Goal: Transaction & Acquisition: Purchase product/service

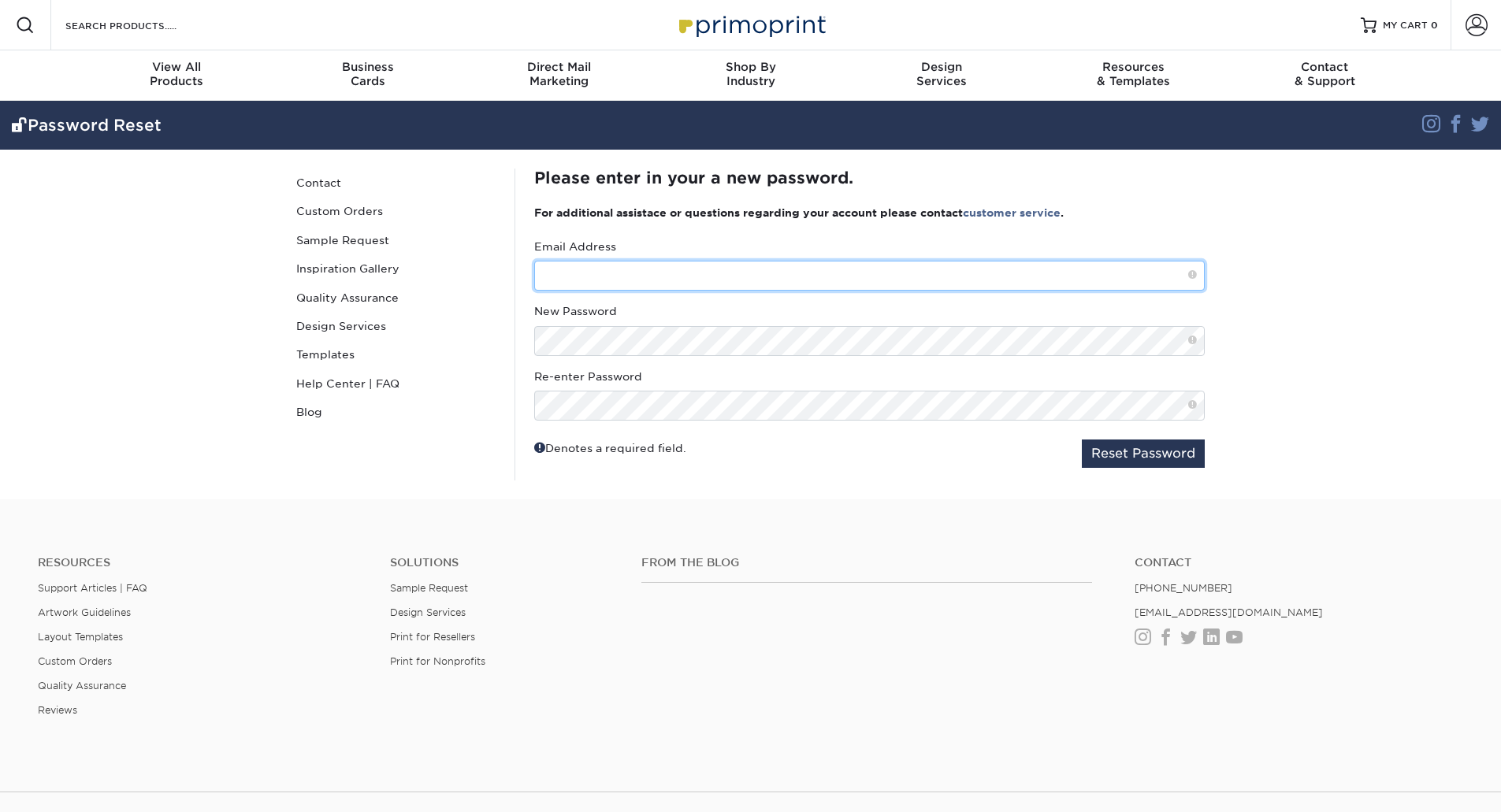
click at [587, 270] on input "text" at bounding box center [869, 276] width 670 height 30
click at [158, 77] on div "View All Products" at bounding box center [176, 74] width 191 height 29
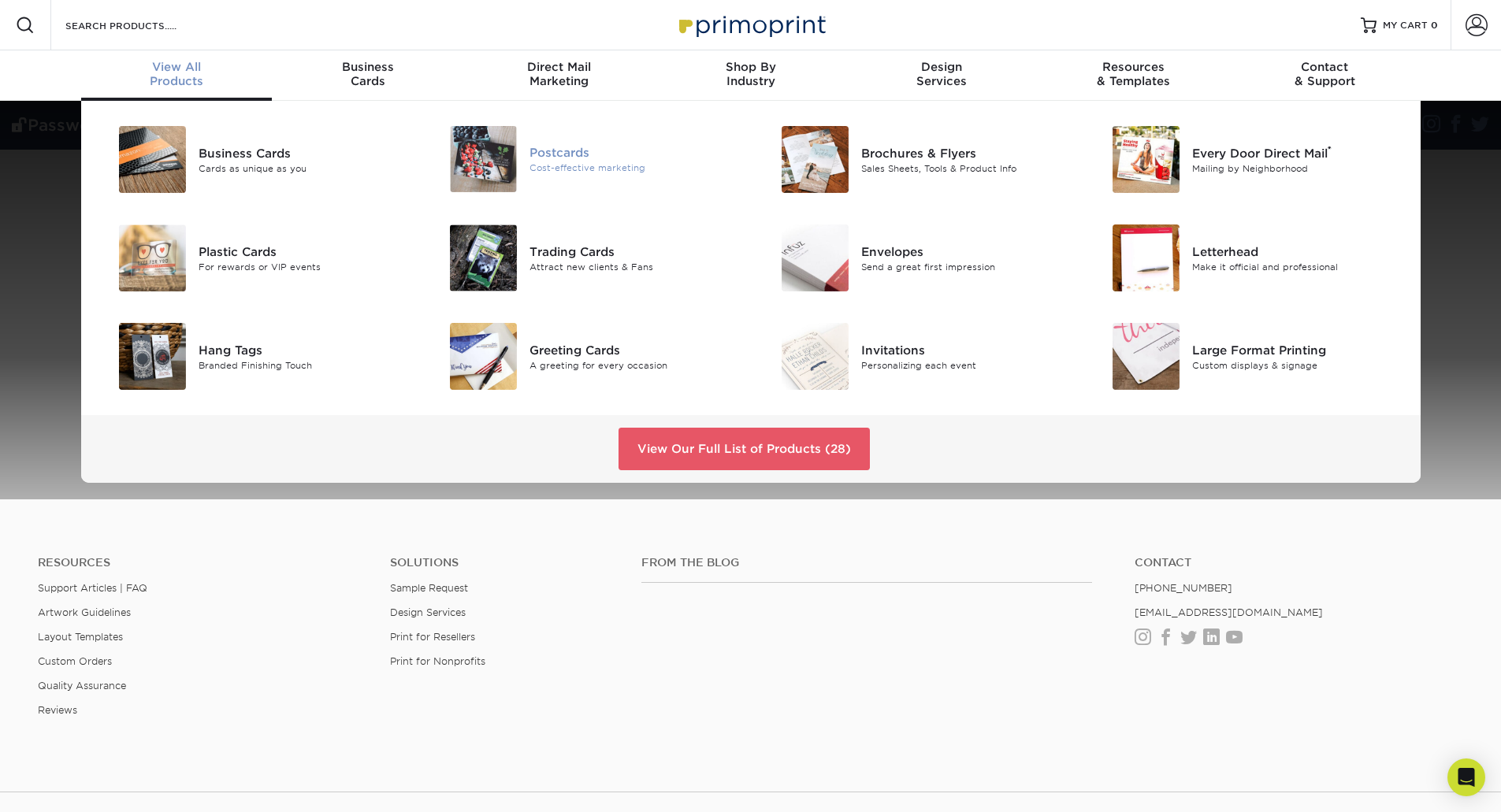
click at [580, 147] on div "Postcards" at bounding box center [633, 152] width 209 height 18
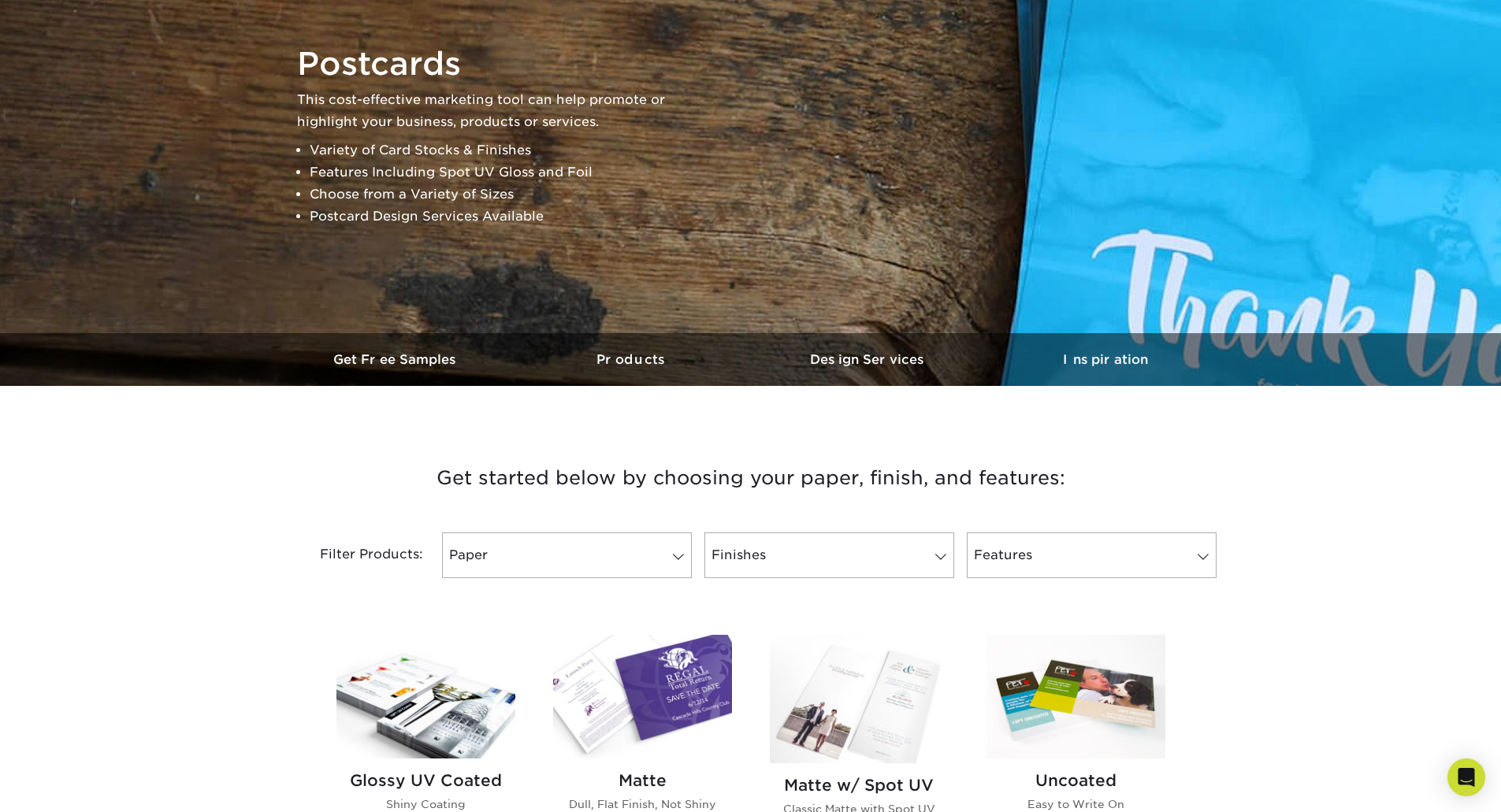
scroll to position [315, 0]
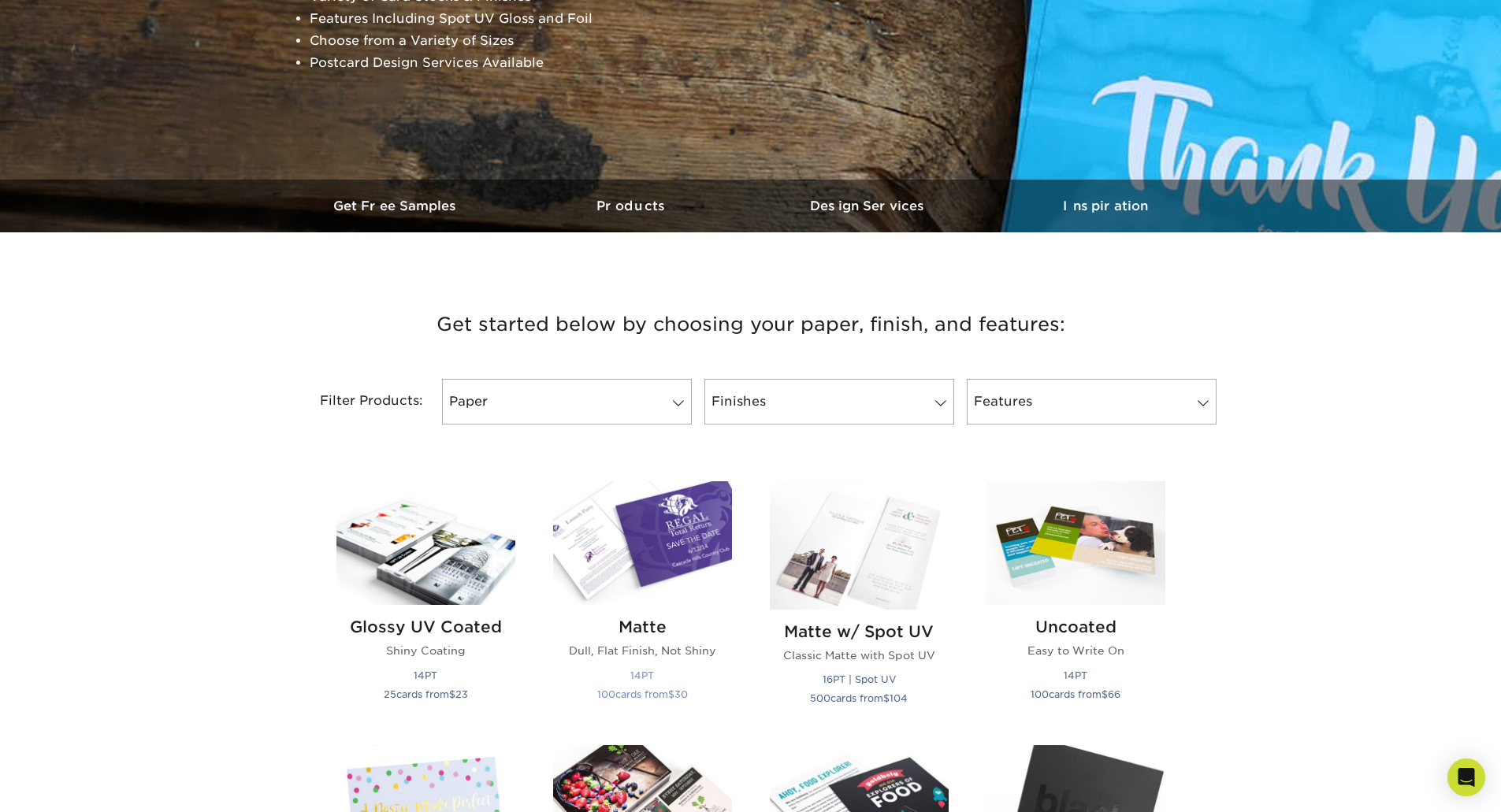
click at [677, 541] on img at bounding box center [643, 542] width 179 height 124
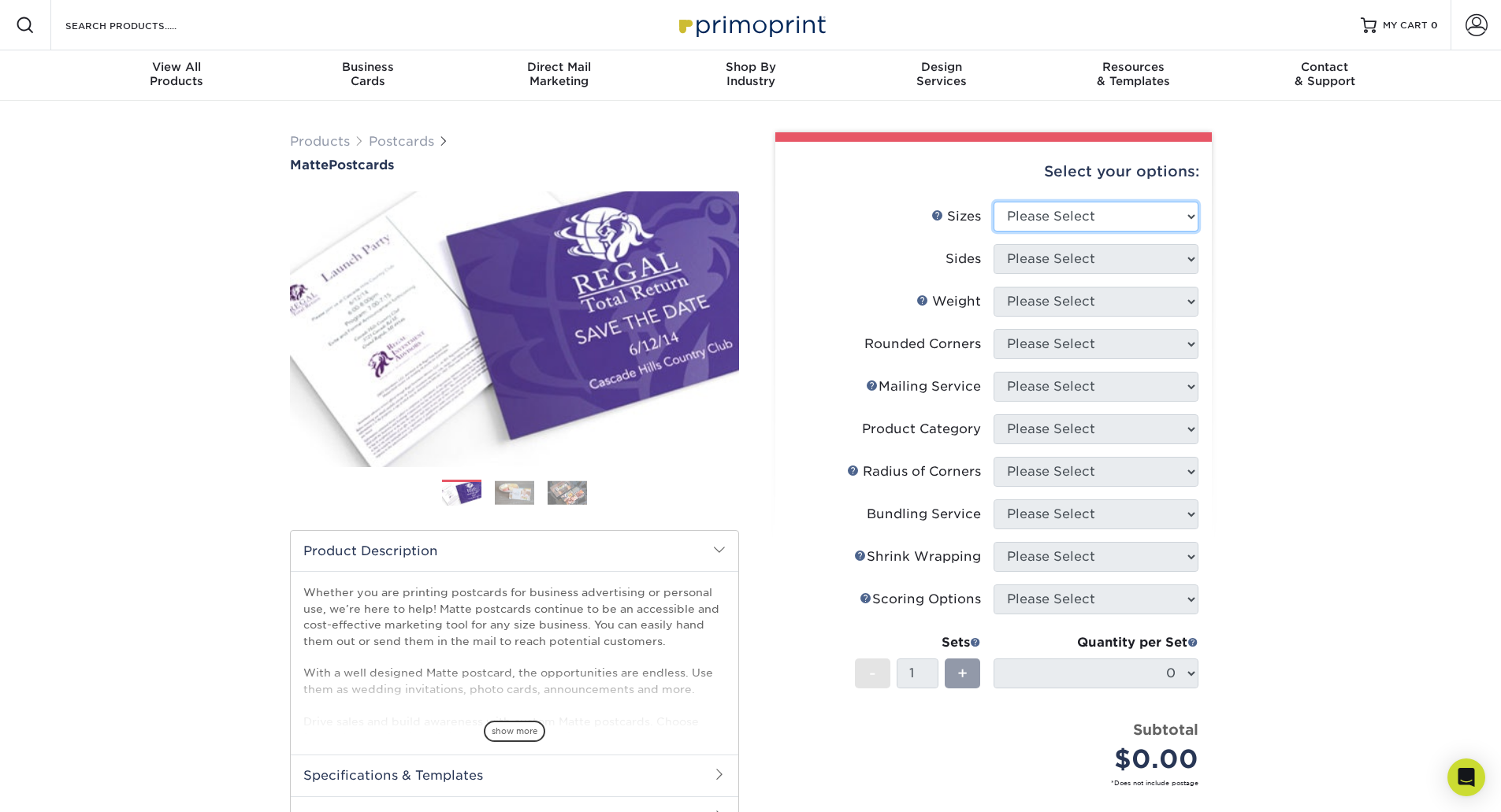
click at [1140, 223] on select "Please Select 1.5" x 7" 2" x 4" 2" x 6" 2" x 7" 2" x 8" 2.12" x 5.5" 2.125" x 5…" at bounding box center [1095, 216] width 205 height 30
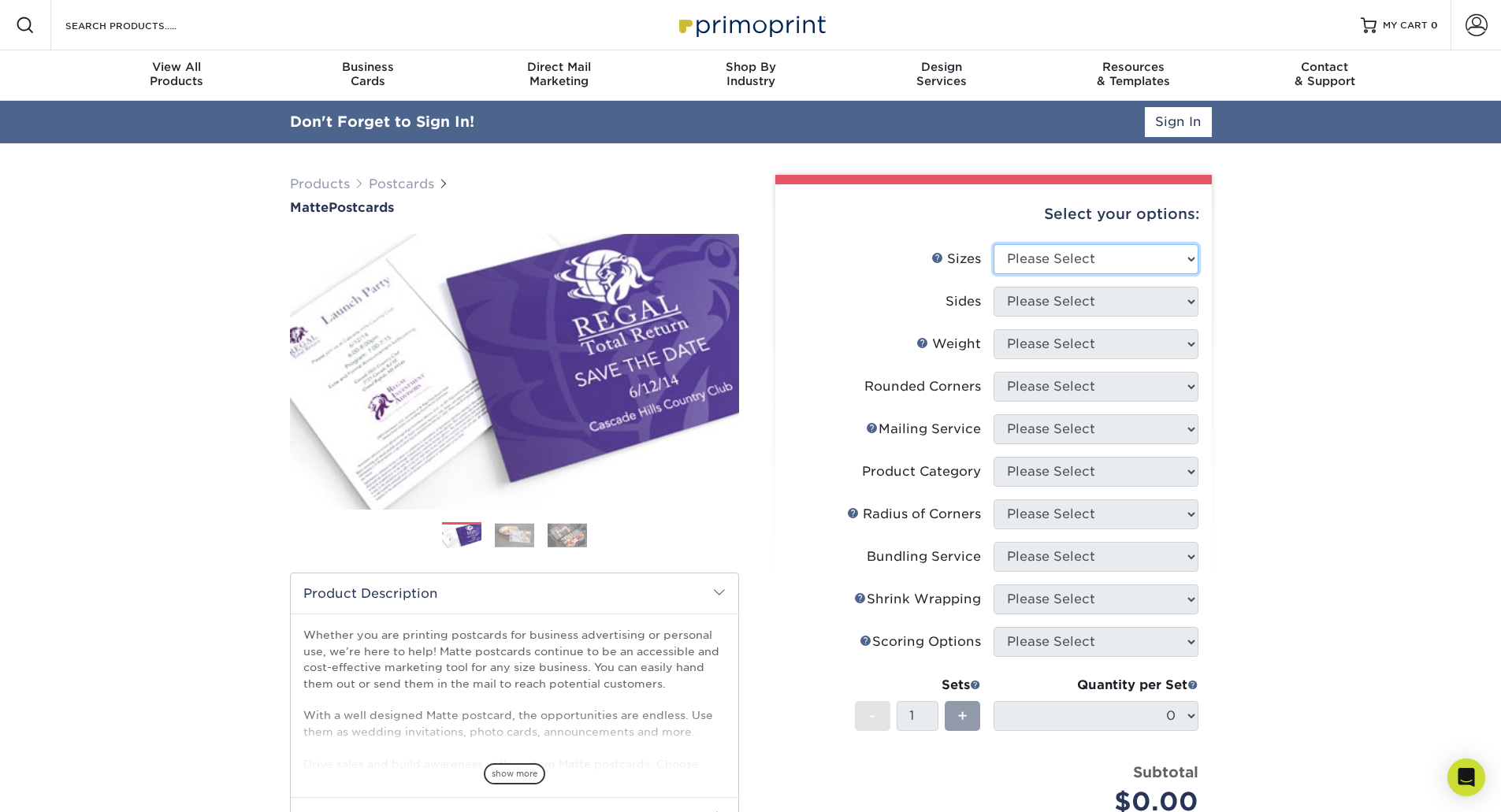
select select "4.25x5.50"
click at [993, 244] on select "Please Select 1.5" x 7" 2" x 4" 2" x 6" 2" x 7" 2" x 8" 2.12" x 5.5" 2.125" x 5…" at bounding box center [1095, 259] width 205 height 30
click at [1322, 400] on div "Products Postcards Matte Postcards Next $" at bounding box center [750, 605] width 1501 height 924
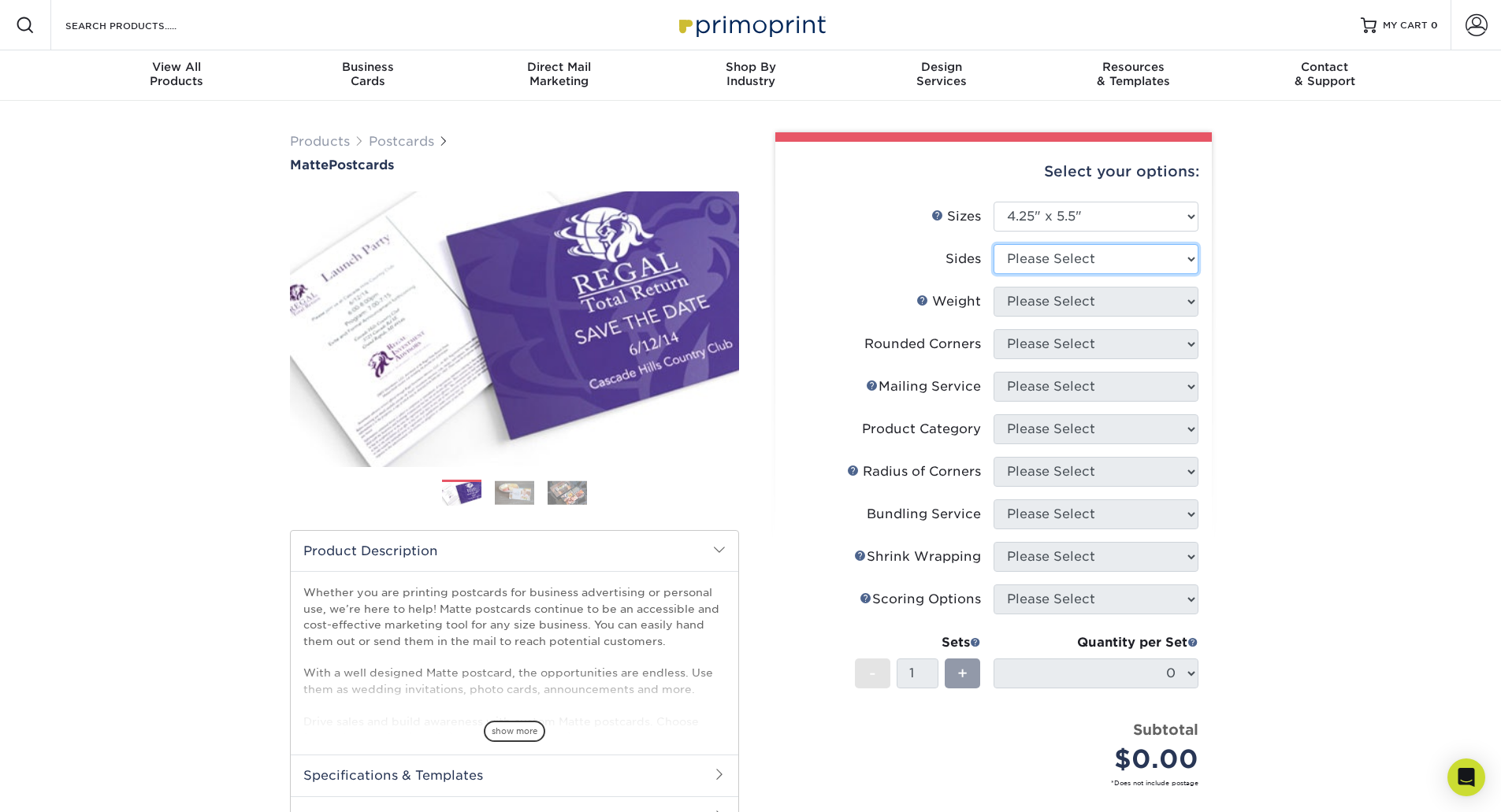
click at [1050, 249] on select "Please Select Print Both Sides Print Front Only" at bounding box center [1095, 259] width 205 height 30
select select "13abbda7-1d64-4f25-8bb2-c179b224825d"
click at [993, 244] on select "Please Select Print Both Sides Print Front Only" at bounding box center [1095, 259] width 205 height 30
click at [1051, 298] on select "Please Select 14PT 16PT" at bounding box center [1095, 302] width 205 height 30
click at [993, 286] on select "Please Select 14PT 16PT" at bounding box center [1095, 302] width 205 height 30
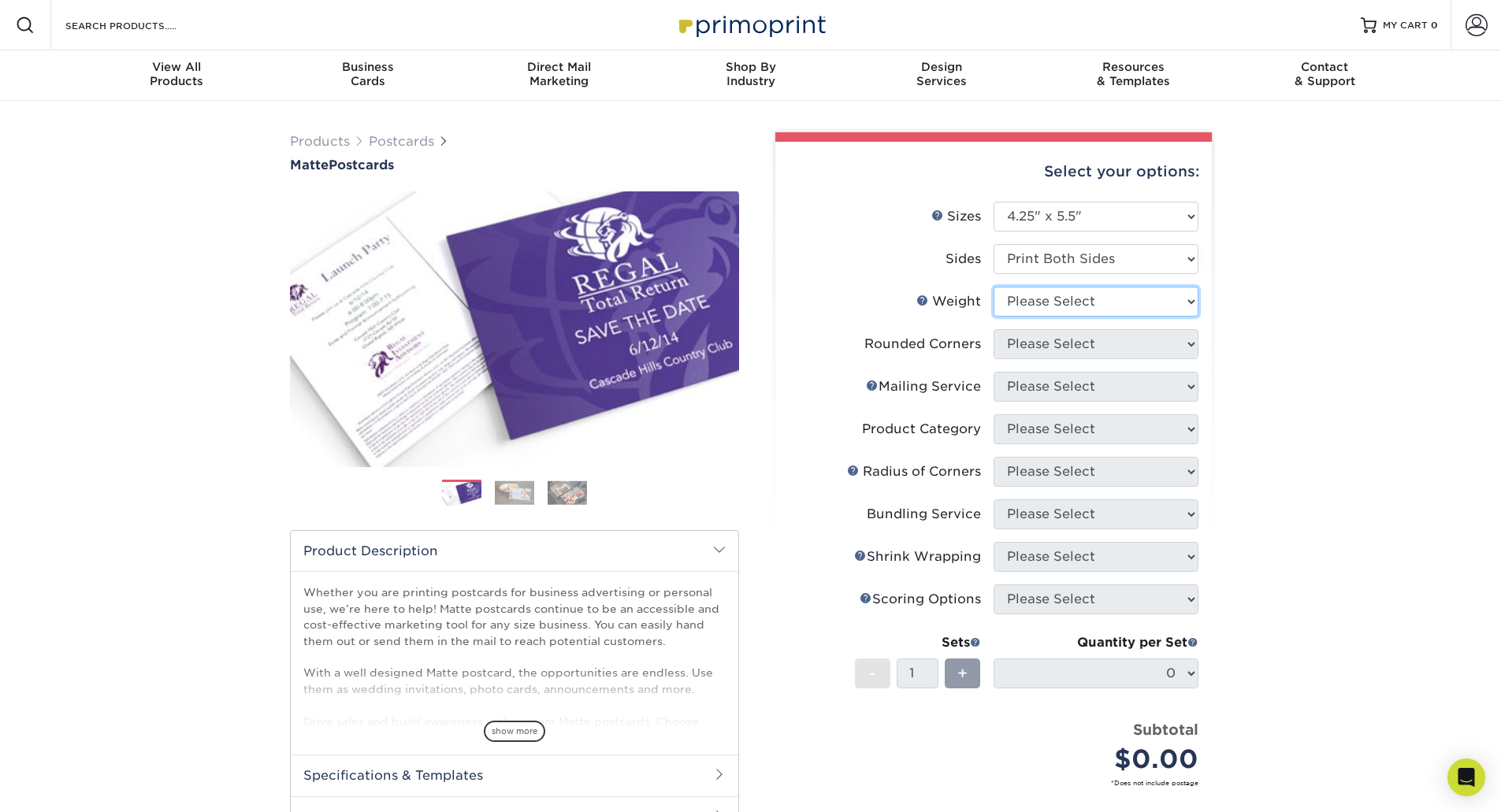
click at [1048, 307] on select "Please Select 14PT 16PT" at bounding box center [1095, 302] width 205 height 30
select select "14PT"
click at [993, 286] on select "Please Select 14PT 16PT" at bounding box center [1095, 302] width 205 height 30
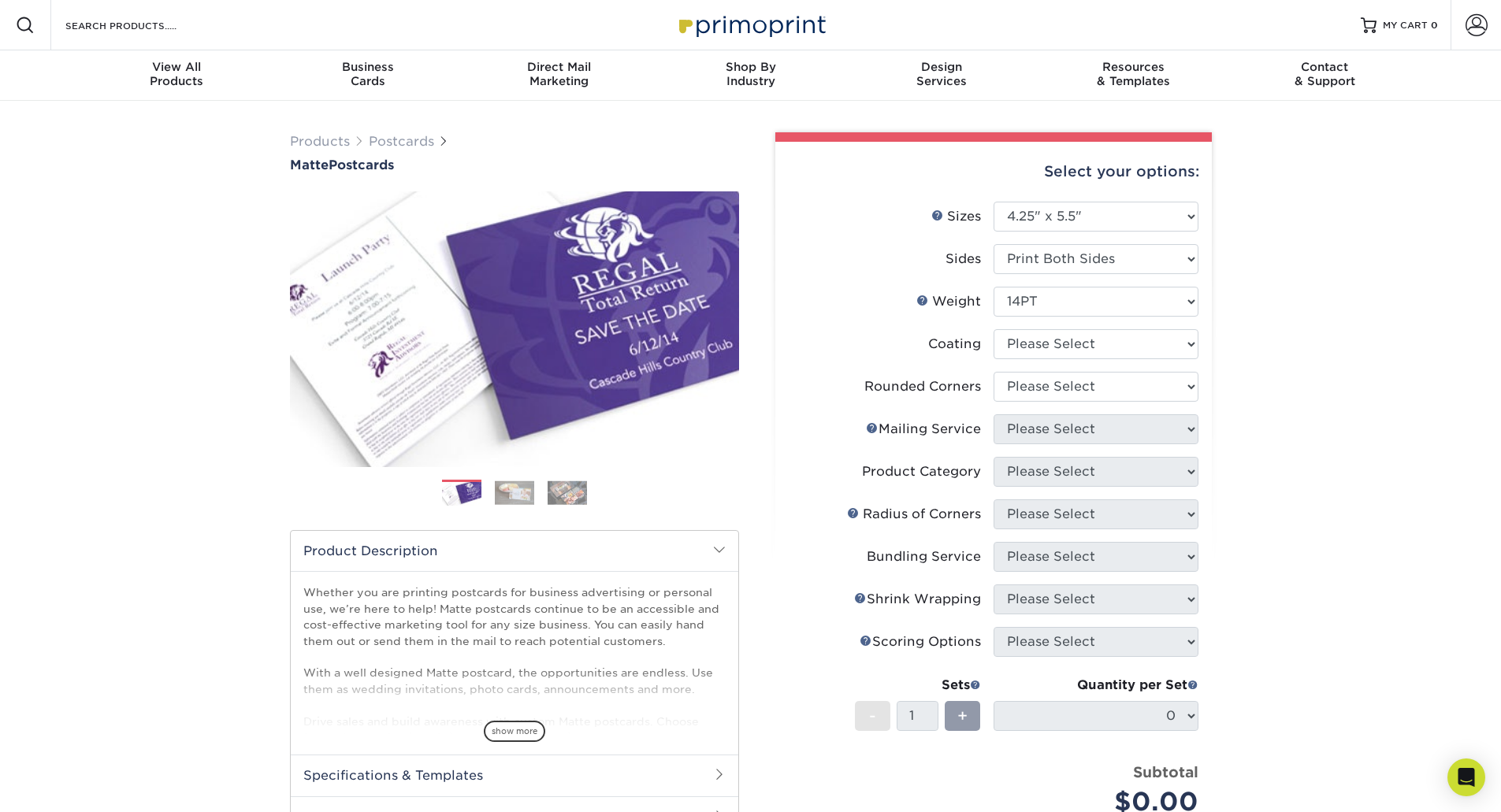
click at [1314, 358] on div "Products Postcards Matte Postcards Next $" at bounding box center [750, 584] width 1501 height 966
click at [1076, 350] on select at bounding box center [1095, 345] width 205 height 30
select select "121bb7b5-3b4d-429f-bd8d-bbf80e953313"
click at [993, 329] on select at bounding box center [1095, 345] width 205 height 30
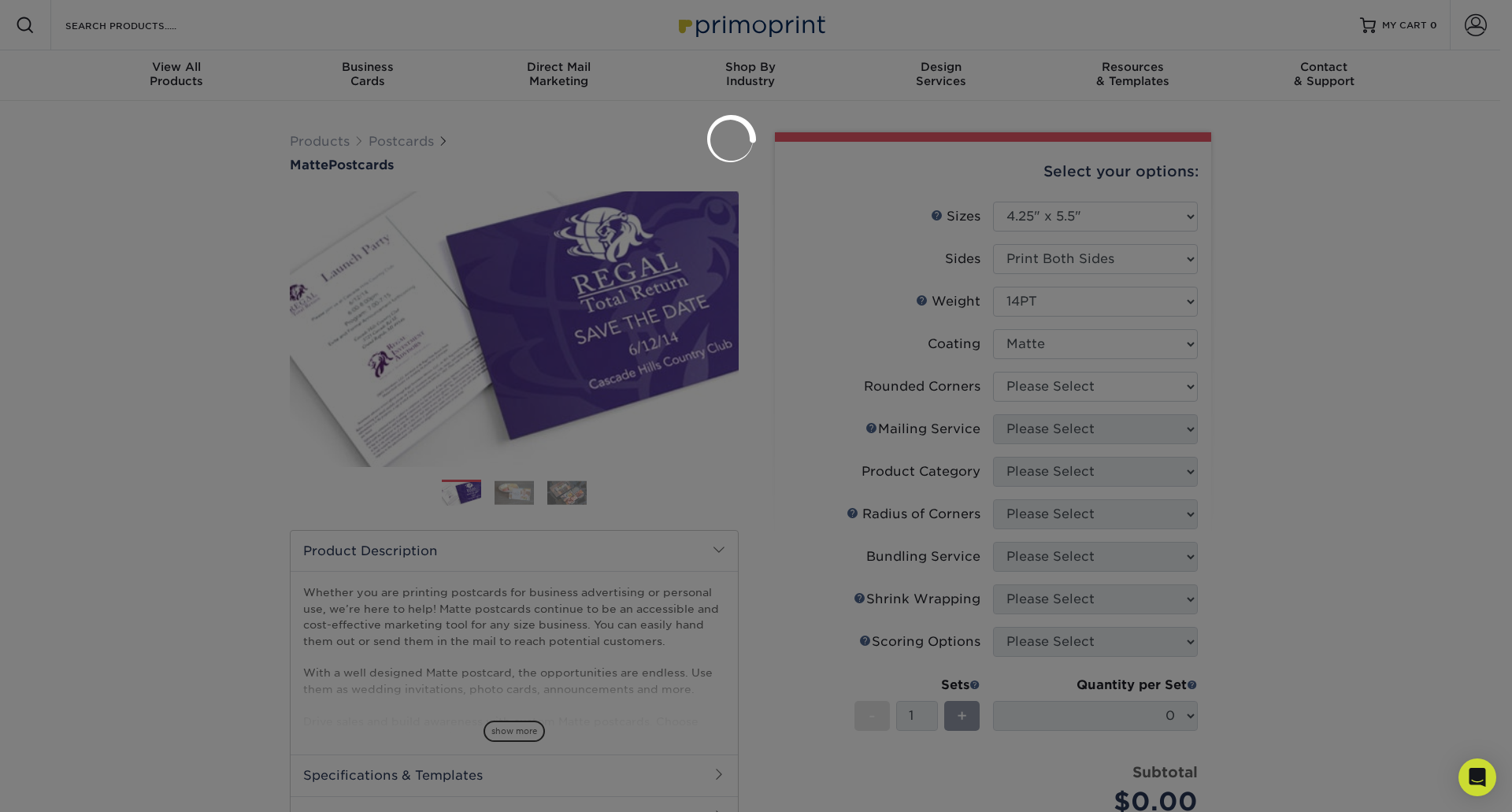
click at [1051, 386] on div at bounding box center [756, 406] width 1512 height 812
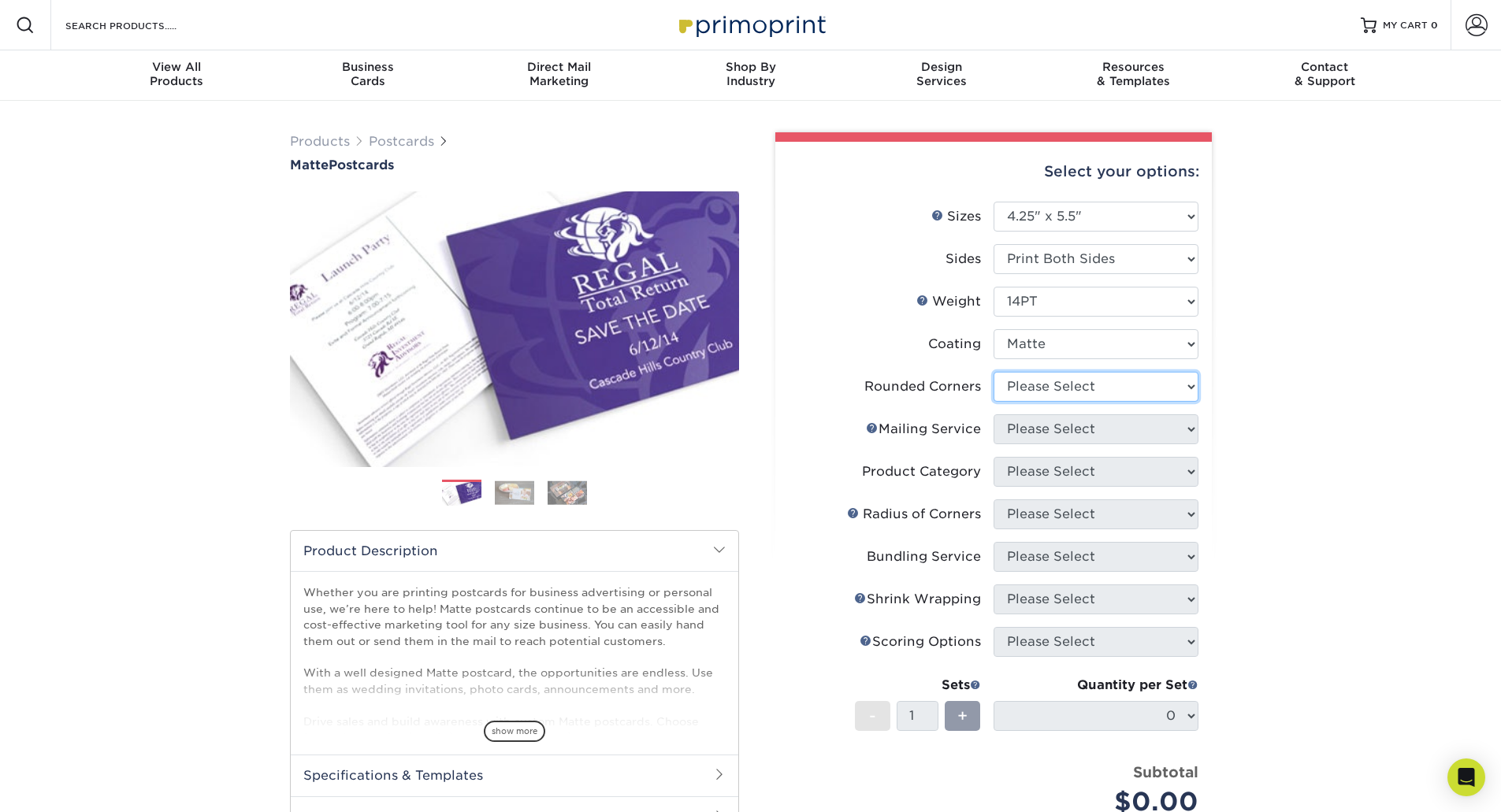
click at [1040, 378] on select "Please Select Yes - Round 4 Corners No" at bounding box center [1095, 387] width 205 height 30
select select "0"
click at [993, 371] on select "Please Select Yes - Round 4 Corners No" at bounding box center [1095, 387] width 205 height 30
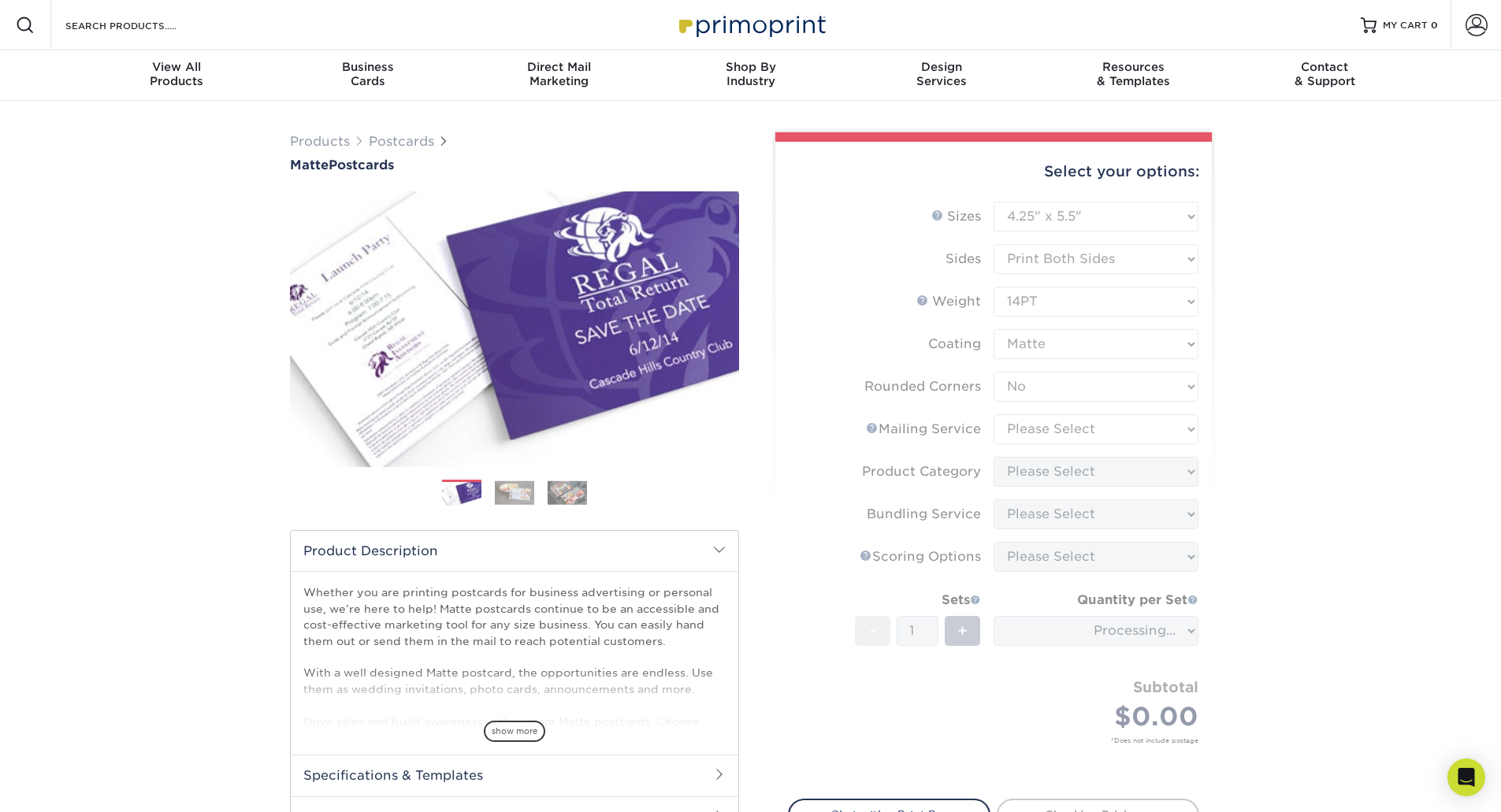
click at [1276, 408] on div "Products Postcards Matte Postcards Next $" at bounding box center [750, 542] width 1501 height 881
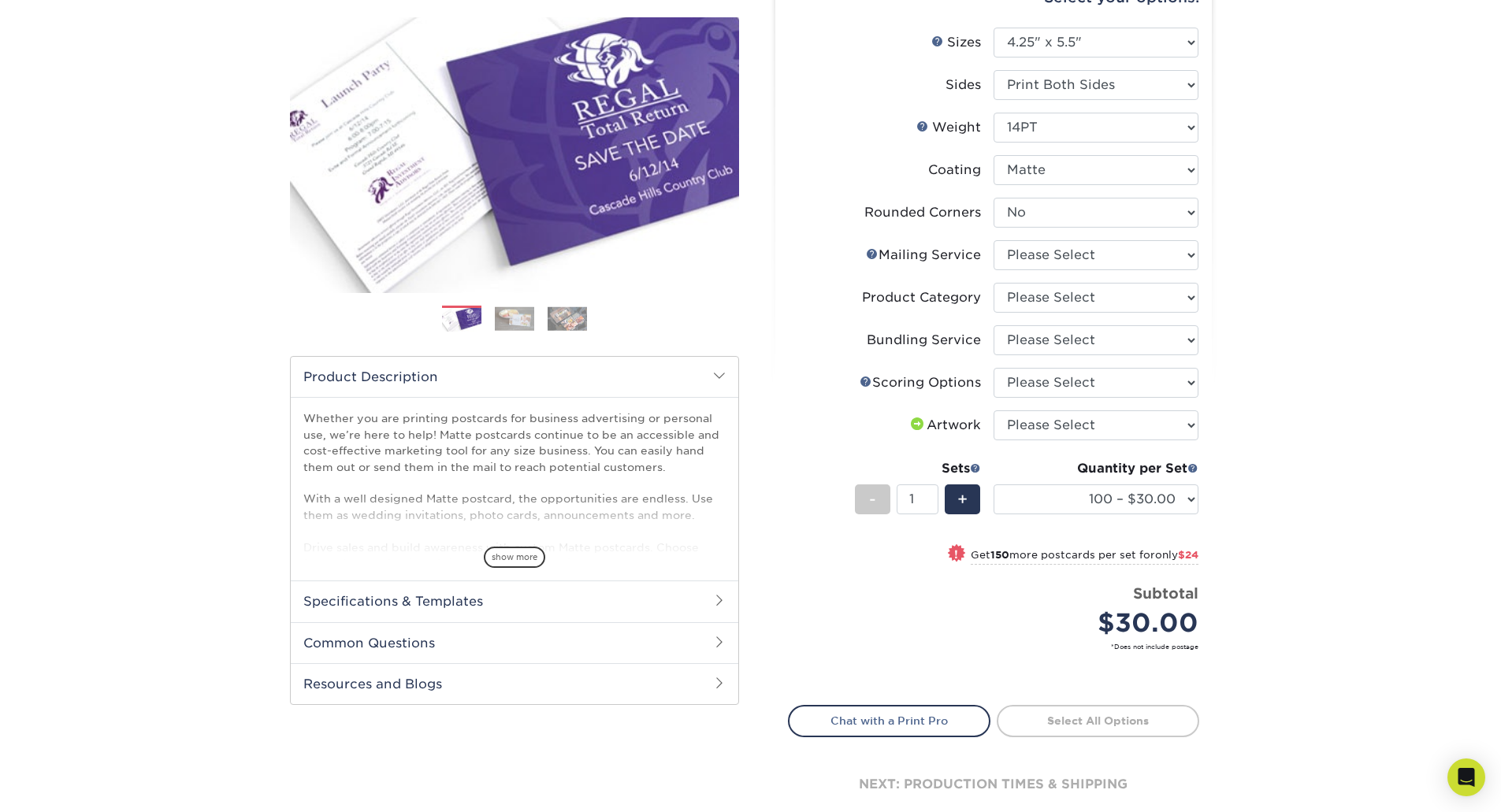
scroll to position [237, 0]
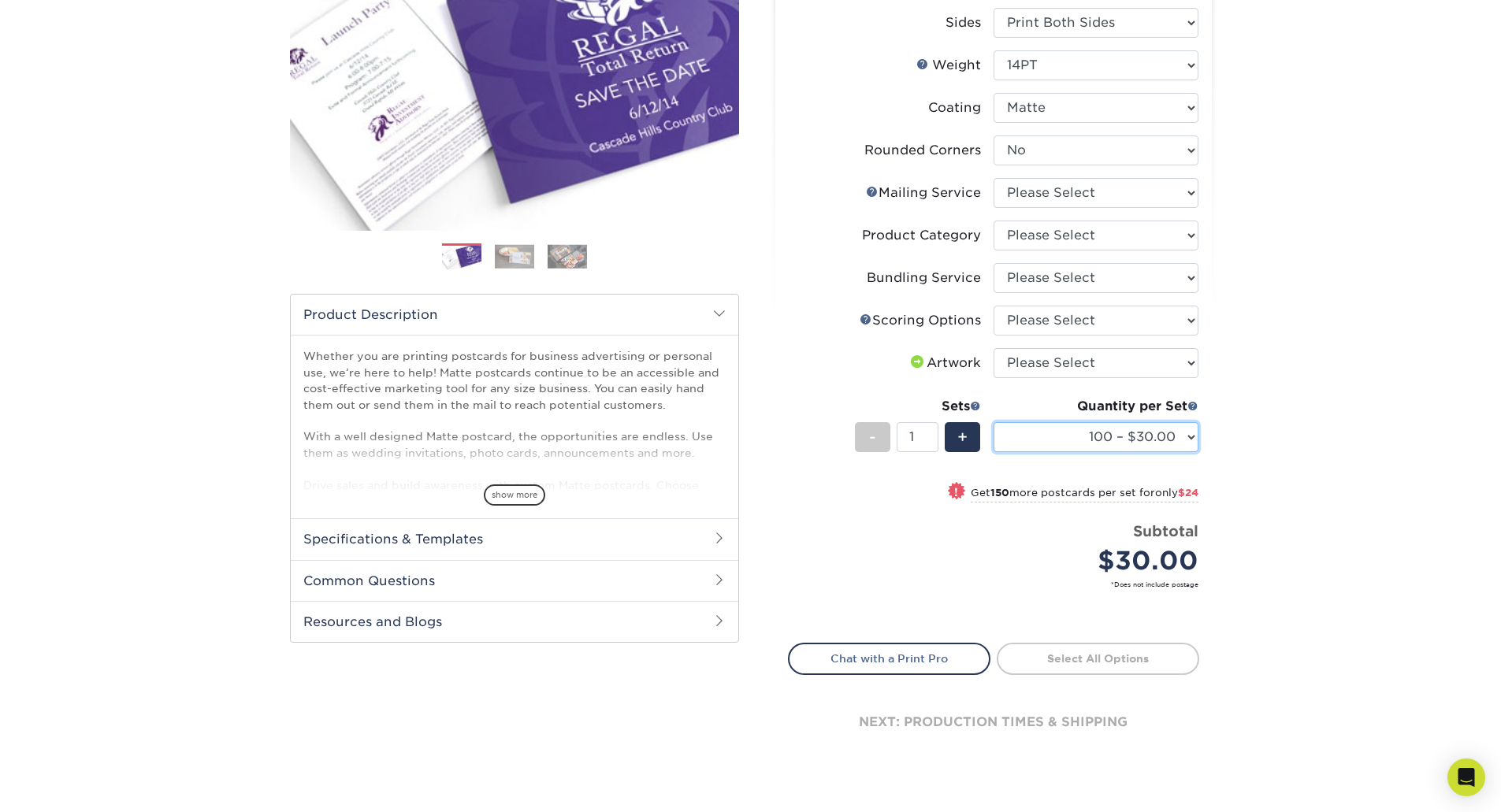
click at [1162, 438] on select "100 – $30.00 250 – $54.00 500 – $64.00 1000 – $73.00 2500 – $149.00 5000 – $222…" at bounding box center [1095, 437] width 205 height 30
select select "1000 – $73.00"
click at [993, 422] on select "100 – $30.00 250 – $54.00 500 – $64.00 1000 – $73.00 2500 – $149.00 5000 – $222…" at bounding box center [1095, 437] width 205 height 30
click at [959, 433] on span "+" at bounding box center [962, 437] width 10 height 24
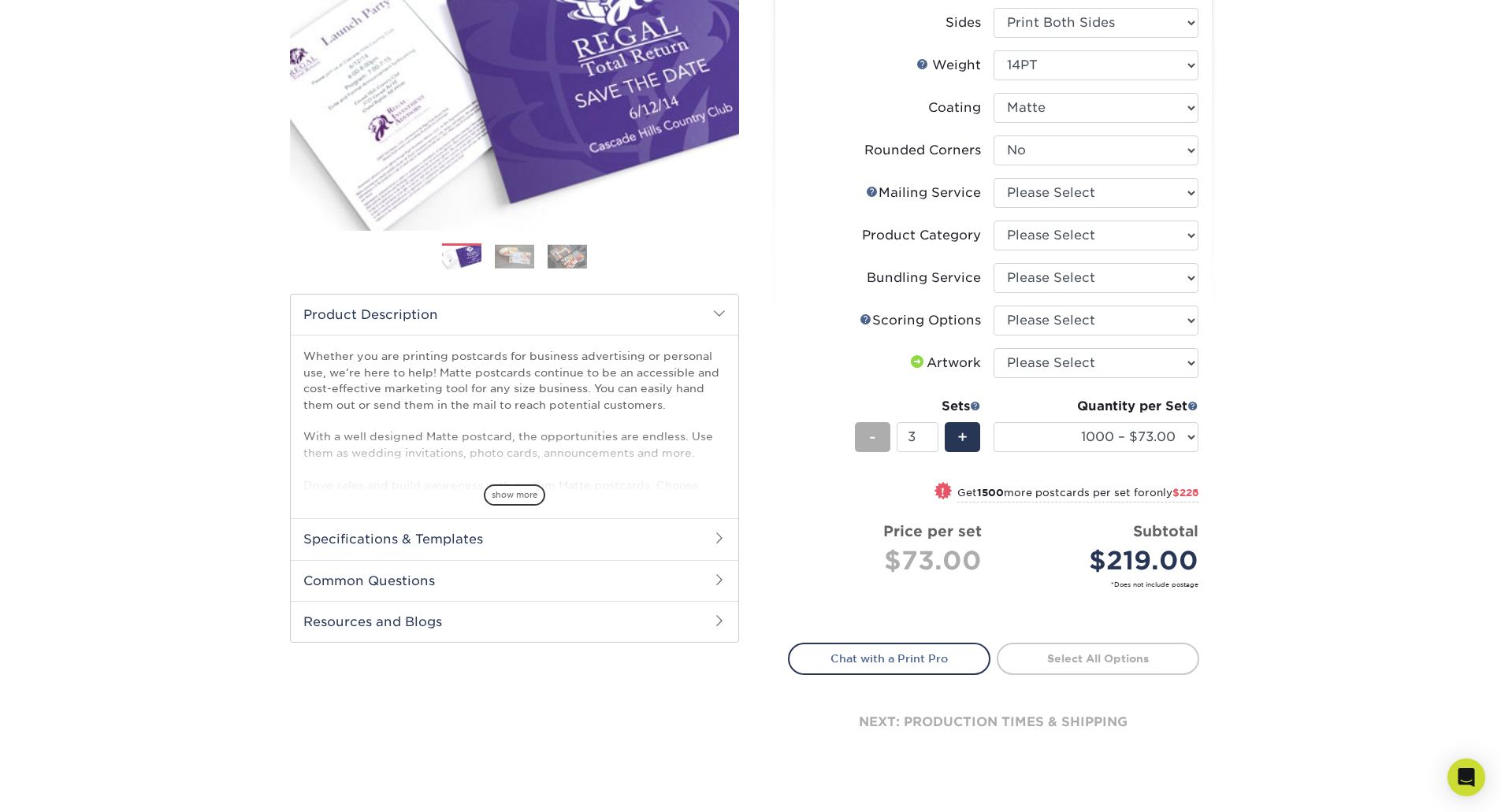
click at [869, 444] on span "-" at bounding box center [873, 437] width 7 height 24
click at [1117, 445] on select "100 – $30.00 250 – $54.00 500 – $64.00 1000 – $73.00 2500 – $149.00 5000 – $222…" at bounding box center [1095, 437] width 205 height 30
click at [1365, 392] on div "Products Postcards Matte Postcards Next $" at bounding box center [750, 345] width 1501 height 962
click at [872, 432] on span "-" at bounding box center [873, 437] width 7 height 24
type input "1"
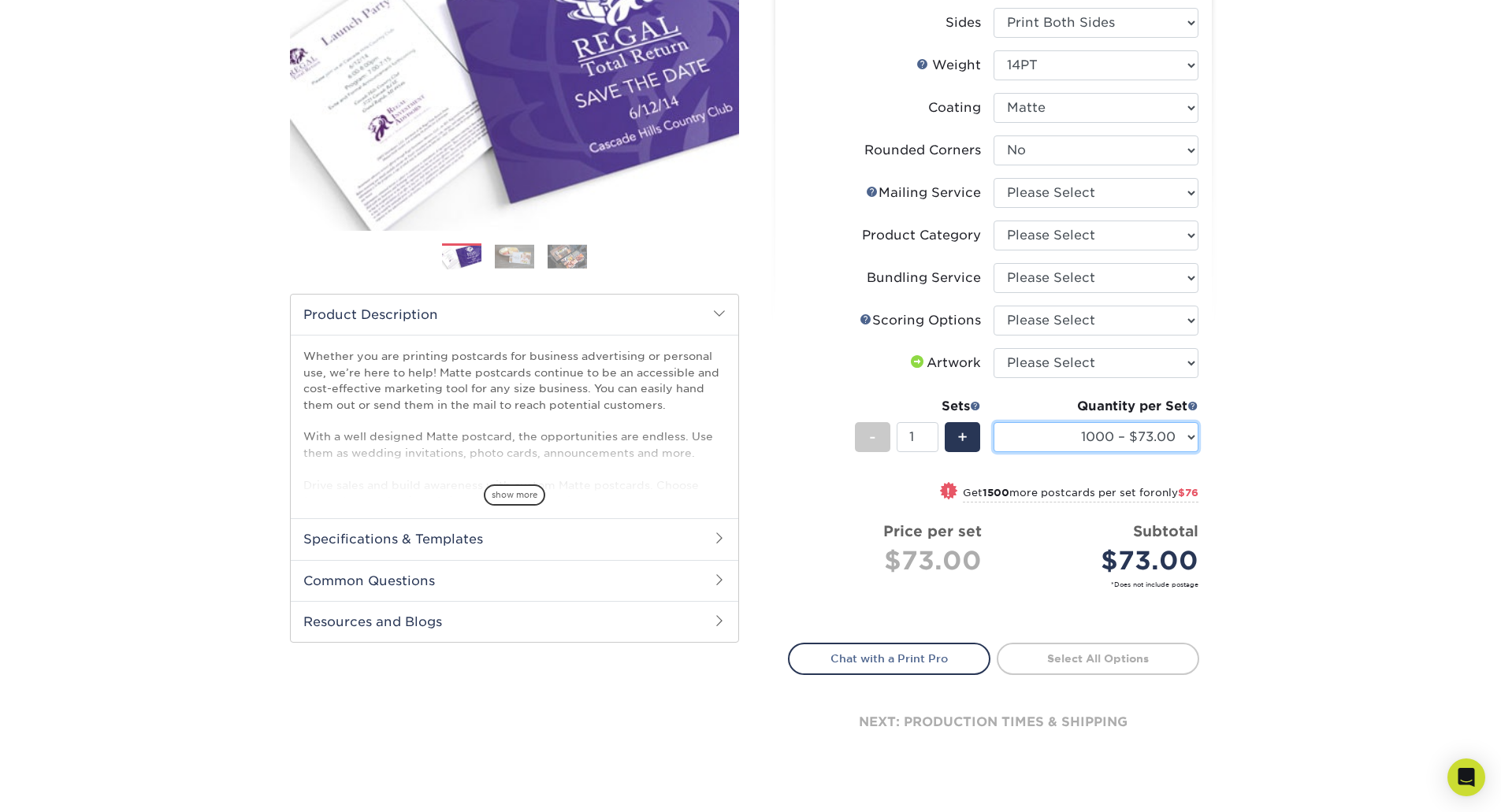
click at [1069, 434] on select "100 – $30.00 250 – $54.00 500 – $64.00 1000 – $73.00 2500 – $149.00 5000 – $222…" at bounding box center [1095, 437] width 205 height 30
select select "2500 – $149.00"
click at [993, 422] on select "100 – $30.00 250 – $54.00 500 – $64.00 1000 – $73.00 2500 – $149.00 5000 – $222…" at bounding box center [1095, 437] width 205 height 30
click at [1303, 372] on div "Products Postcards Matte Postcards Next $" at bounding box center [750, 345] width 1501 height 962
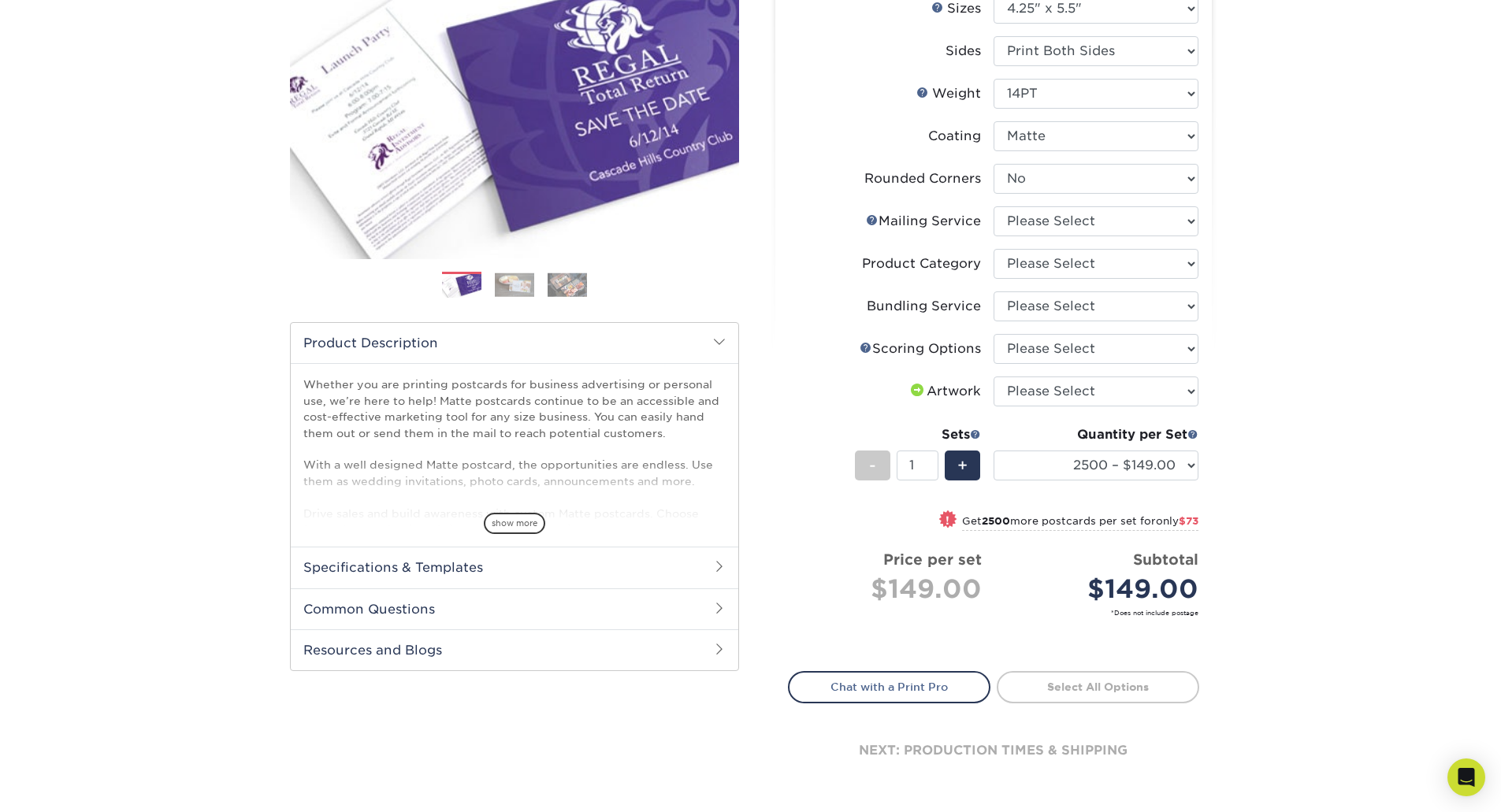
scroll to position [158, 0]
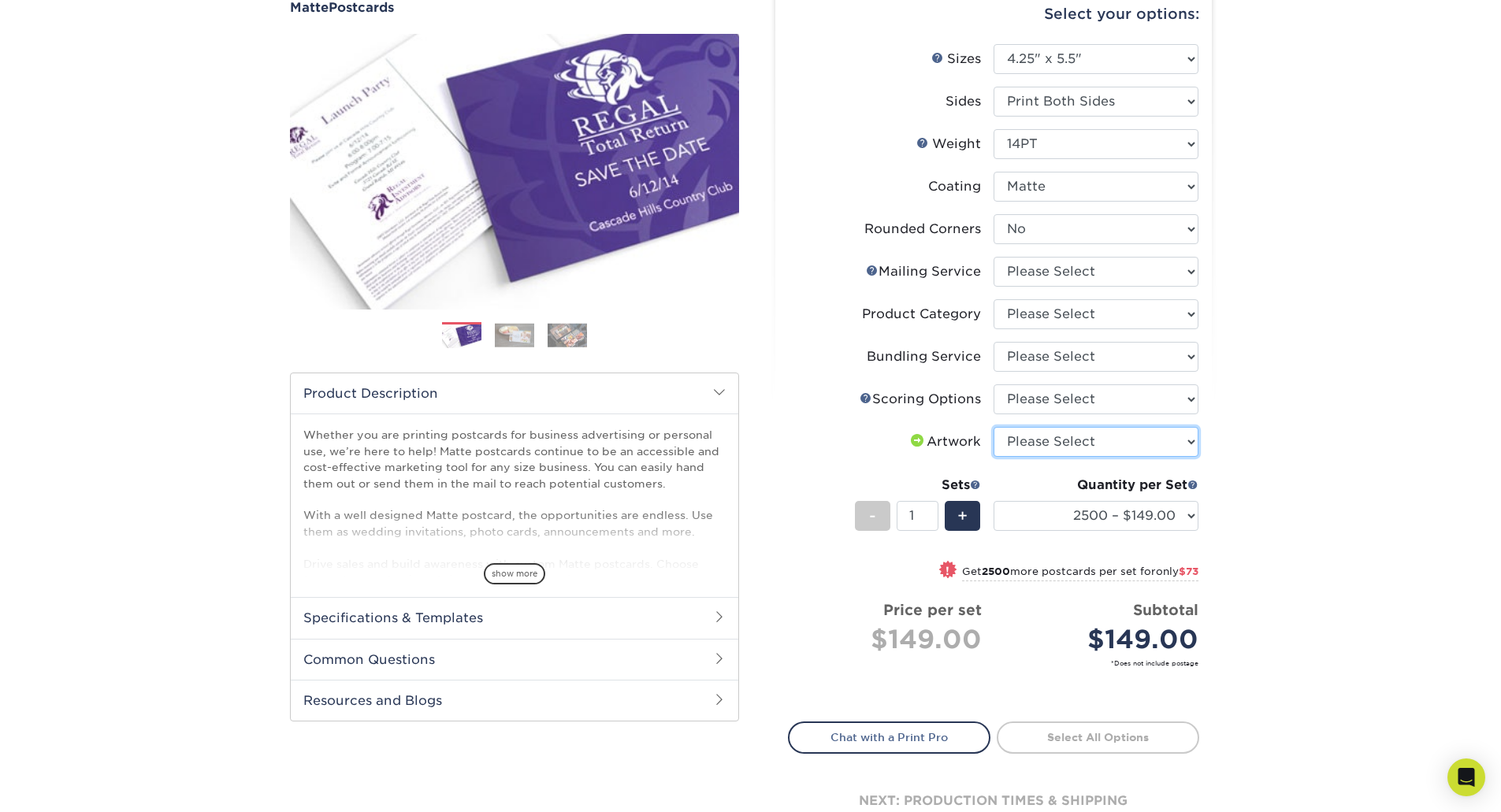
click at [1077, 446] on select "Please Select I will upload files I need a design - $150" at bounding box center [1095, 442] width 205 height 30
select select "upload"
click at [993, 427] on select "Please Select I will upload files I need a design - $150" at bounding box center [1095, 442] width 205 height 30
click at [1099, 402] on select "Please Select No Scoring One Score Score in Half" at bounding box center [1095, 399] width 205 height 30
select select "16ebe401-5398-422d-8cb0-f3adbb82deb5"
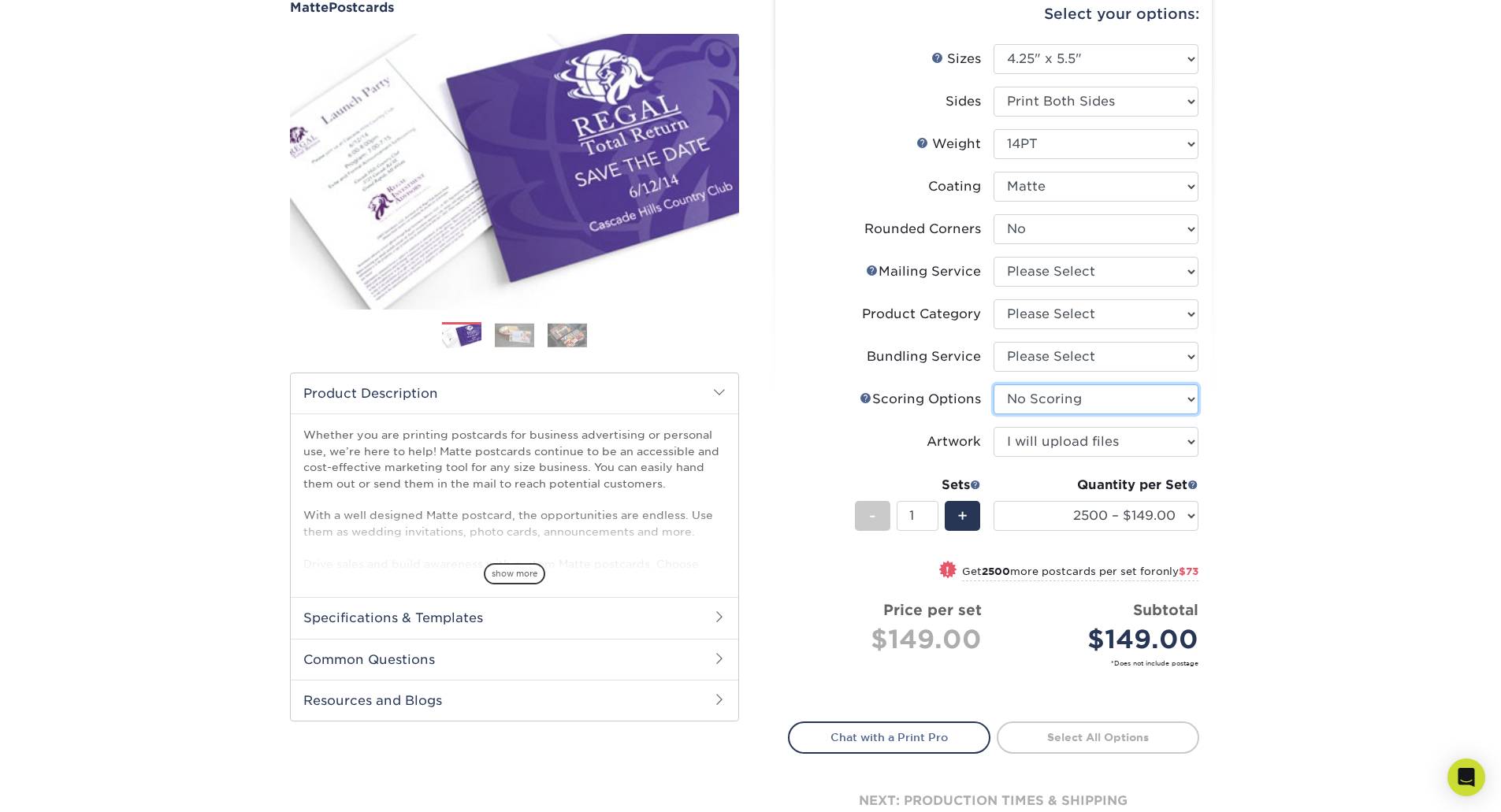
click at [993, 384] on select "Please Select No Scoring One Score Score in Half" at bounding box center [1095, 399] width 205 height 30
click at [1057, 361] on select "Please Select No Bundling Services Yes, Bundles of 50 (+2 Days) Yes, Bundles of…" at bounding box center [1095, 357] width 205 height 30
select select "58689abb-25c0-461c-a4c3-a80b627d6649"
click at [993, 342] on select "Please Select No Bundling Services Yes, Bundles of 50 (+2 Days) Yes, Bundles of…" at bounding box center [1095, 357] width 205 height 30
click at [1053, 322] on select "Please Select Postcards" at bounding box center [1095, 314] width 205 height 30
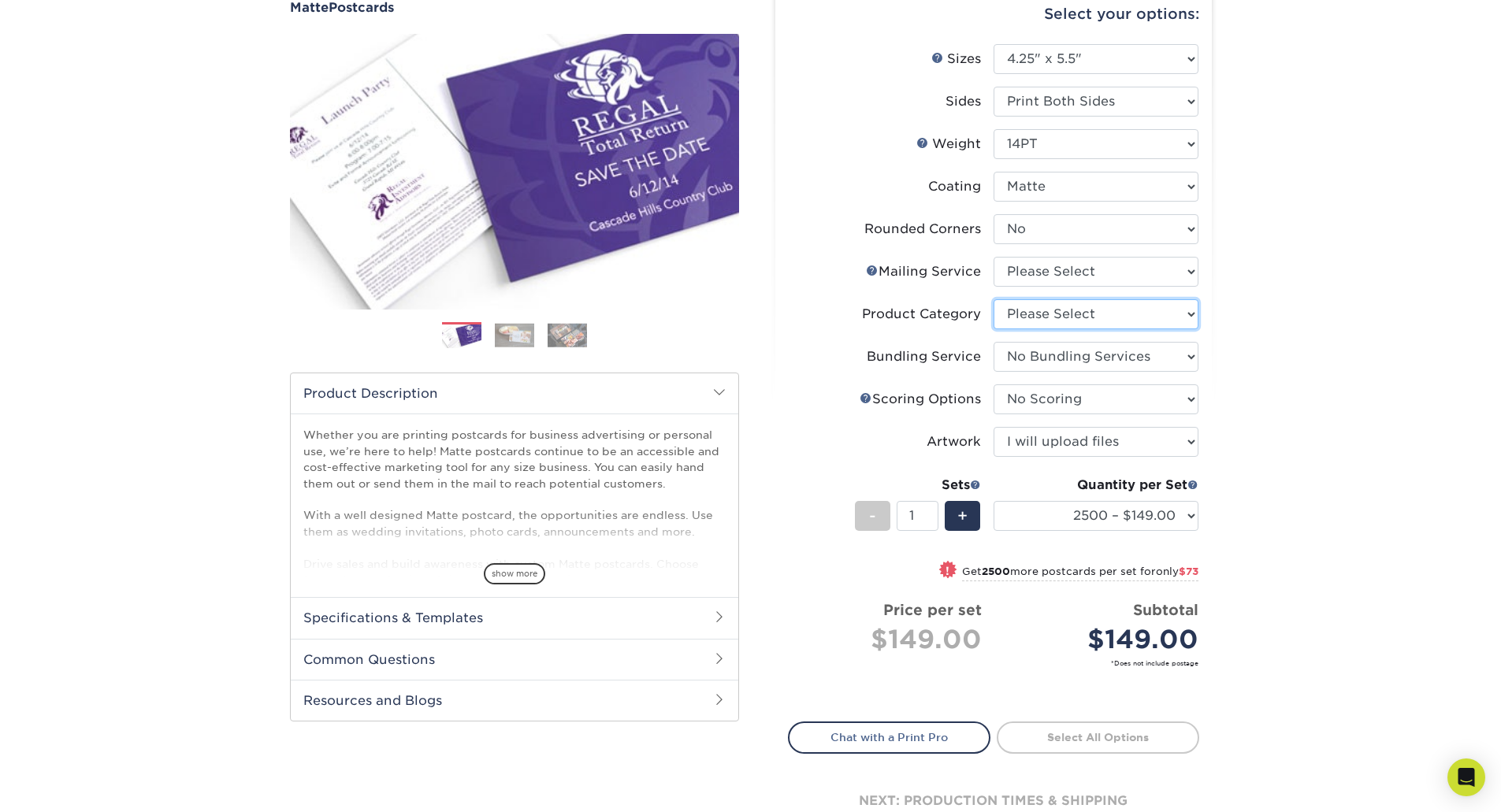
select select "9b7272e0-d6c8-4c3c-8e97-d3a1bcdab858"
click at [993, 299] on select "Please Select Postcards" at bounding box center [1095, 314] width 205 height 30
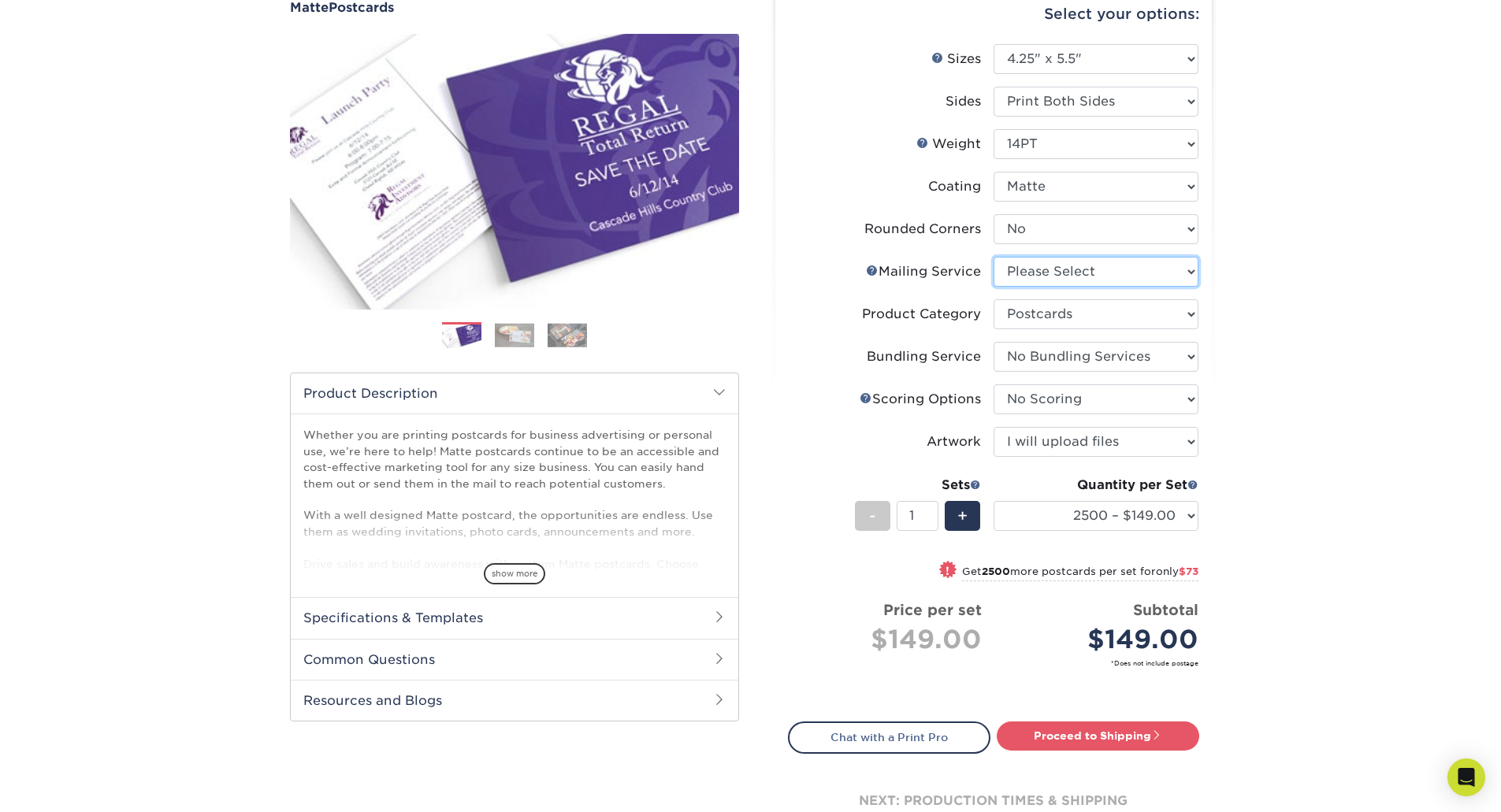
click at [1055, 283] on select "Please Select No Direct Mailing Service No, I will mail/stamp/imprint Direct Ma…" at bounding box center [1095, 272] width 205 height 30
select select "3e5e9bdd-d78a-4c28-a41d-fe1407925ca6"
click at [993, 257] on select "Please Select No Direct Mailing Service No, I will mail/stamp/imprint Direct Ma…" at bounding box center [1095, 272] width 205 height 30
click at [1246, 339] on div "Products Postcards Matte Postcards Next $" at bounding box center [750, 425] width 1501 height 962
click at [1157, 730] on span at bounding box center [1156, 735] width 11 height 11
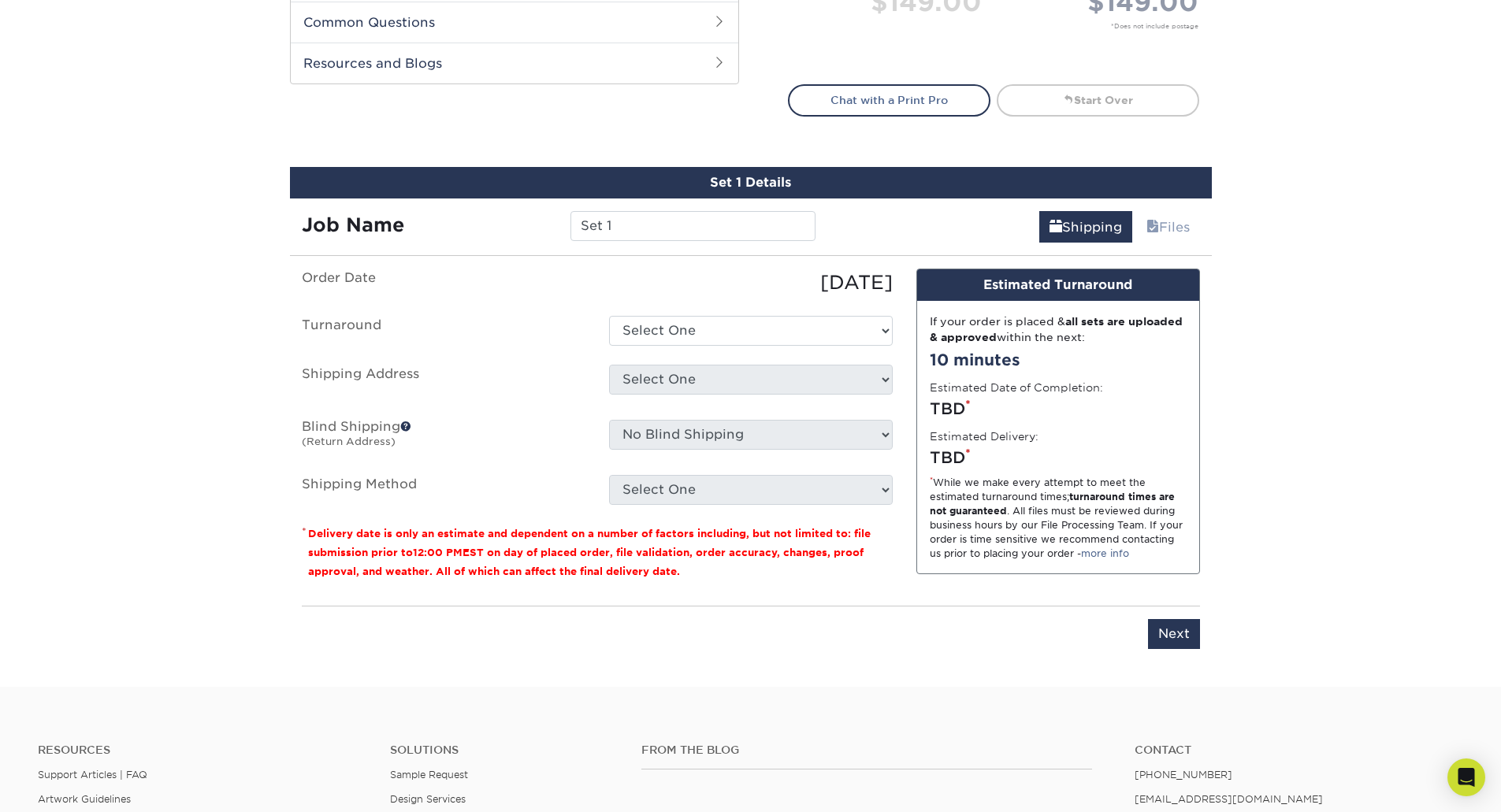
scroll to position [922, 0]
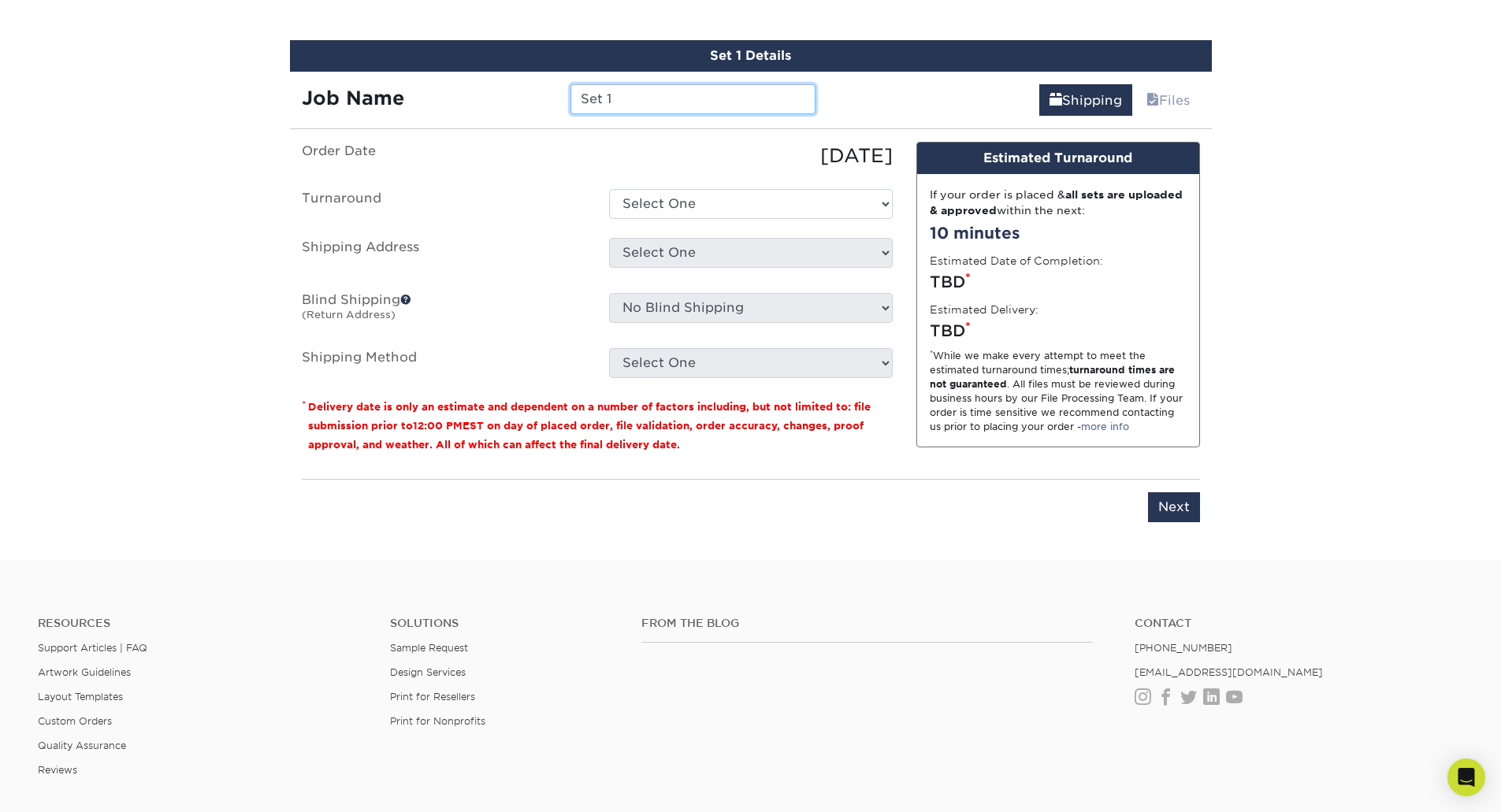
drag, startPoint x: 637, startPoint y: 94, endPoint x: 538, endPoint y: 92, distance: 99.0
click at [539, 93] on div "Job Name Set 1" at bounding box center [558, 99] width 538 height 30
click at [738, 206] on select "Select One 2-4 Business Days 2 Day Next Business Day" at bounding box center [750, 204] width 284 height 30
drag, startPoint x: 743, startPoint y: 82, endPoint x: 757, endPoint y: 90, distance: 16.1
click at [744, 82] on div "Job Name Holiday Schedule Postcards 2025" at bounding box center [558, 93] width 538 height 44
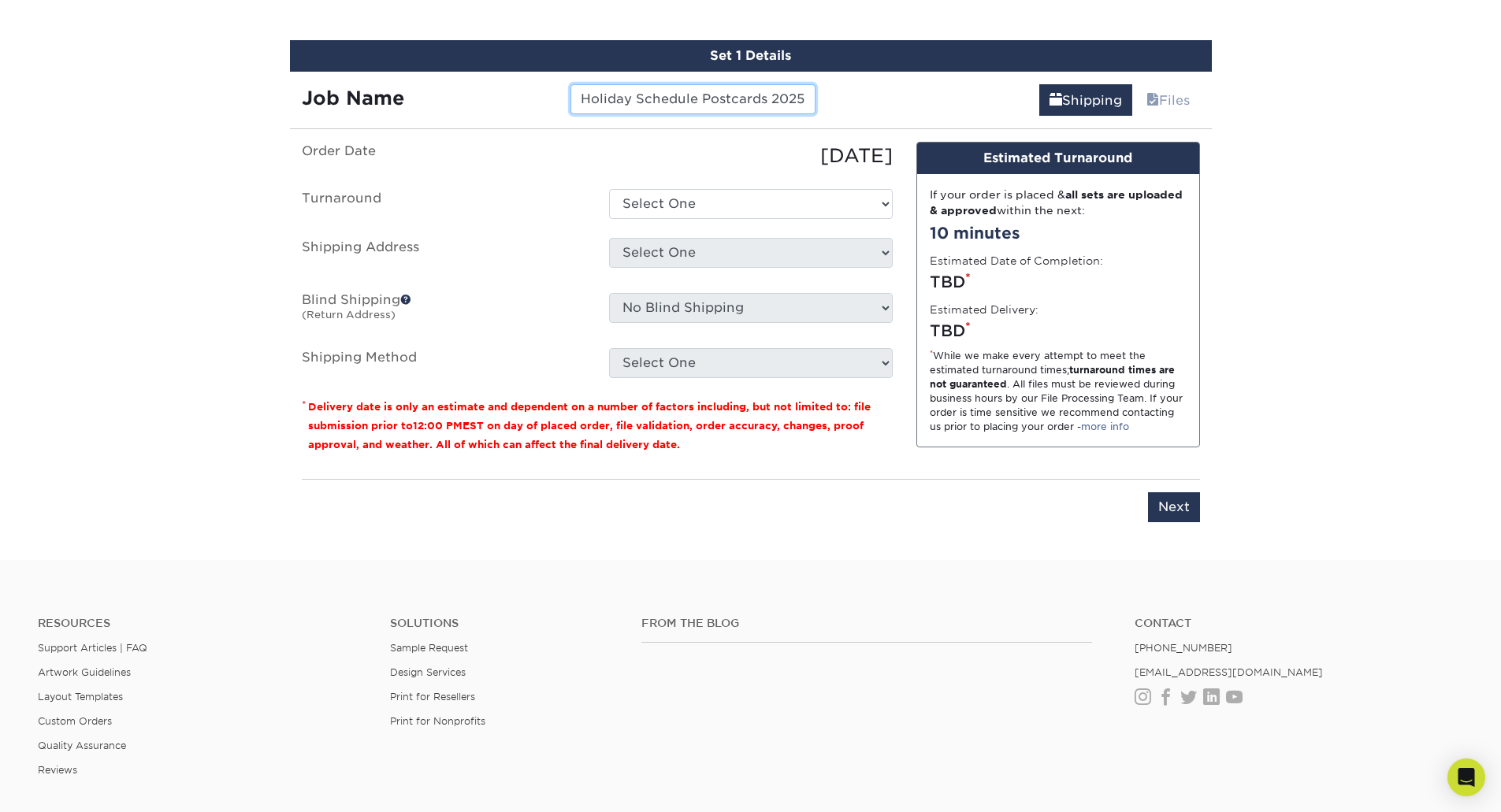
drag, startPoint x: 767, startPoint y: 97, endPoint x: 700, endPoint y: 99, distance: 67.0
click at [700, 99] on input "Holiday Schedule Postcards 2025" at bounding box center [692, 99] width 245 height 30
type input "Holiday Schedule Box Cards 2025"
click at [792, 190] on select "Select One 2-4 Business Days 2 Day Next Business Day" at bounding box center [750, 204] width 284 height 30
select select "2e39f2e0-558c-4b8e-a0f5-e6e6f42c3449"
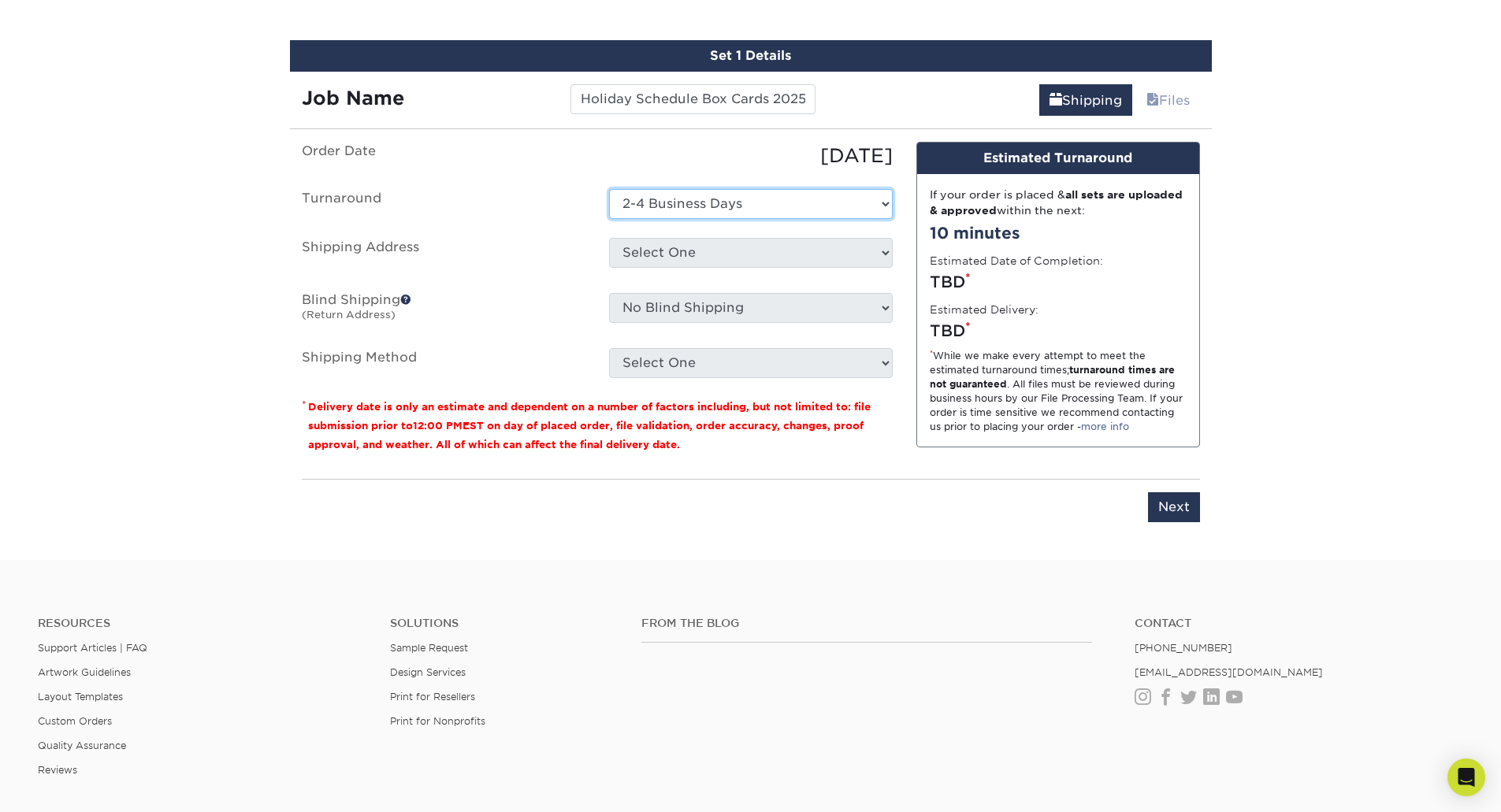
click at [609, 189] on select "Select One 2-4 Business Days 2 Day Next Business Day" at bounding box center [750, 204] width 284 height 30
click at [672, 251] on select "Select One + Add New Address - Login" at bounding box center [750, 253] width 284 height 30
click at [563, 249] on label "Shipping Address" at bounding box center [443, 255] width 307 height 36
drag, startPoint x: 679, startPoint y: 252, endPoint x: 676, endPoint y: 265, distance: 13.3
click at [679, 252] on select "Select One + Add New Address - Login" at bounding box center [750, 253] width 284 height 30
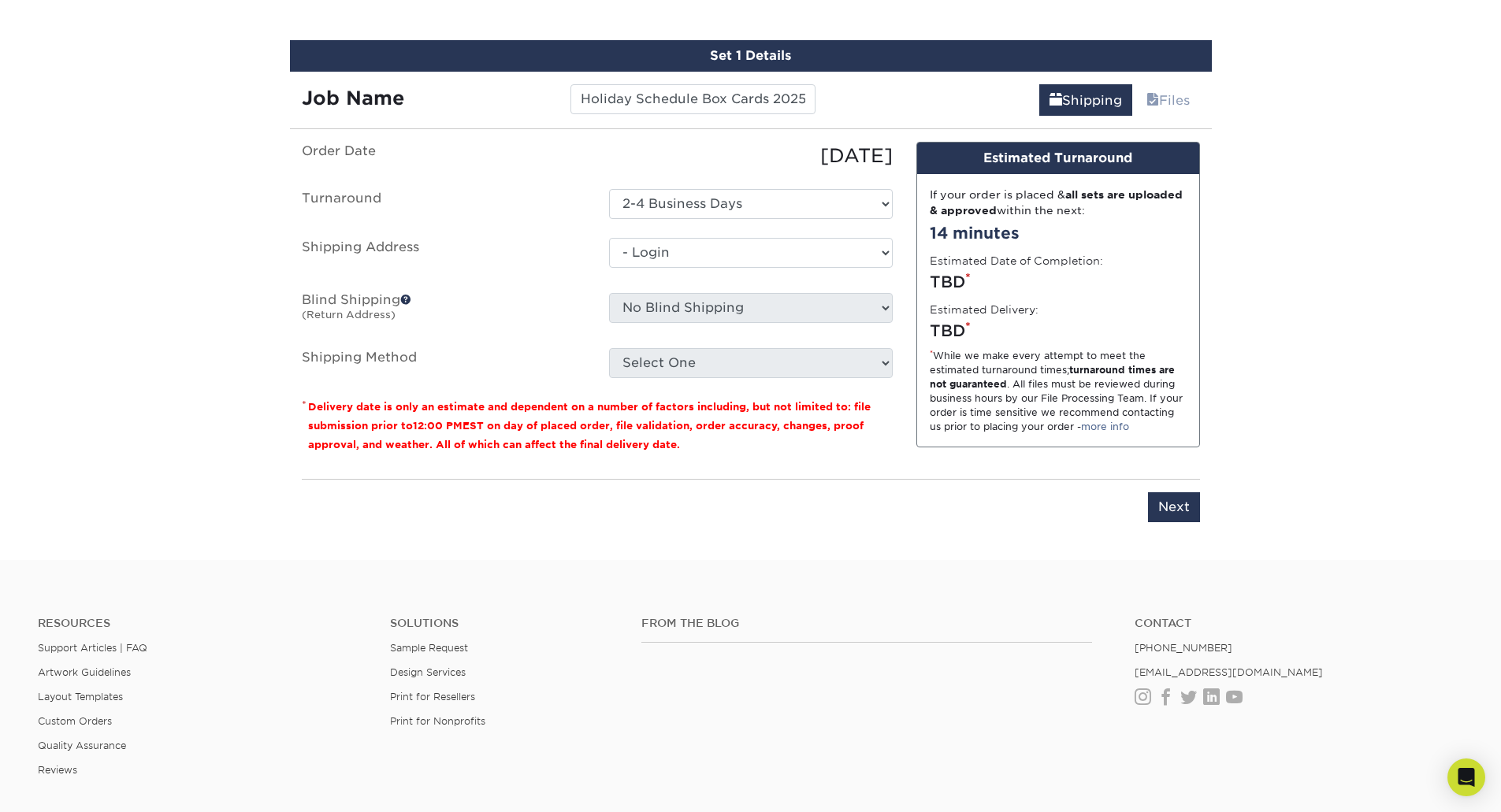
click at [609, 268] on select "Select One + Add New Address - Login" at bounding box center [750, 253] width 284 height 30
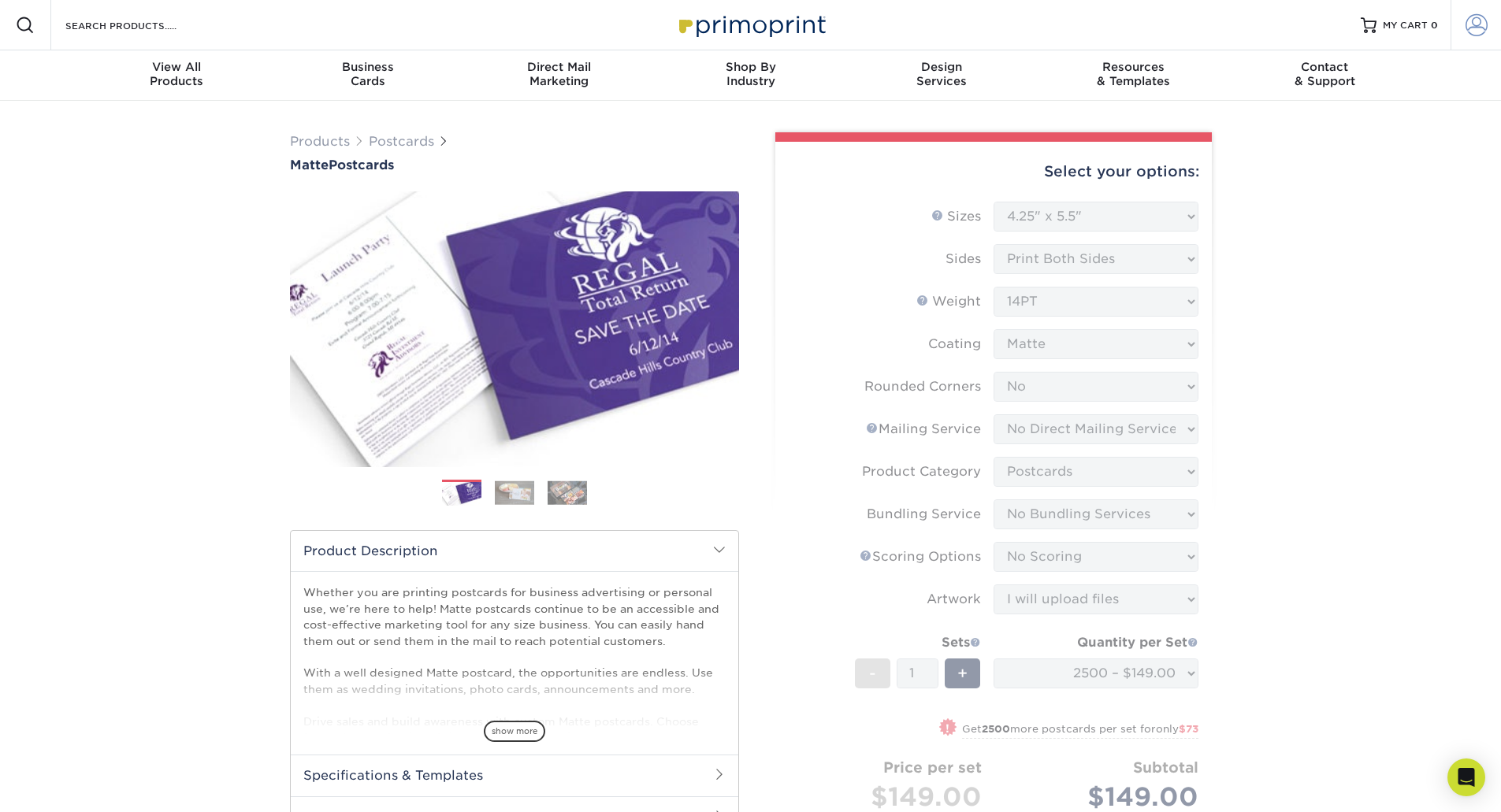
click at [1478, 23] on span at bounding box center [1476, 25] width 22 height 22
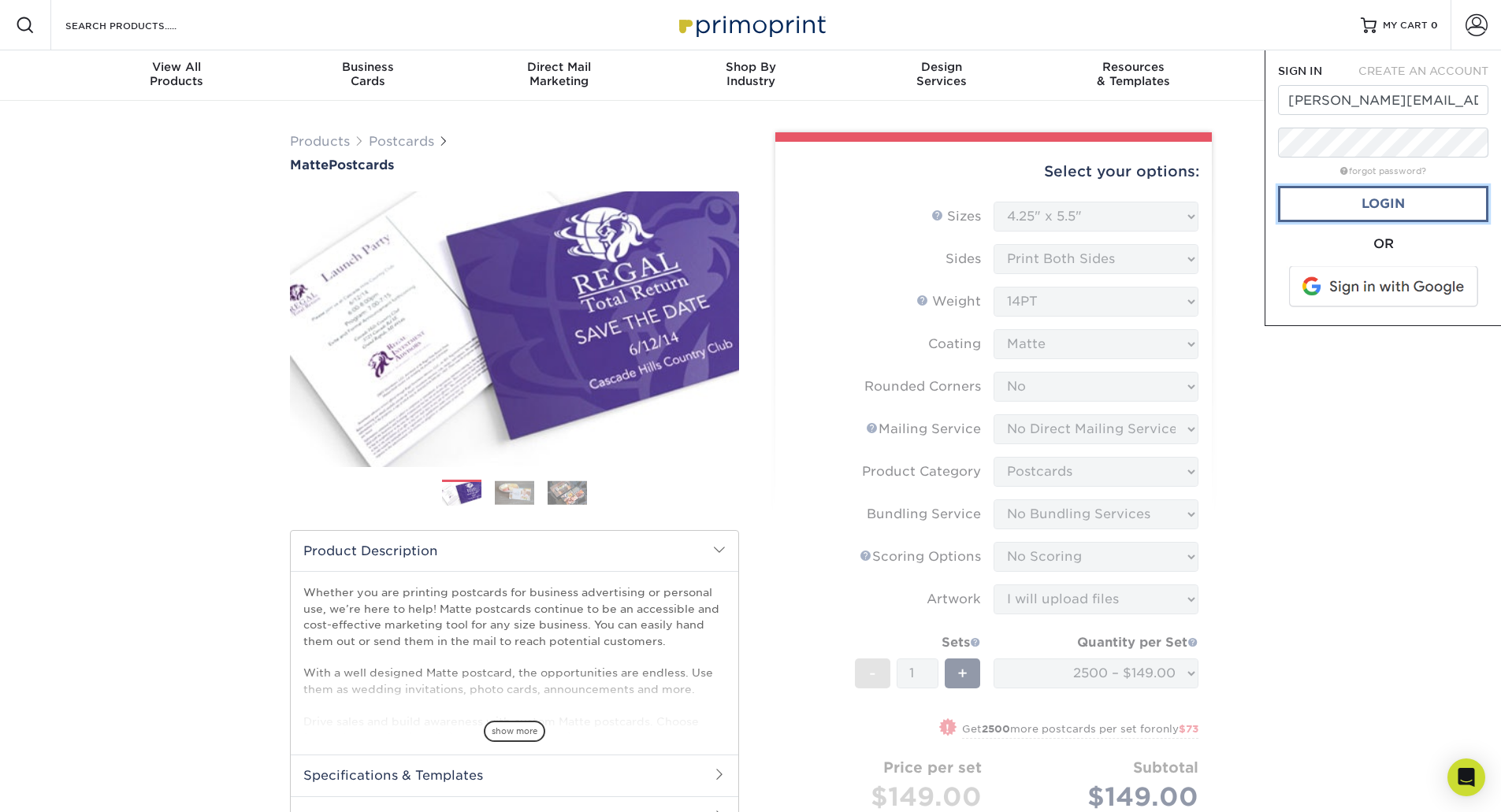
click at [1416, 206] on link "Login" at bounding box center [1383, 204] width 211 height 36
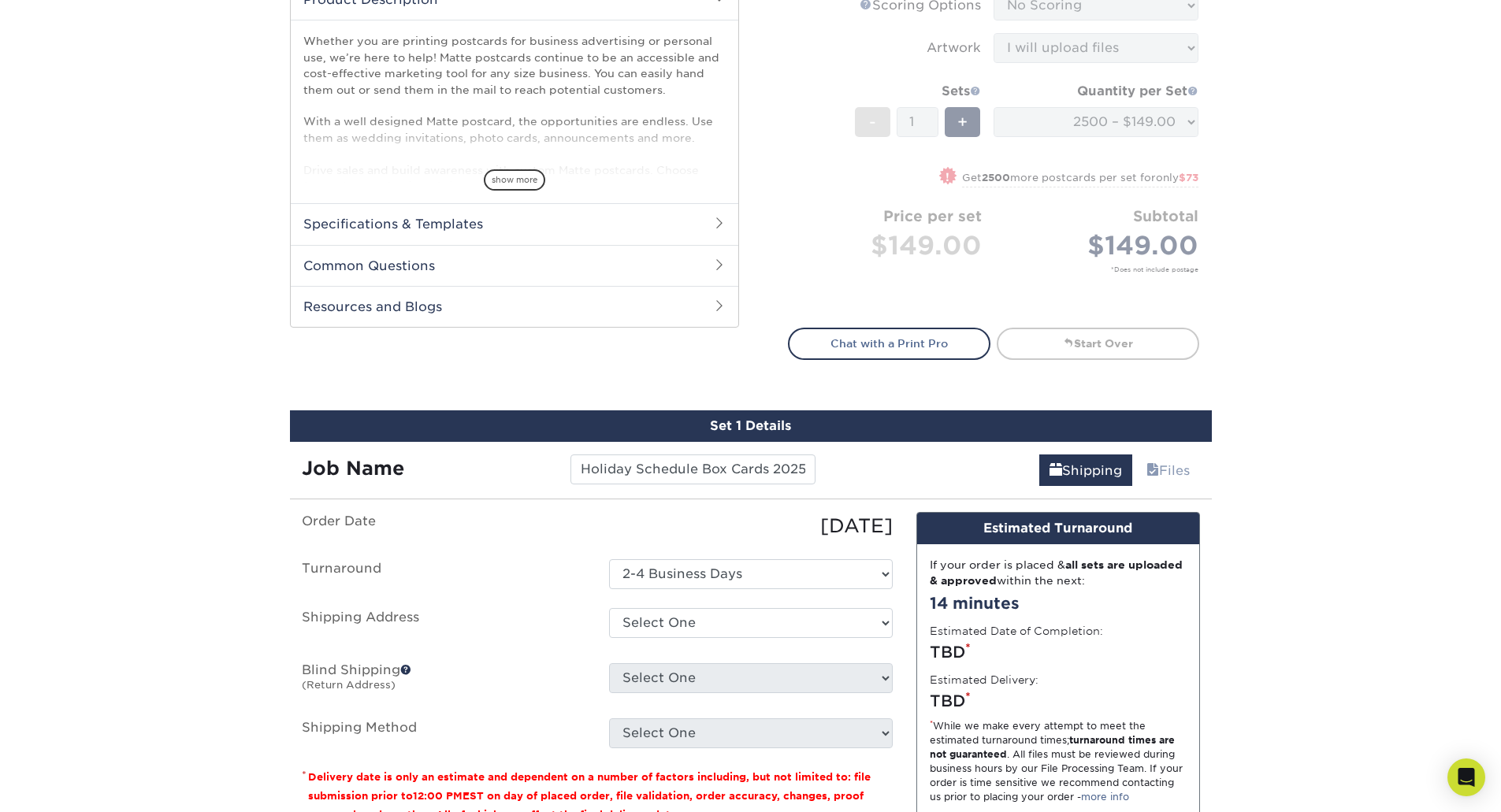
scroll to position [788, 0]
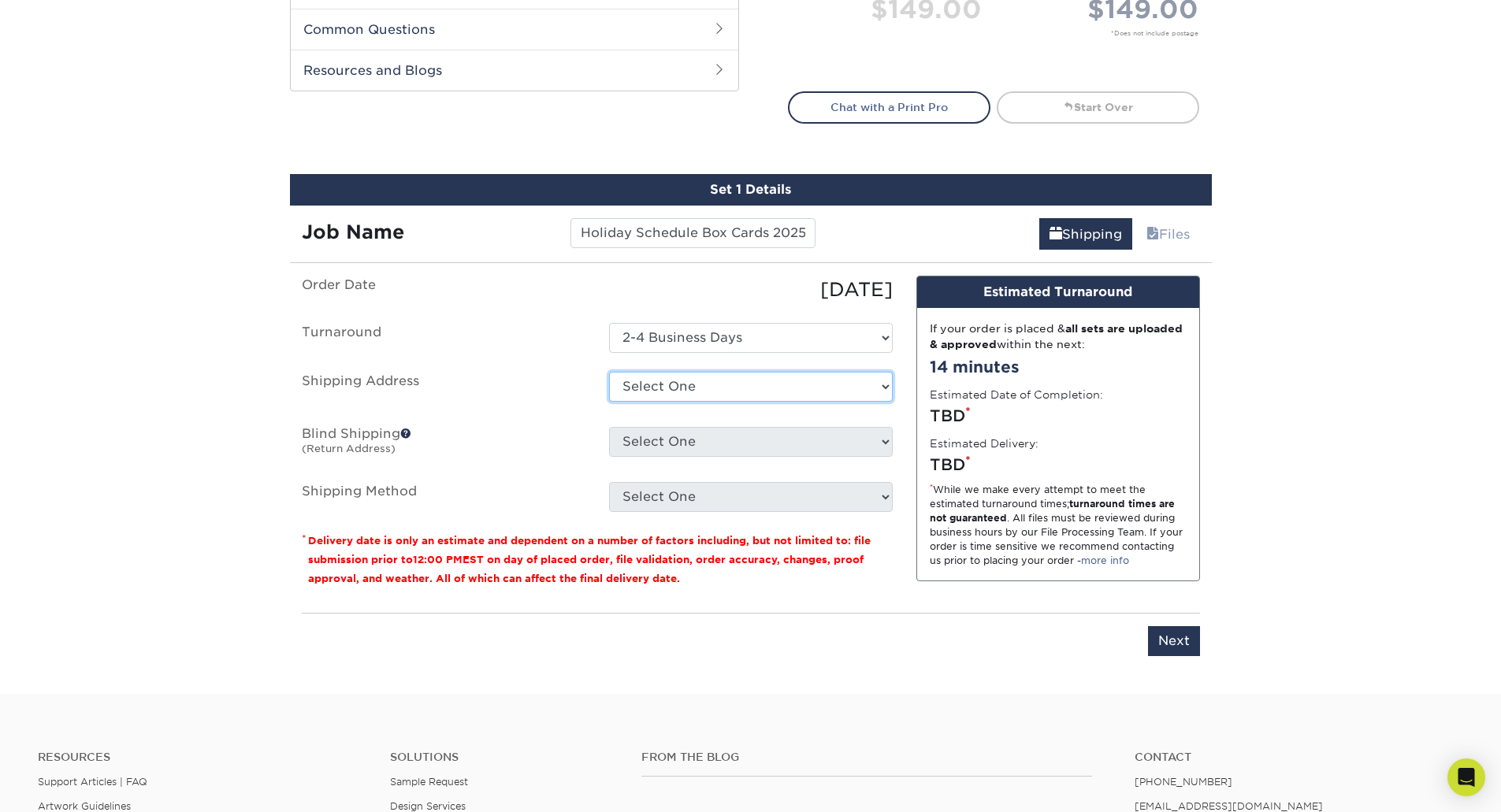
click at [666, 387] on select "Select One 3 RIVERSIDE DR, ANDOVER, MA 3 RIVERSIDE DR, ANDOVER, MA 256 PINEBROO…" at bounding box center [750, 387] width 284 height 30
select select "111762"
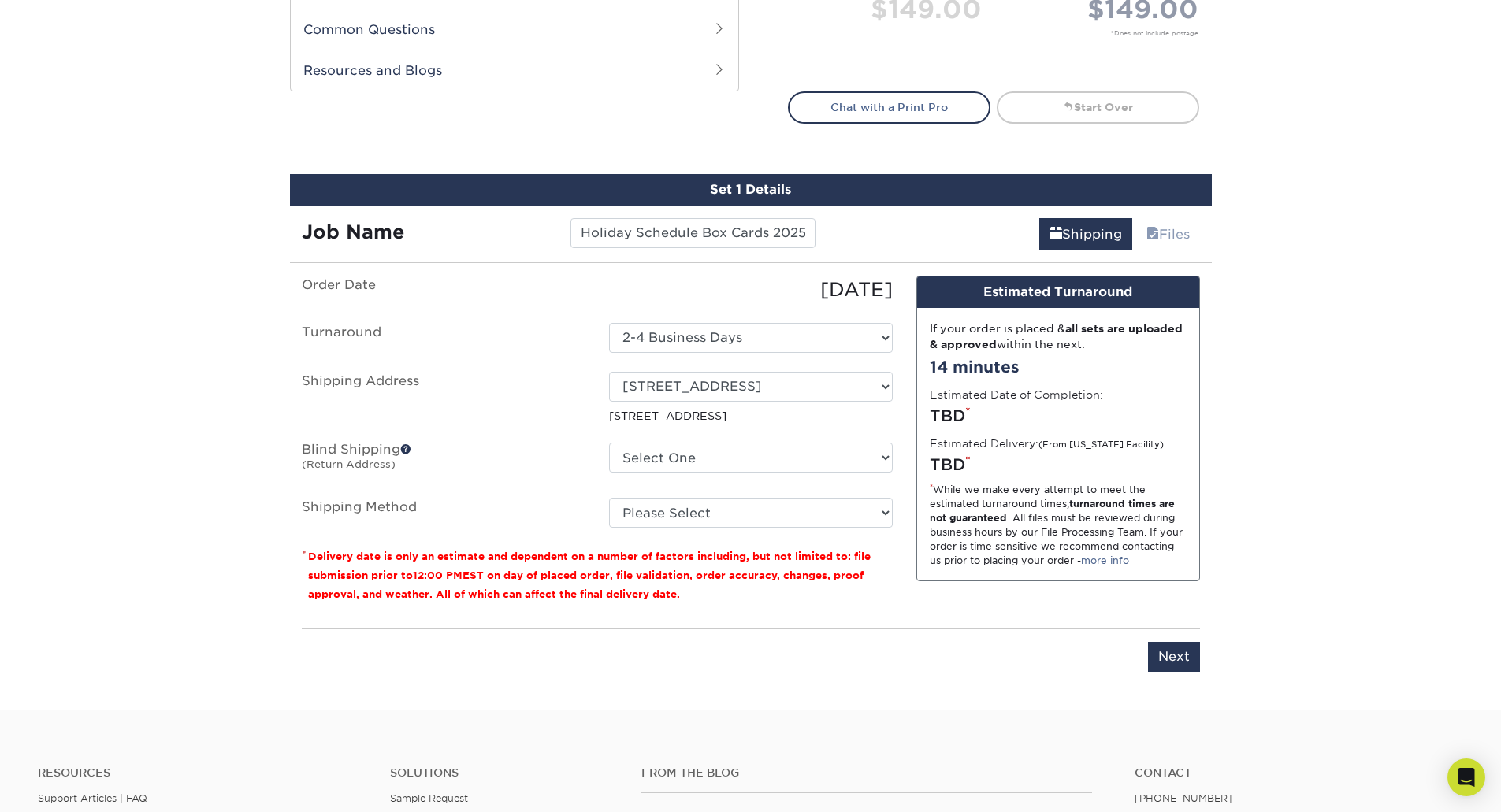
click at [680, 492] on ul "Order Date 10/13/2025 Turnaround Select One 2-4 Business Days 2 Day Next Busine…" at bounding box center [596, 401] width 590 height 252
click at [675, 516] on select "Please Select Ground Shipping (+$22.08) 3 Day Shipping Service (+$34.57) 2 Day …" at bounding box center [750, 513] width 284 height 30
select select "03"
click at [609, 498] on select "Please Select Ground Shipping (+$22.08) 3 Day Shipping Service (+$34.57) 2 Day …" at bounding box center [750, 513] width 284 height 30
click at [535, 517] on label "Shipping Method" at bounding box center [443, 513] width 307 height 30
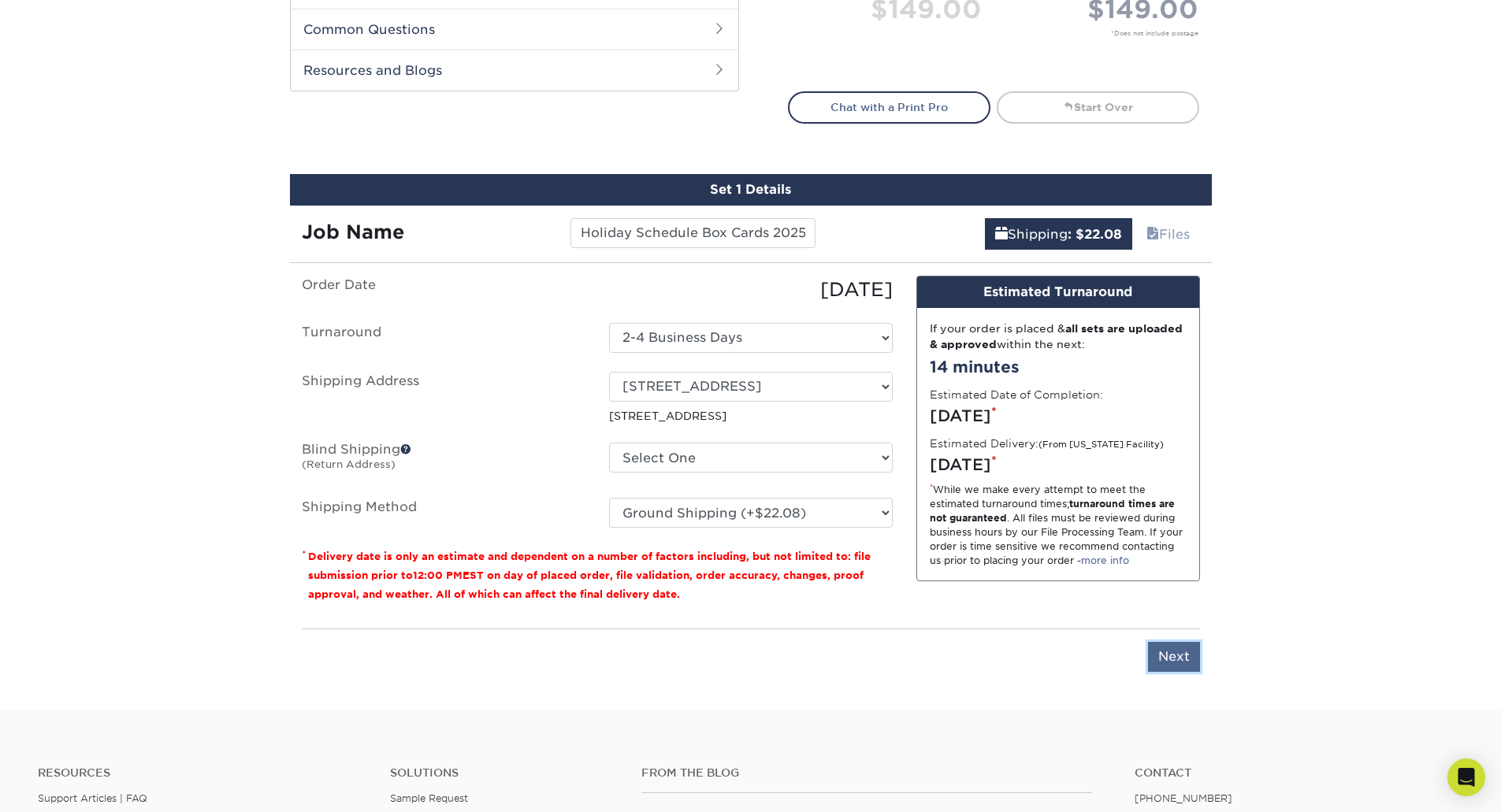
click at [1168, 658] on input "Next" at bounding box center [1174, 657] width 52 height 30
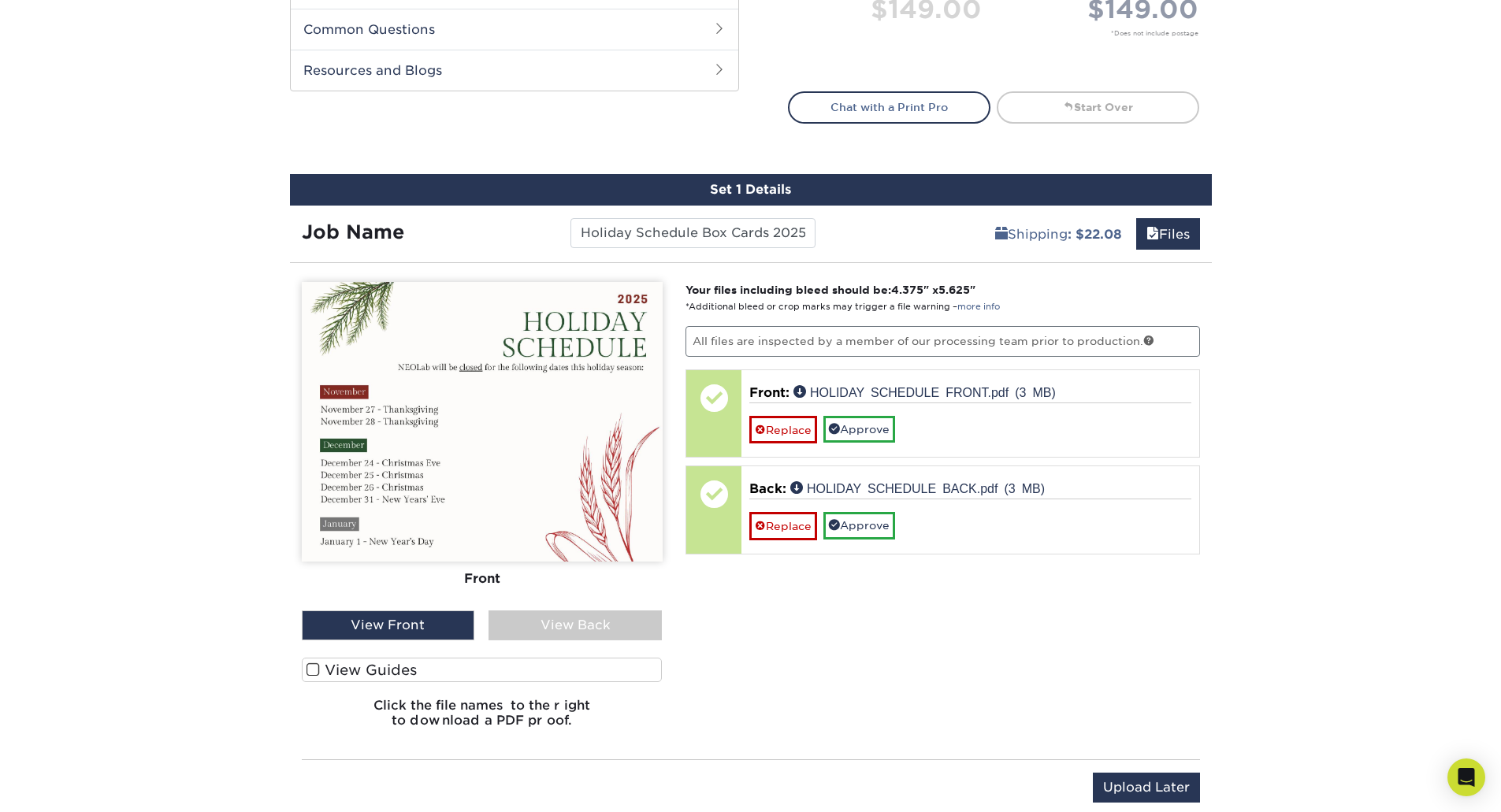
click at [589, 628] on div "View Back" at bounding box center [575, 626] width 174 height 30
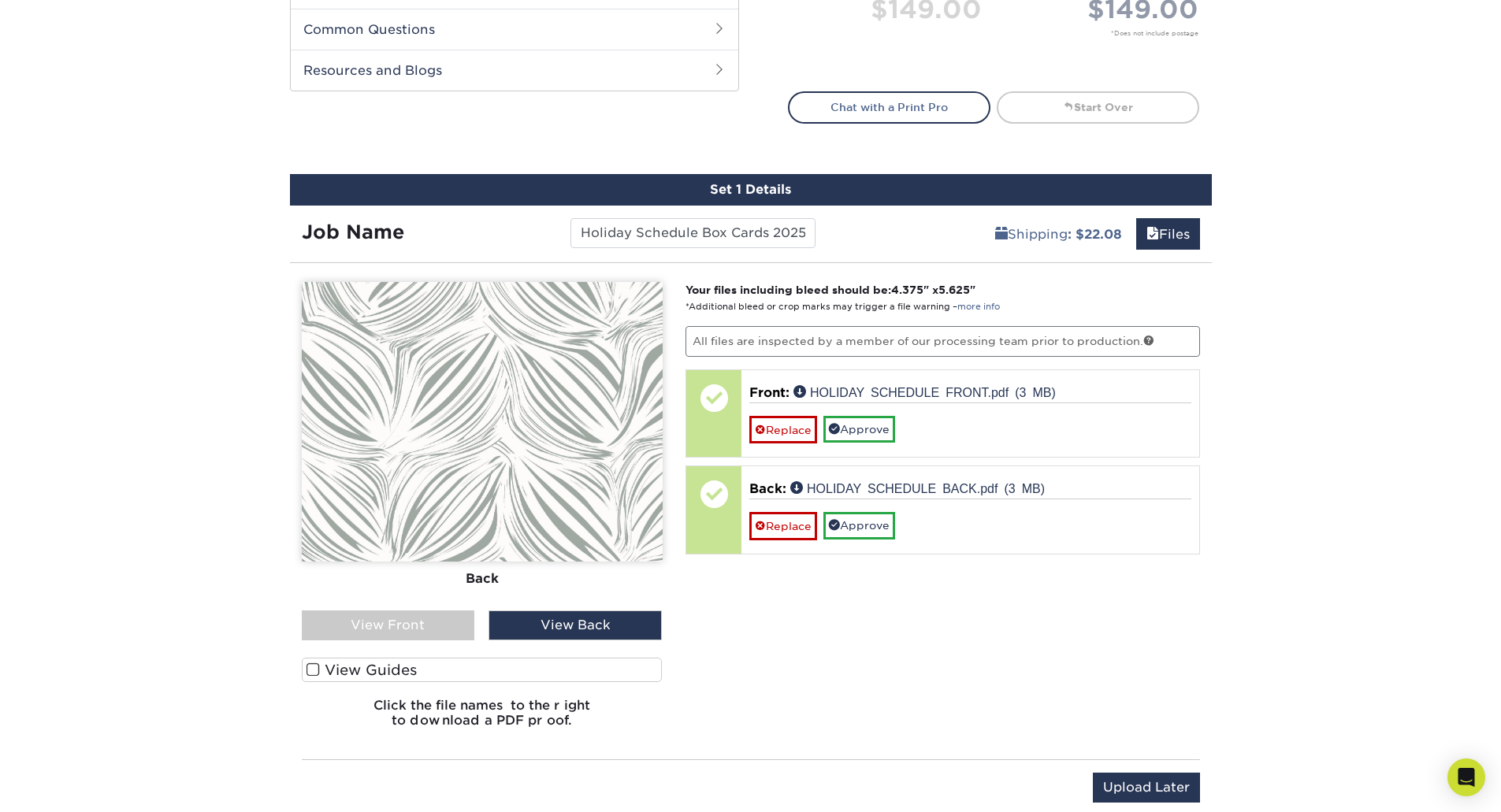
click at [380, 667] on label "View Guides" at bounding box center [482, 670] width 361 height 24
click at [0, 0] on input "View Guides" at bounding box center [0, 0] width 0 height 0
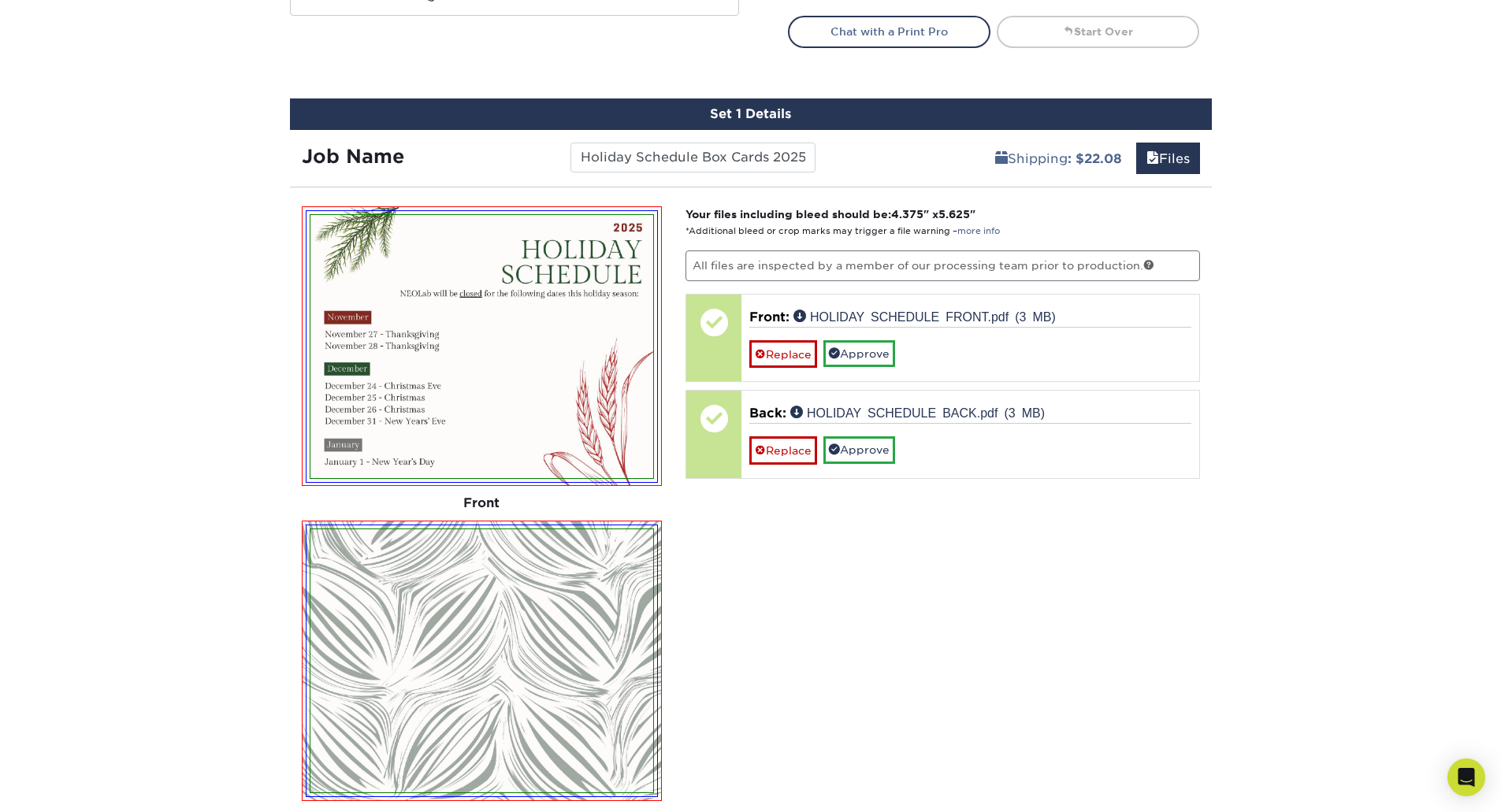
scroll to position [1024, 0]
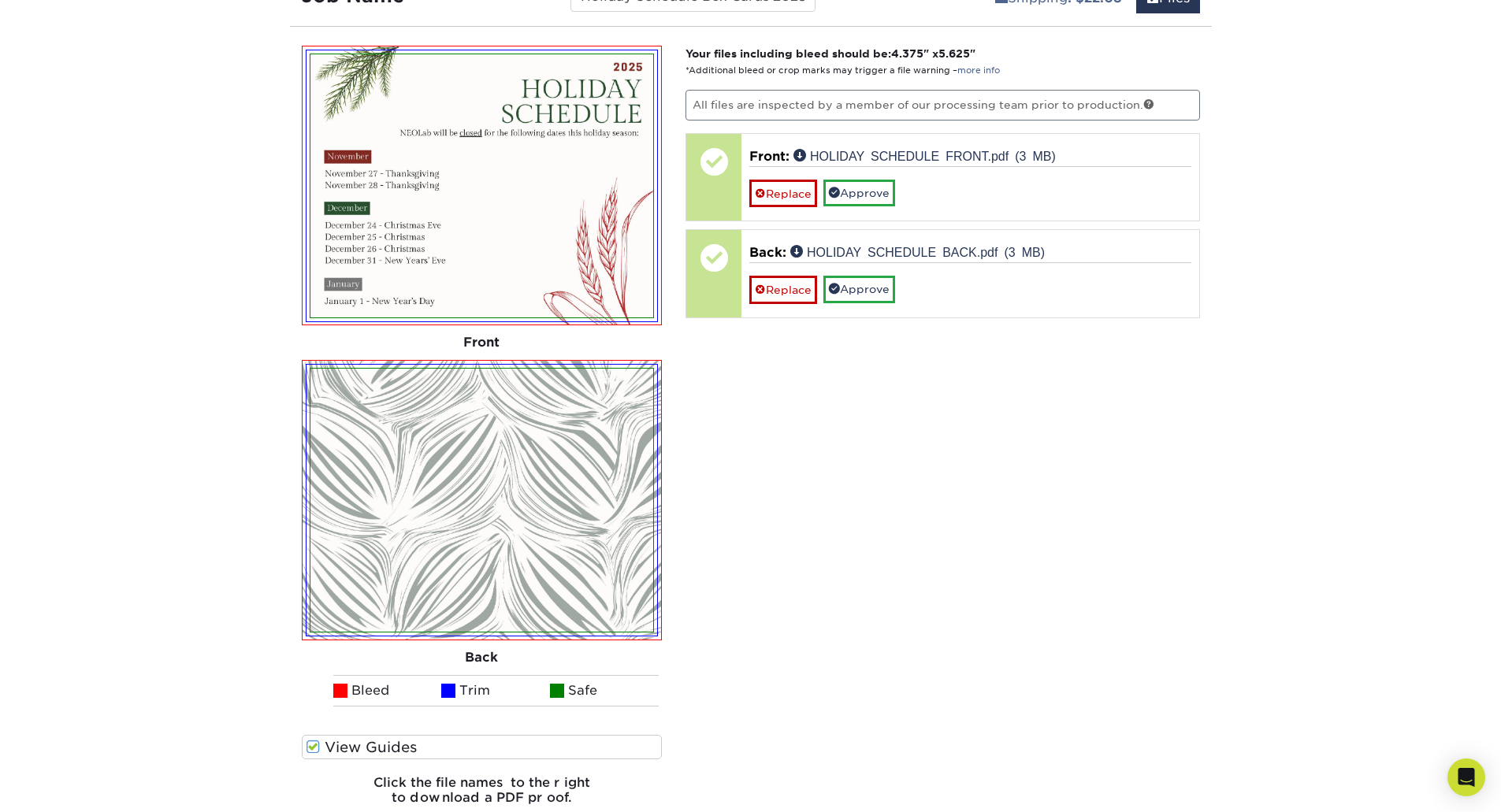
click at [910, 538] on div "Your files including bleed should be: 4.375 " x 5.625 " *Additional bleed or cr…" at bounding box center [943, 431] width 538 height 772
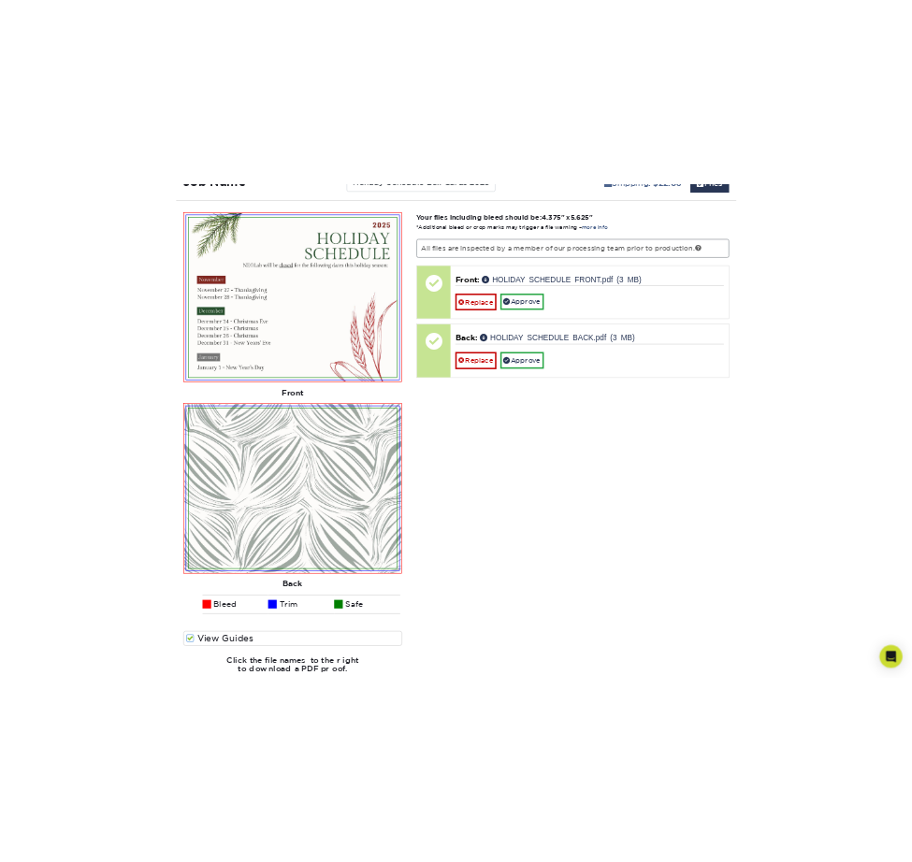
scroll to position [1191, 0]
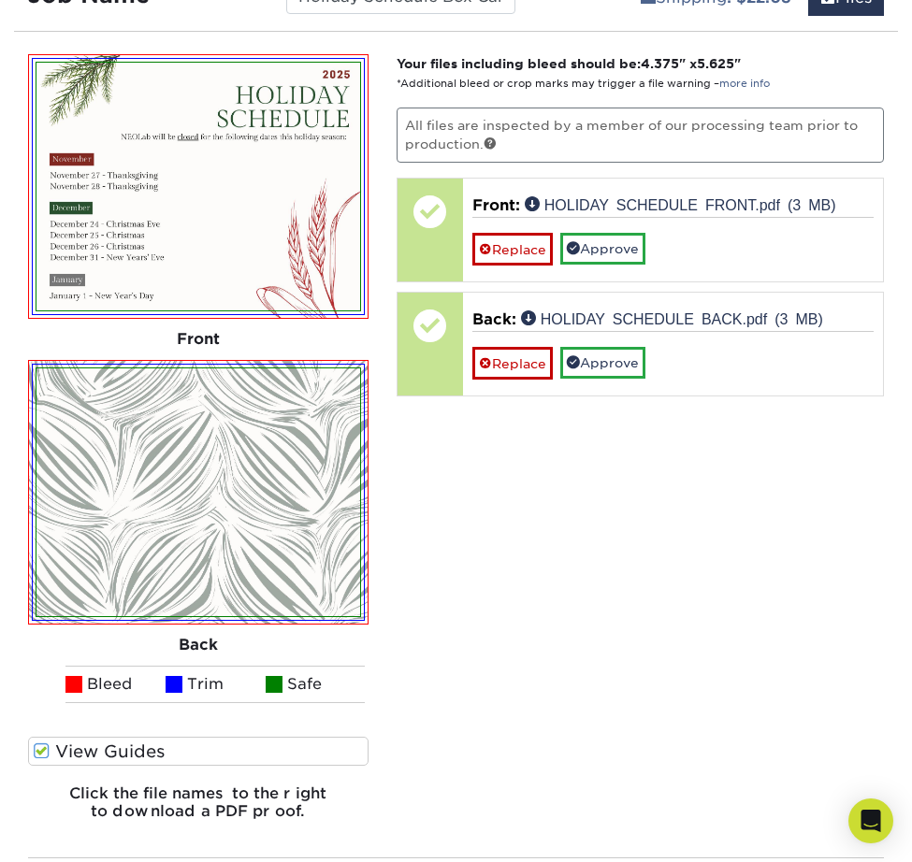
click at [243, 534] on img at bounding box center [198, 492] width 324 height 248
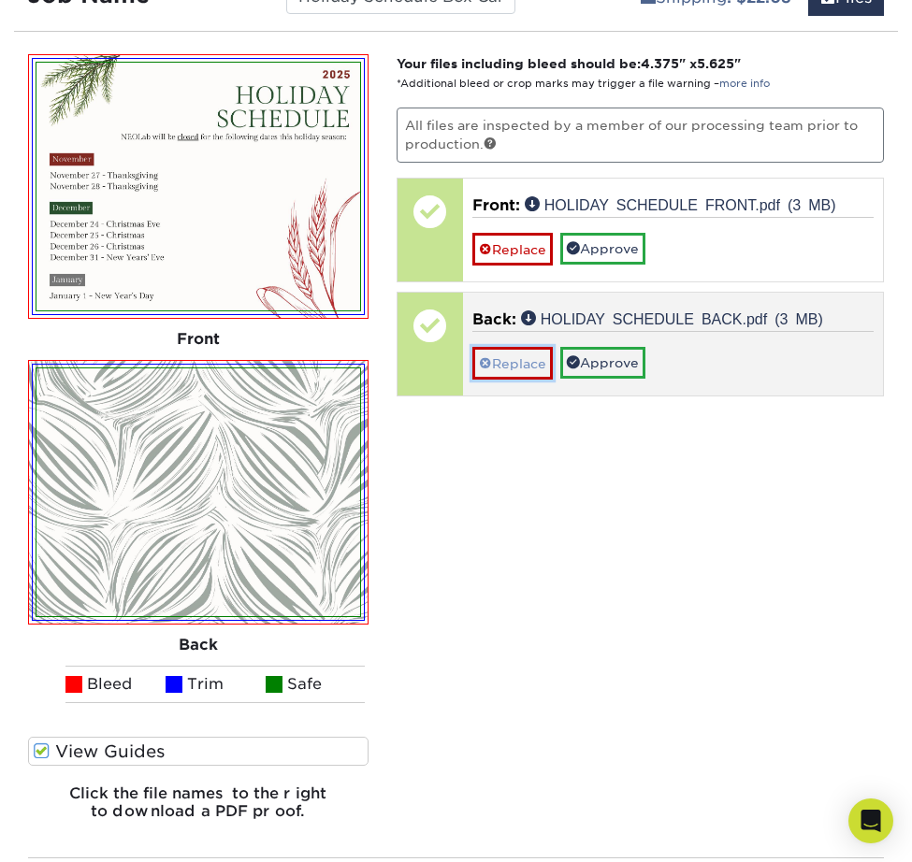
click at [532, 357] on link "Replace" at bounding box center [512, 363] width 80 height 33
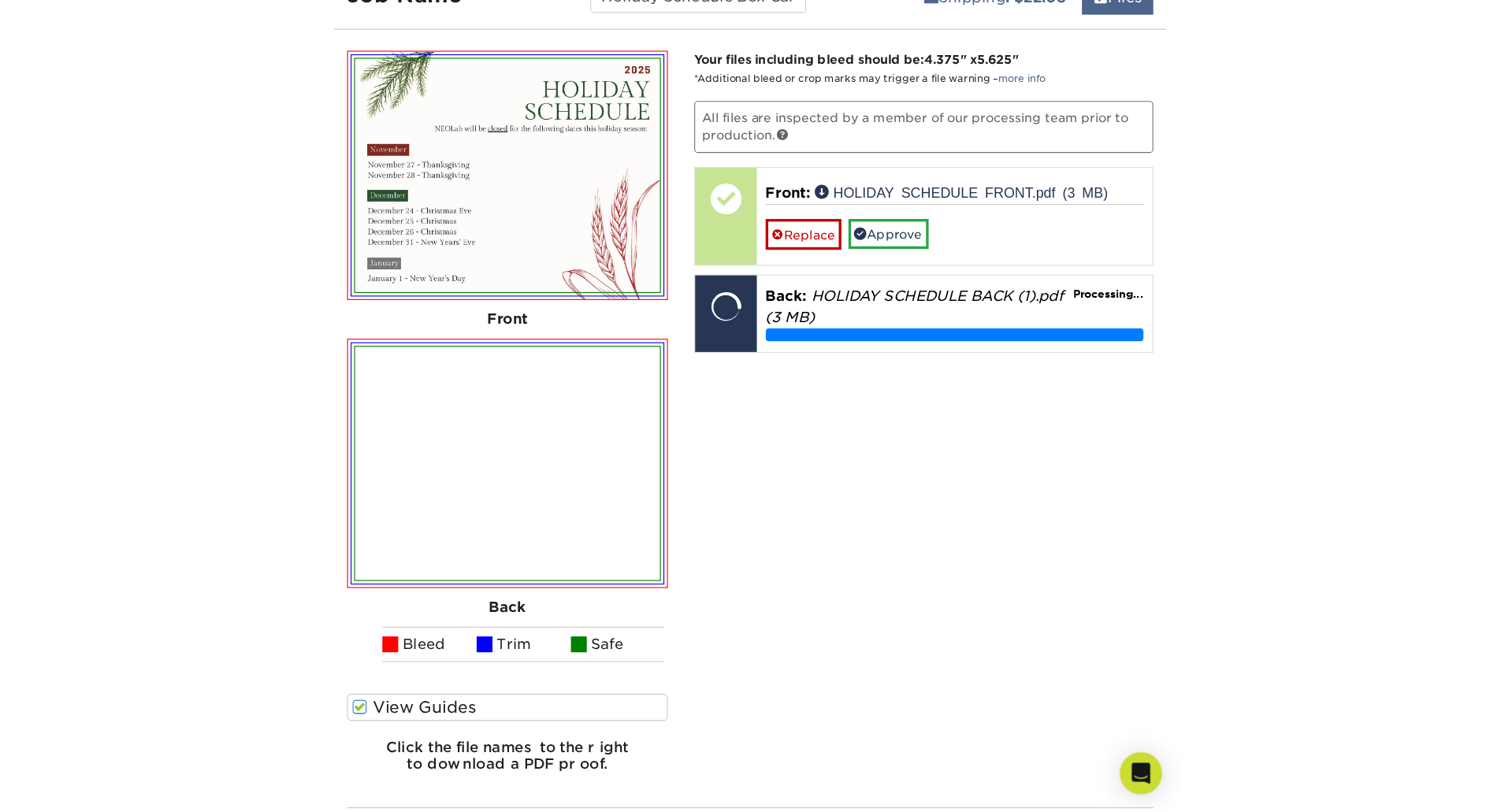
scroll to position [1024, 0]
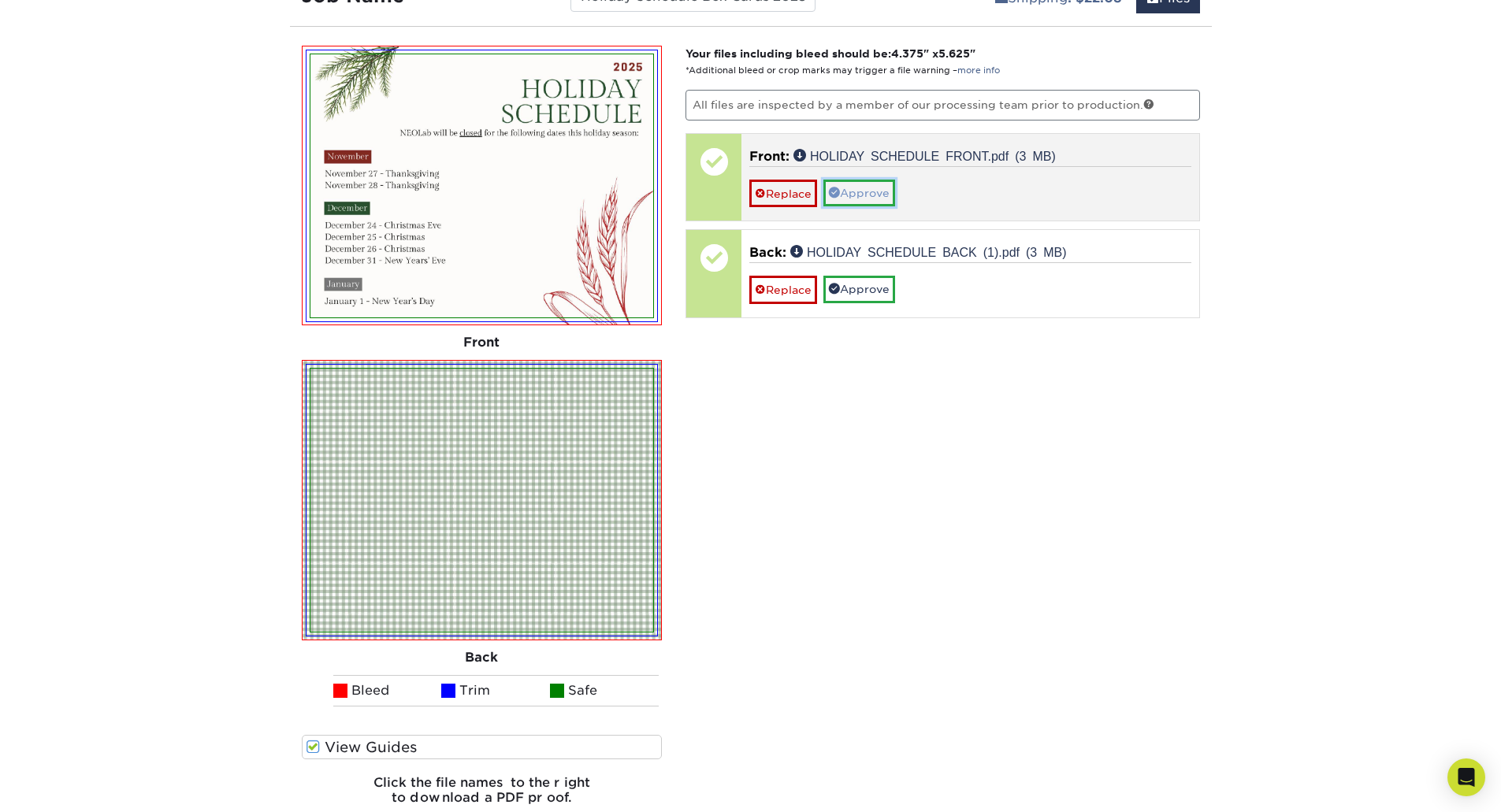
click at [867, 193] on link "Approve" at bounding box center [858, 193] width 72 height 27
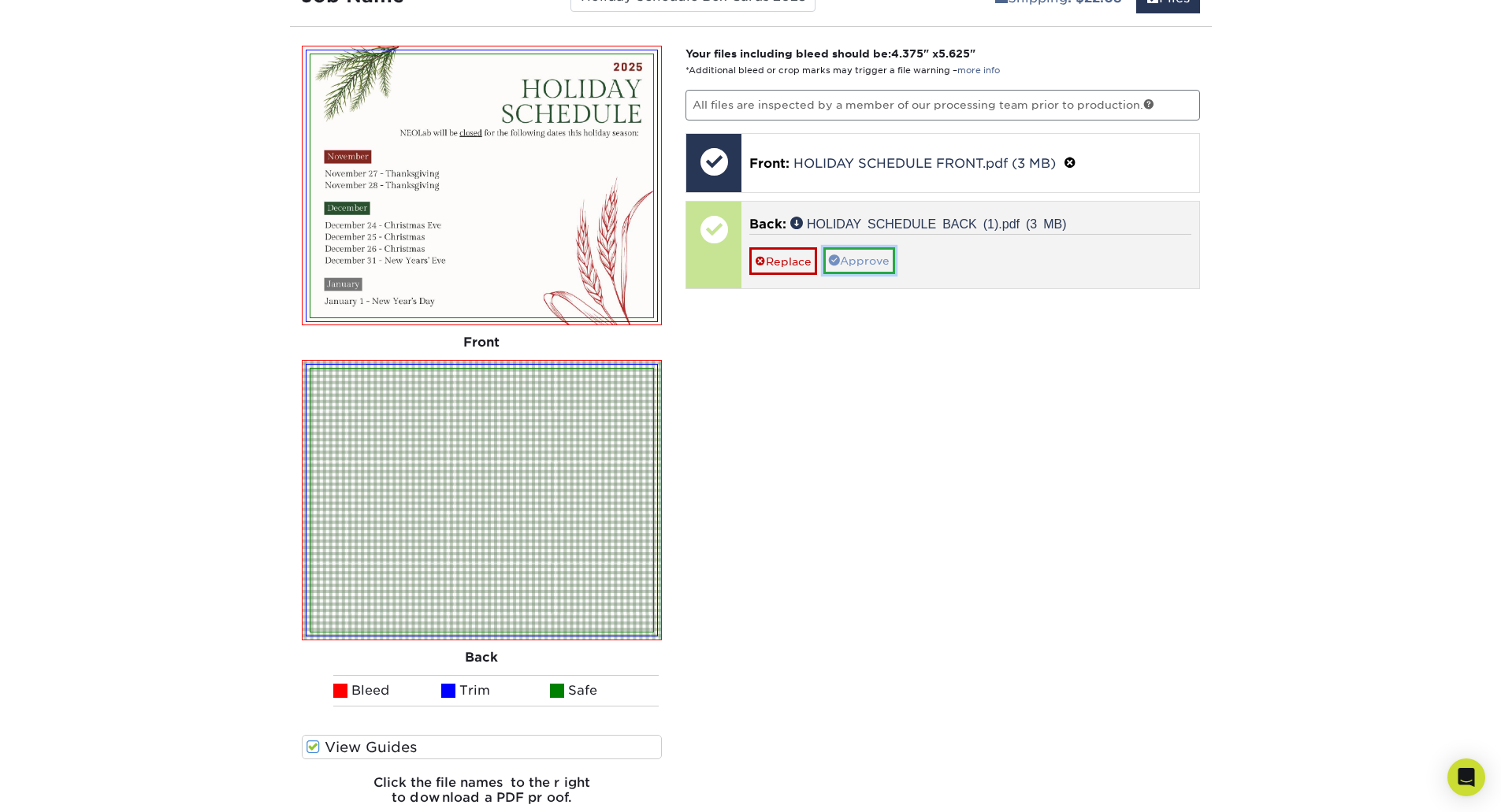
click at [875, 253] on link "Approve" at bounding box center [858, 261] width 72 height 27
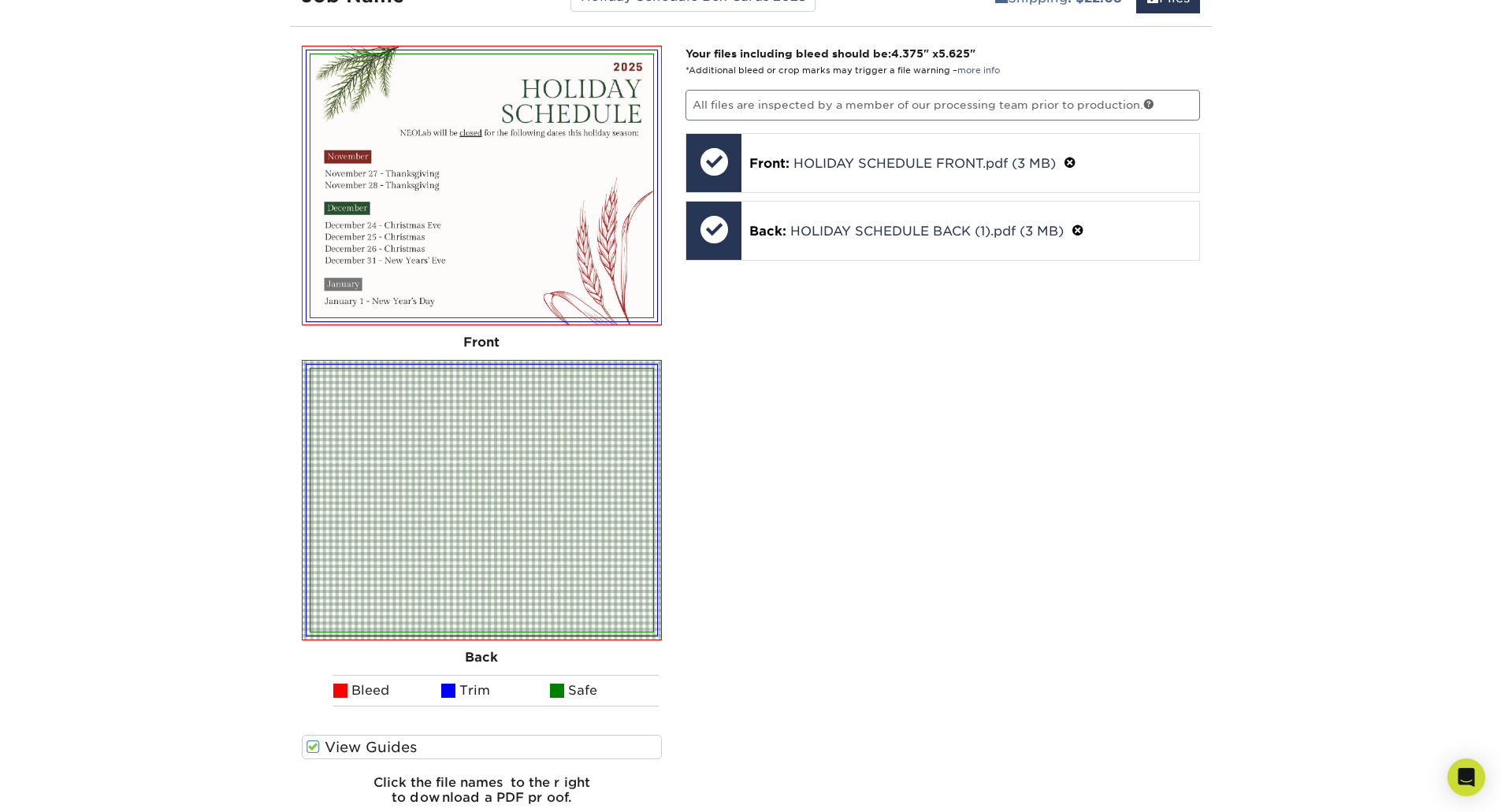
click at [1119, 398] on div "Your files including bleed should be: 4.375 " x 5.625 " *Additional bleed or cr…" at bounding box center [943, 431] width 538 height 772
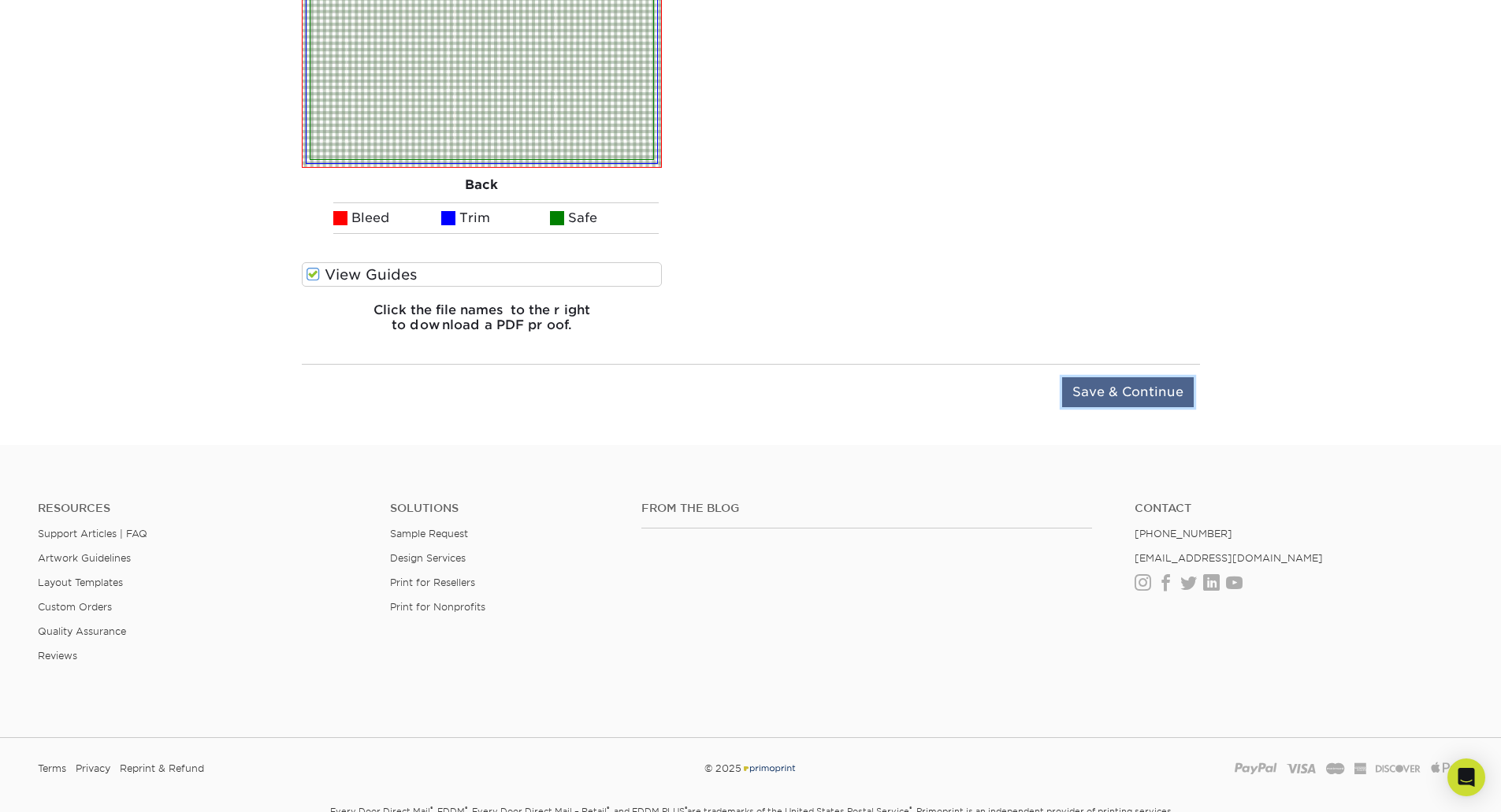
click at [1168, 396] on input "Save & Continue" at bounding box center [1128, 393] width 131 height 30
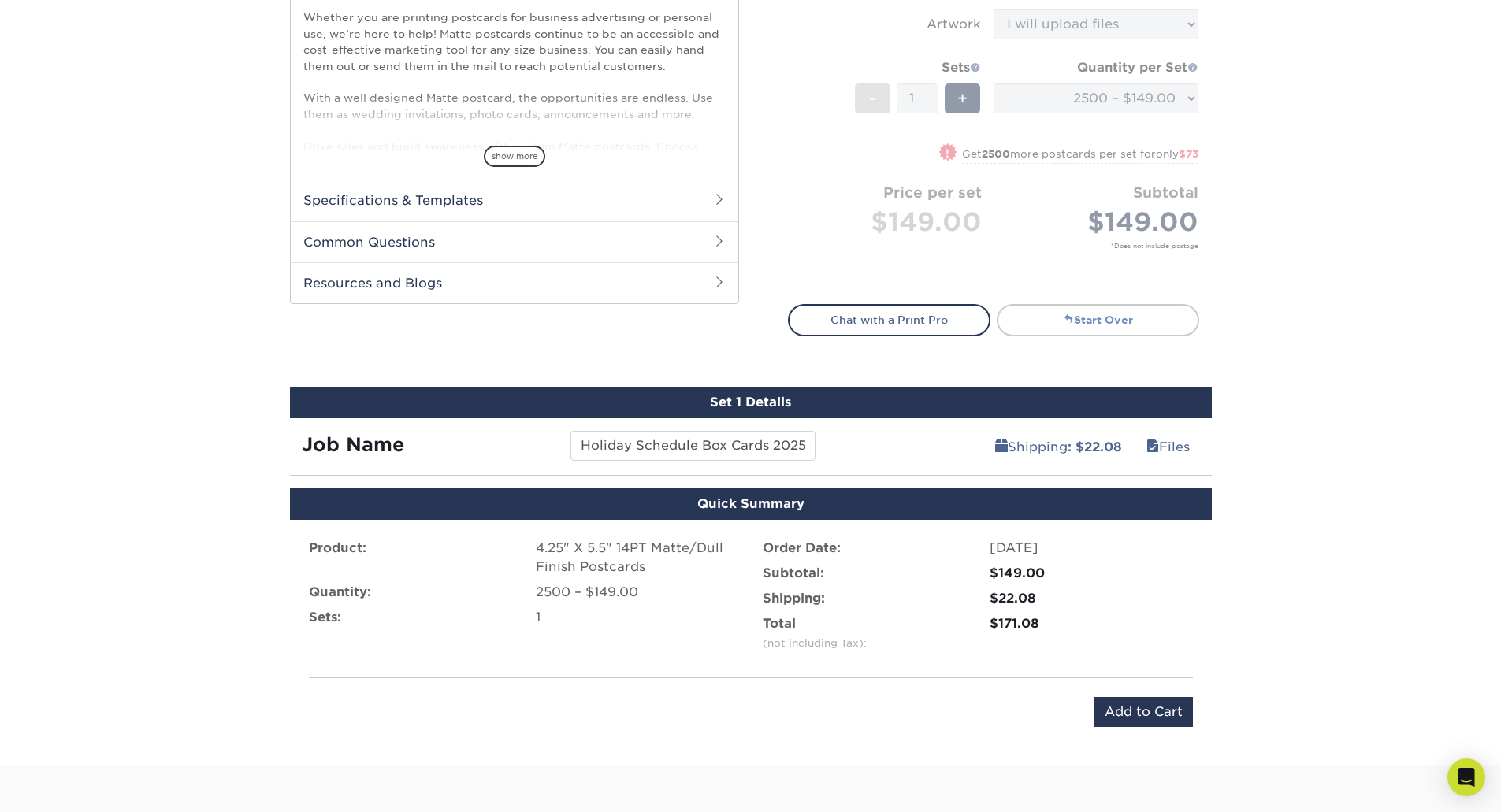
scroll to position [594, 0]
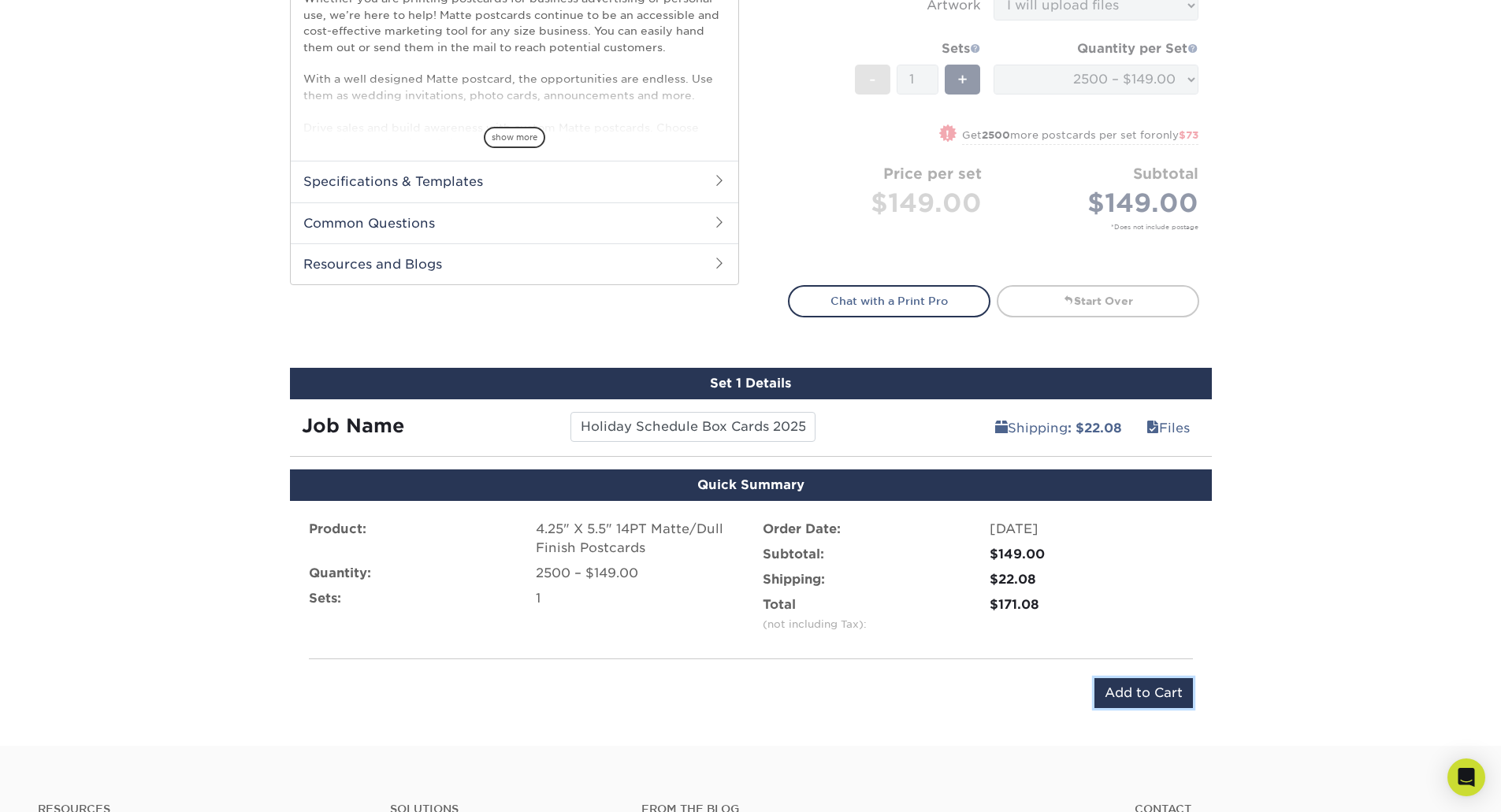
click at [1172, 699] on input "Add to Cart" at bounding box center [1143, 693] width 99 height 30
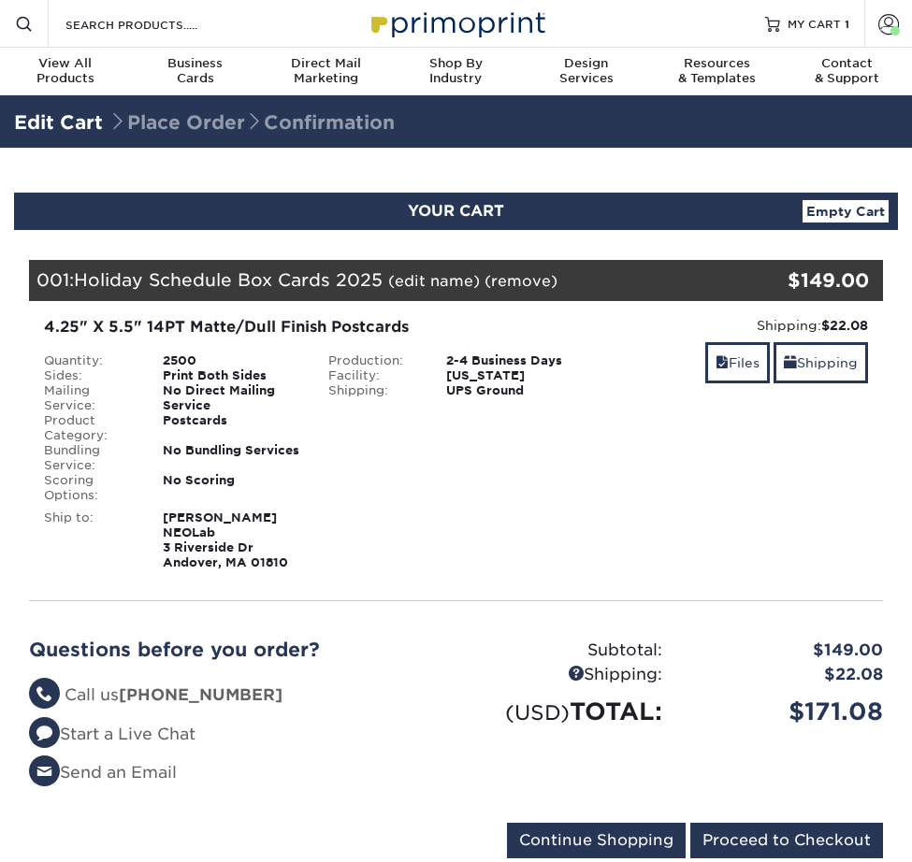
select select "111762"
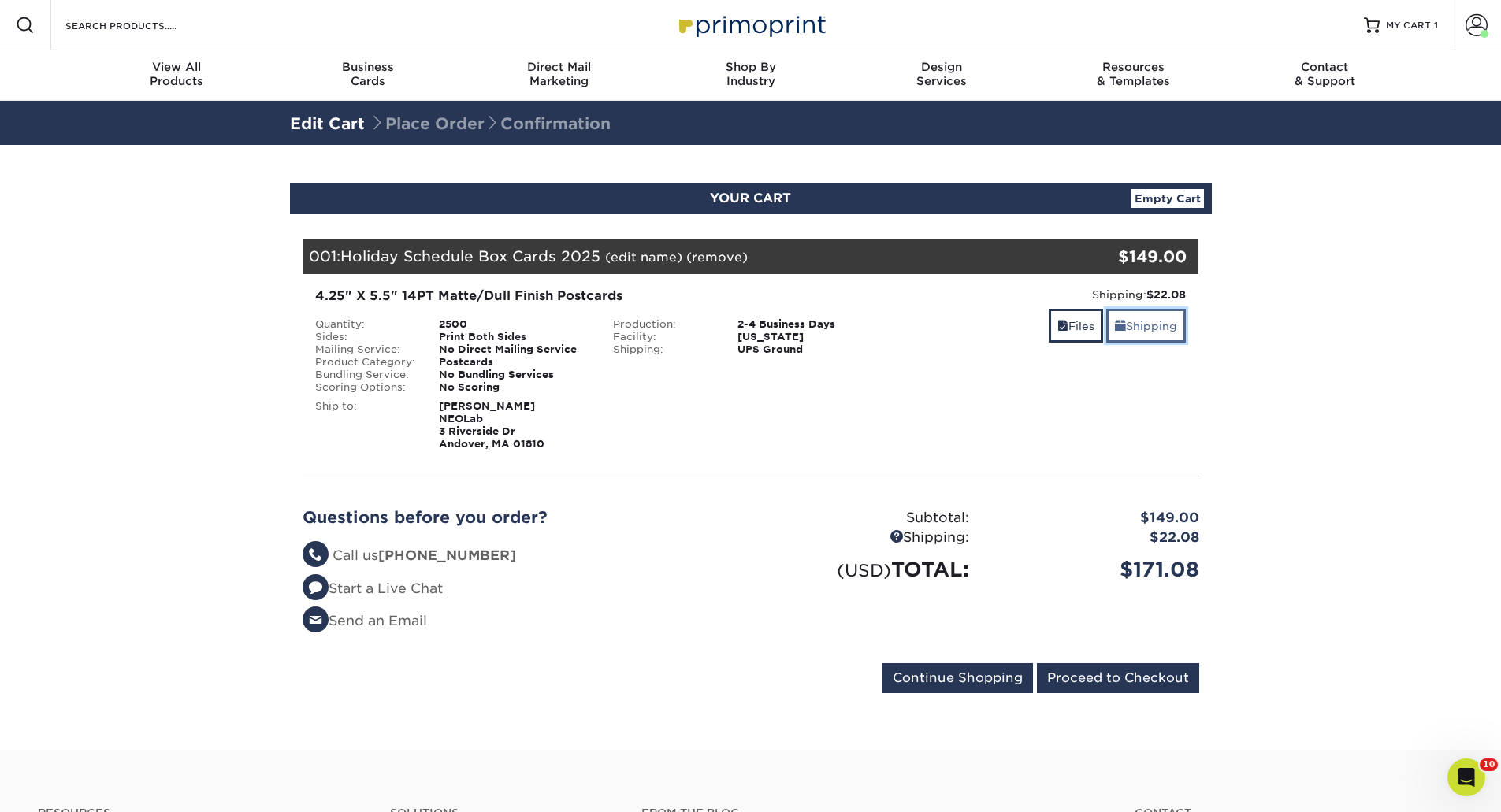
click at [767, 328] on link "Shipping" at bounding box center [1146, 326] width 79 height 34
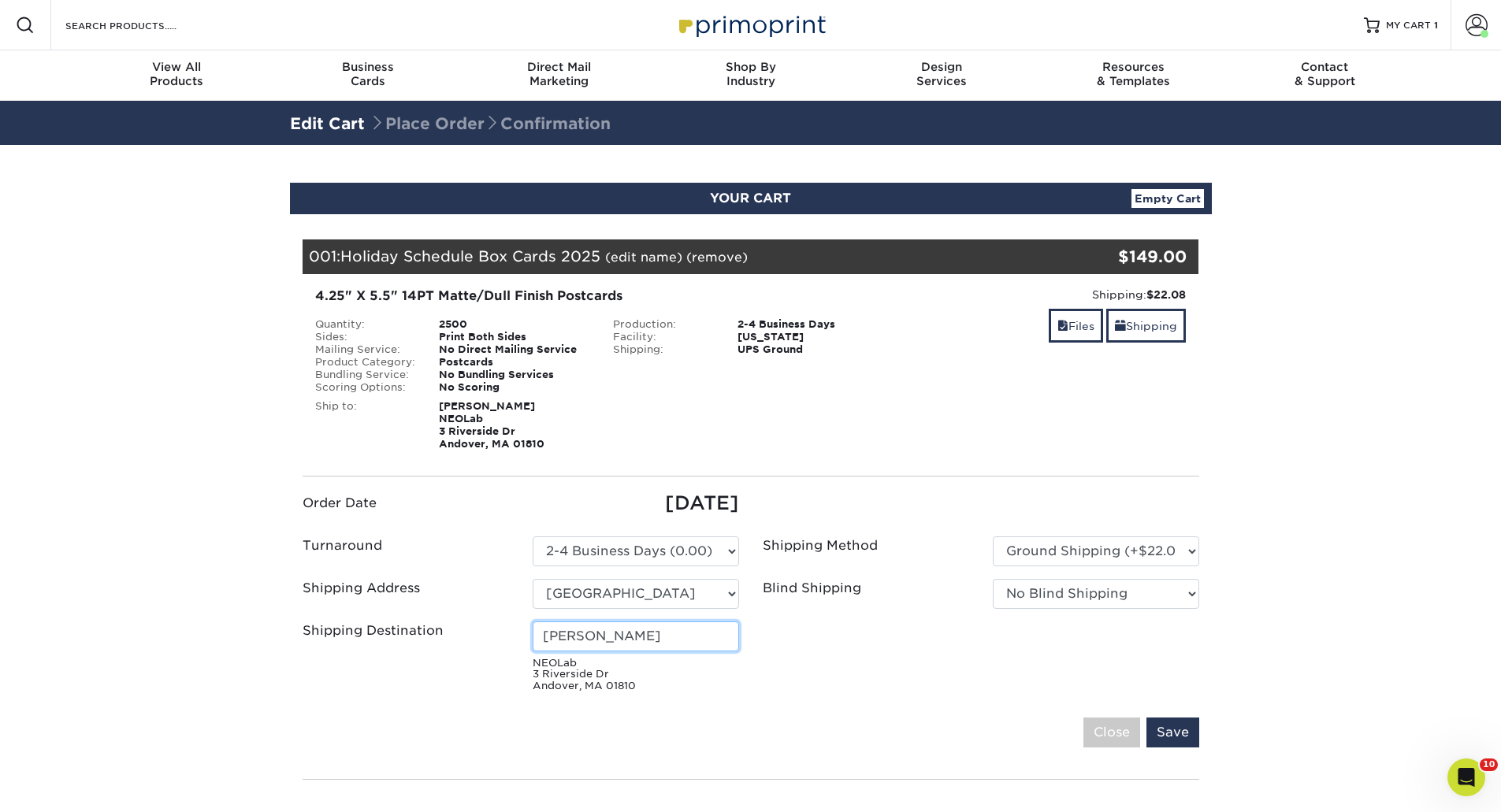
click at [608, 643] on input "[PERSON_NAME]" at bounding box center [635, 637] width 206 height 30
click at [648, 638] on input "[PERSON_NAME]" at bounding box center [635, 637] width 206 height 30
drag, startPoint x: 651, startPoint y: 639, endPoint x: 408, endPoint y: 617, distance: 244.0
click at [409, 620] on ul "Order Date 10/13/2025 Turnaround Please Select Select One" at bounding box center [750, 594] width 920 height 210
type input "[PERSON_NAME]"
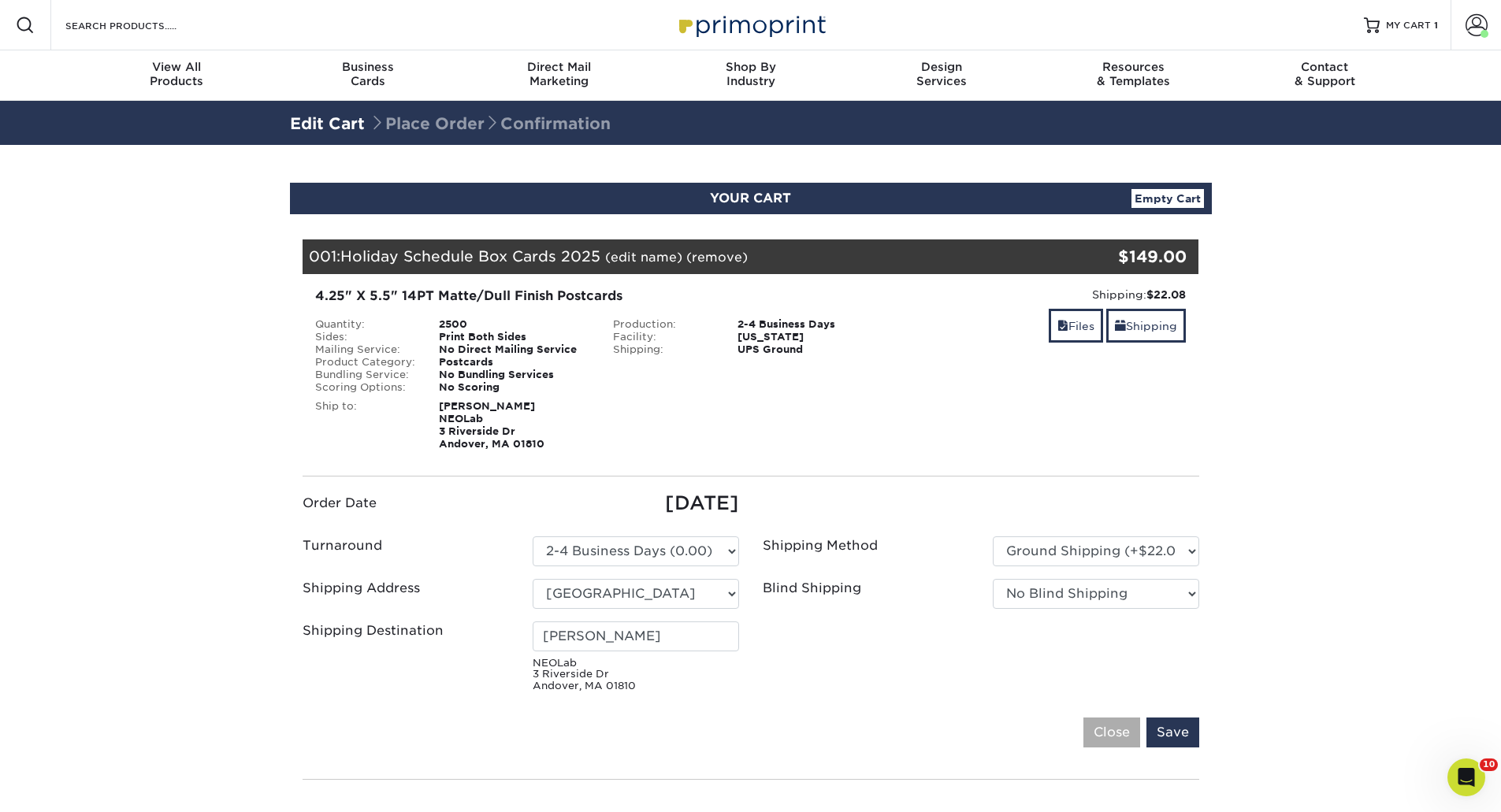
drag, startPoint x: 824, startPoint y: 691, endPoint x: 1105, endPoint y: 738, distance: 284.9
click at [767, 692] on ul "Order Date 10/13/2025 Turnaround Please Select Select One" at bounding box center [750, 594] width 920 height 210
click at [767, 725] on input "Save" at bounding box center [1172, 733] width 53 height 30
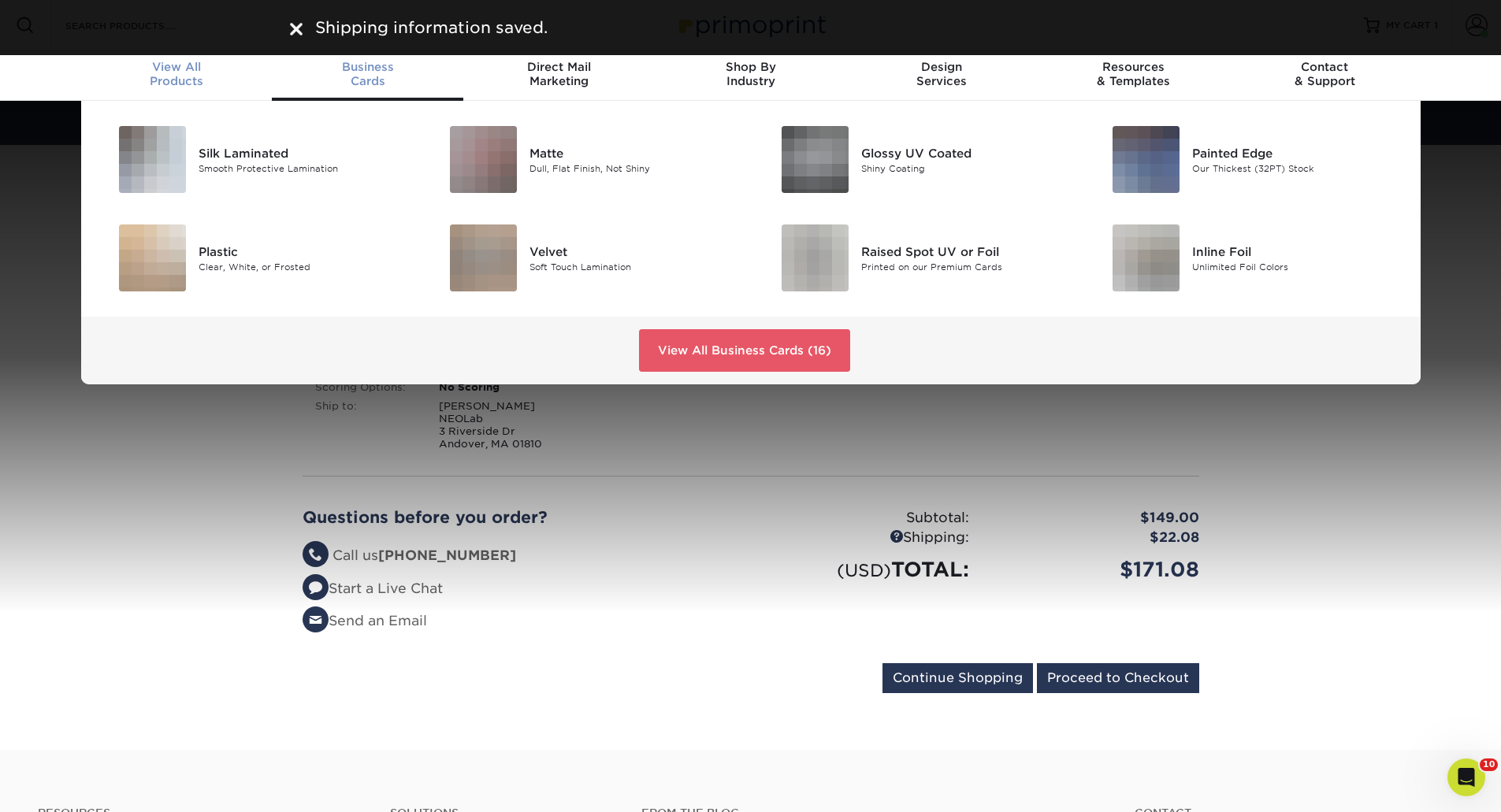
click at [173, 79] on div "View All Products" at bounding box center [176, 74] width 191 height 29
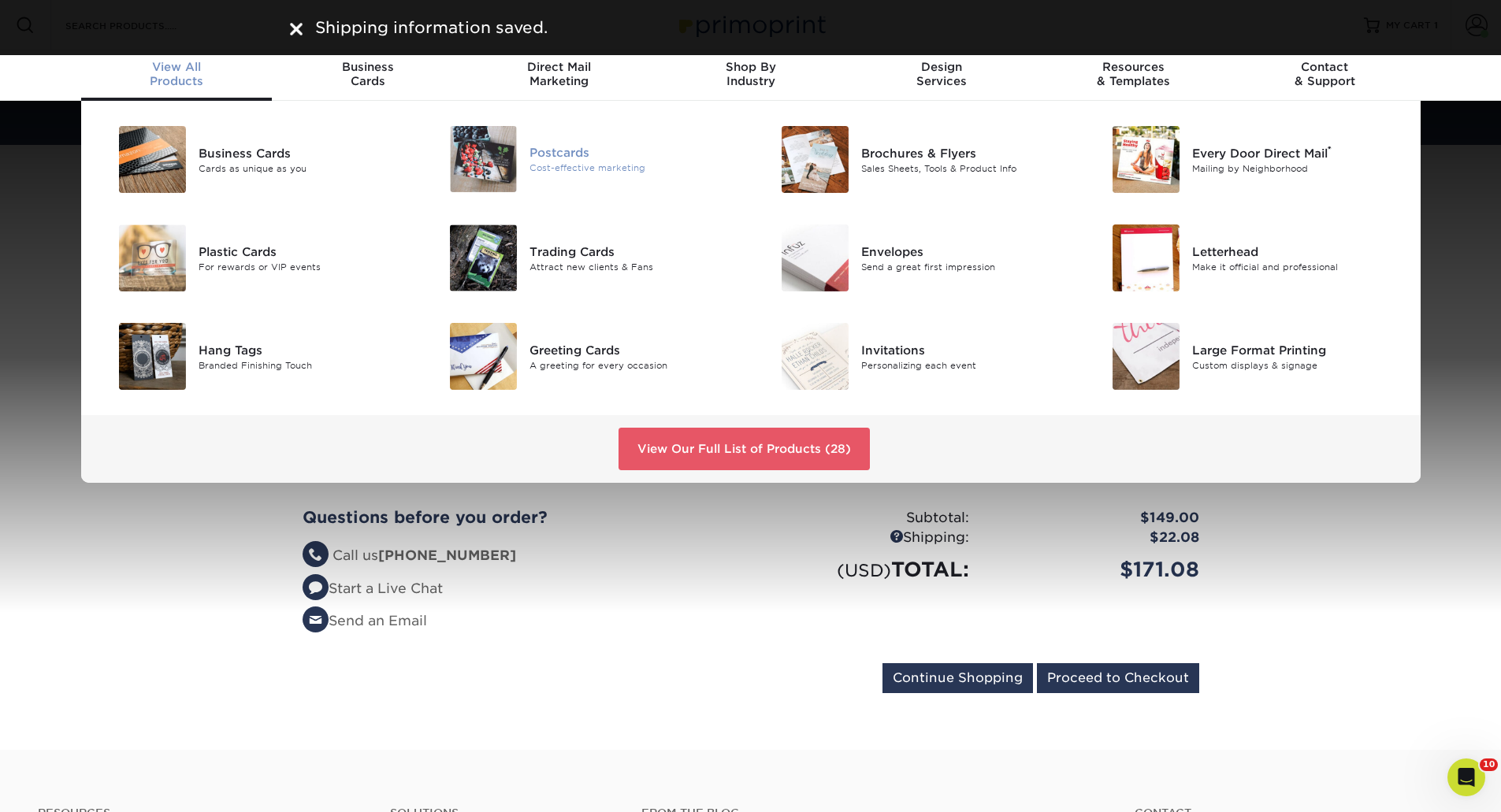
click at [551, 165] on div "Cost-effective marketing" at bounding box center [633, 168] width 209 height 13
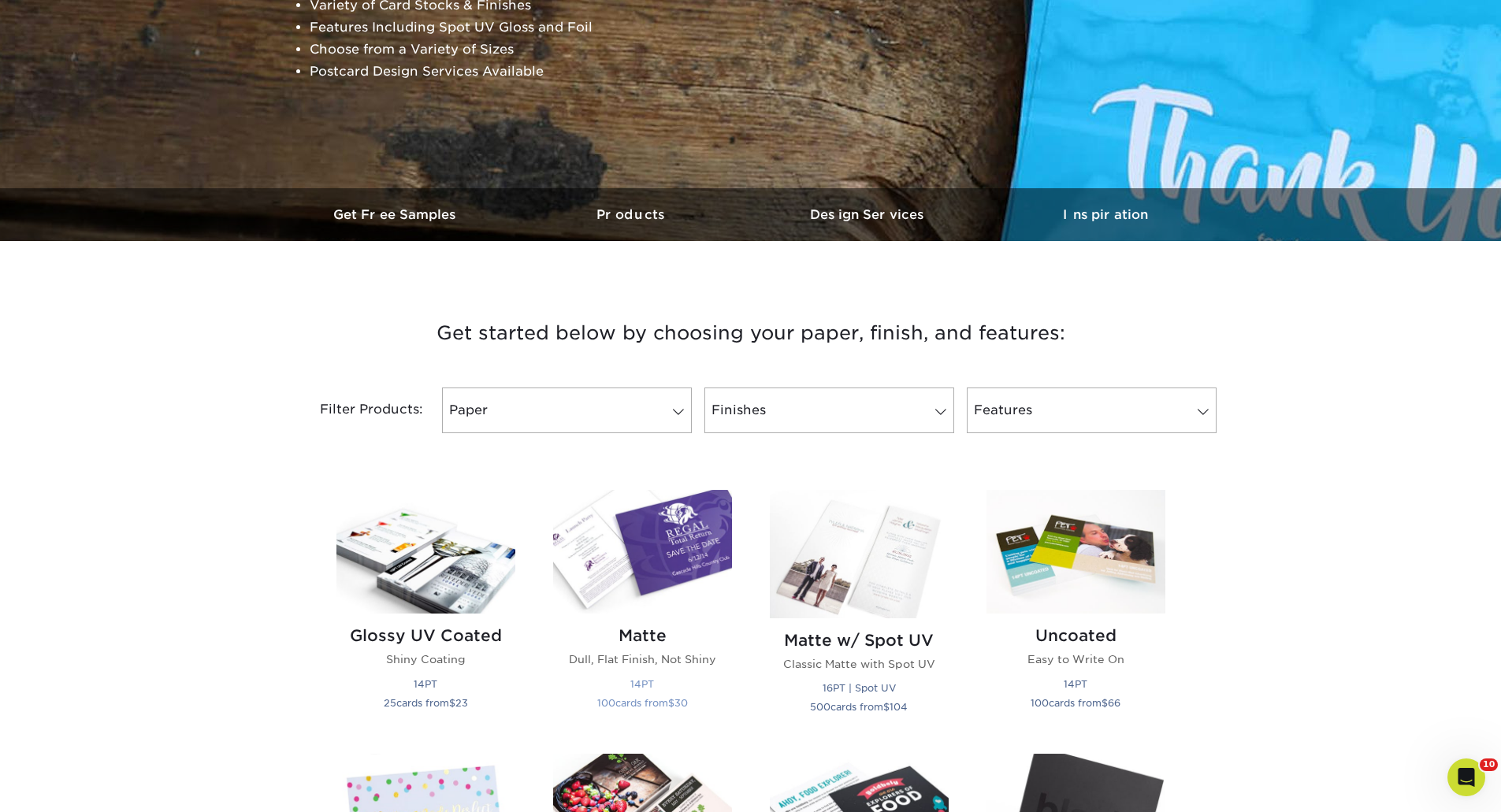
scroll to position [315, 0]
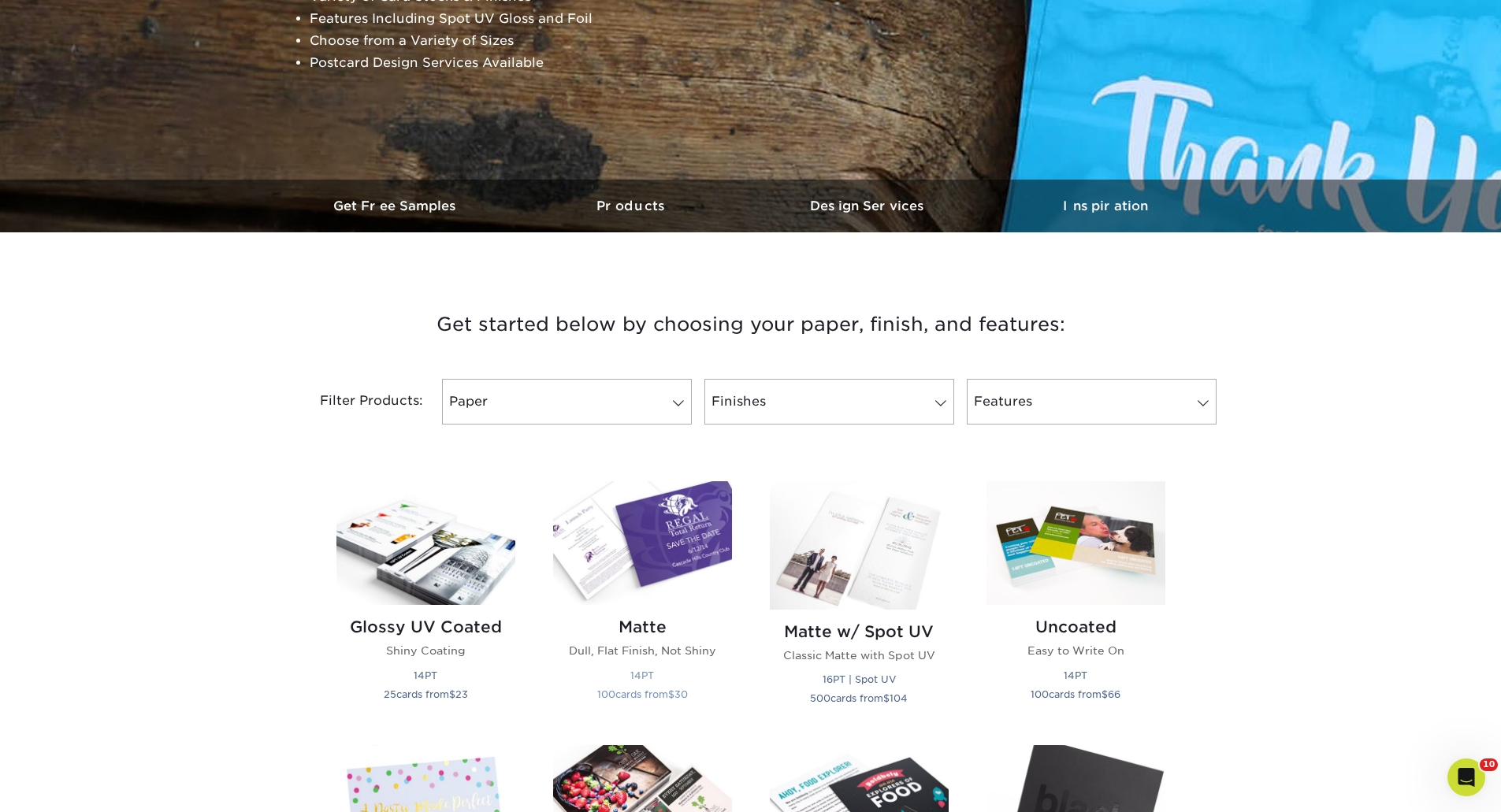
click at [682, 542] on img at bounding box center [643, 542] width 179 height 124
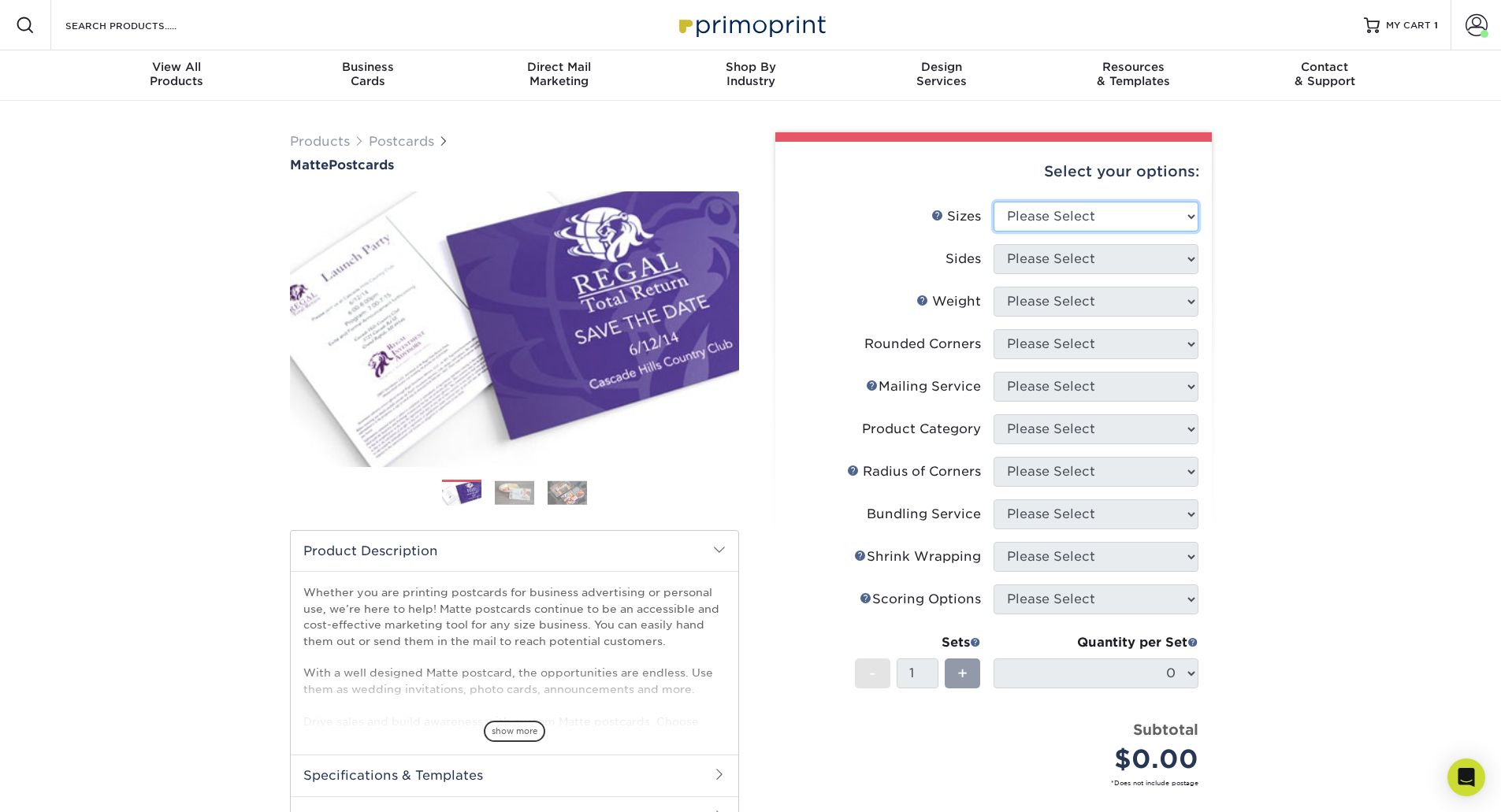
click at [1051, 213] on select "Please Select 1.5" x 7" 2" x 4" 2" x 6" 2" x 7" 2" x 8" 2.12" x 5.5" 2.125" x 5…" at bounding box center [1095, 216] width 205 height 30
select select "4.25x5.50"
click at [993, 201] on select "Please Select 1.5" x 7" 2" x 4" 2" x 6" 2" x 7" 2" x 8" 2.12" x 5.5" 2.125" x 5…" at bounding box center [1095, 216] width 205 height 30
click at [1028, 257] on select "Please Select Print Both Sides Print Front Only" at bounding box center [1095, 259] width 205 height 30
select select "13abbda7-1d64-4f25-8bb2-c179b224825d"
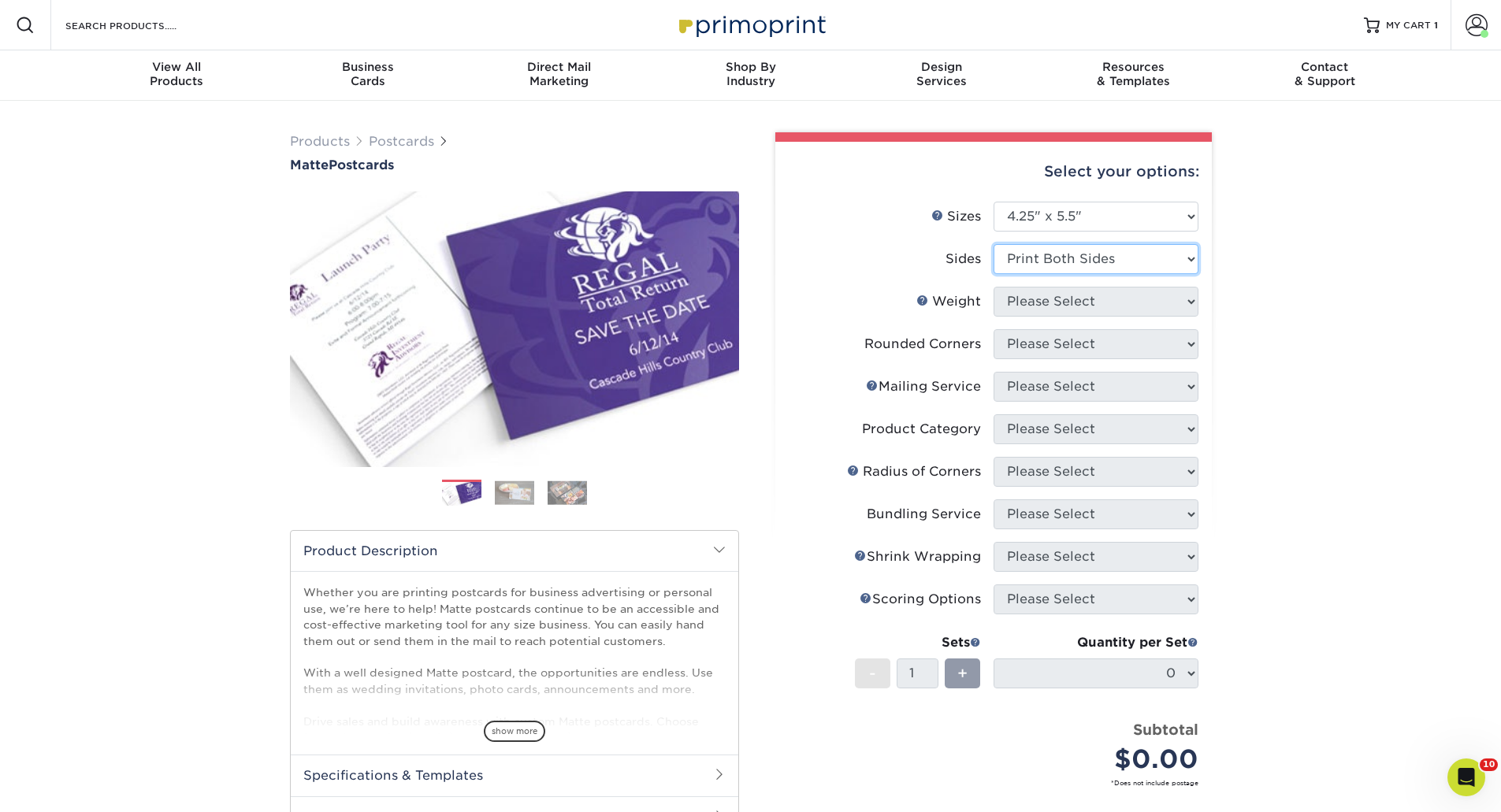
click at [993, 244] on select "Please Select Print Both Sides Print Front Only" at bounding box center [1095, 259] width 205 height 30
click at [1037, 307] on select "Please Select" at bounding box center [1095, 302] width 205 height 30
select select "14PT"
click at [993, 286] on select "Please Select 14PT 16PT" at bounding box center [1095, 302] width 205 height 30
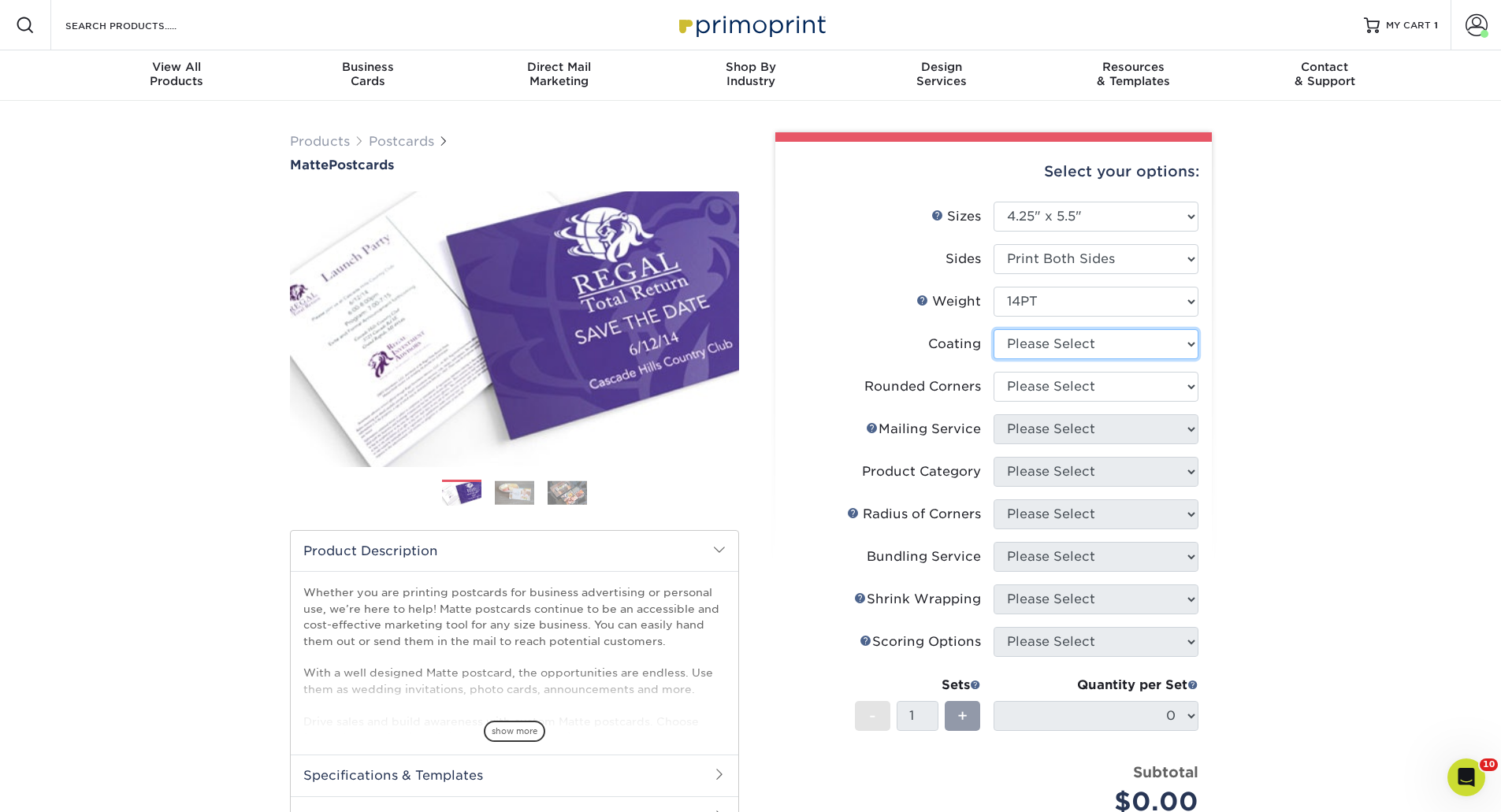
click at [1038, 357] on select at bounding box center [1095, 345] width 205 height 30
select select "121bb7b5-3b4d-429f-bd8d-bbf80e953313"
click at [993, 329] on select at bounding box center [1095, 345] width 205 height 30
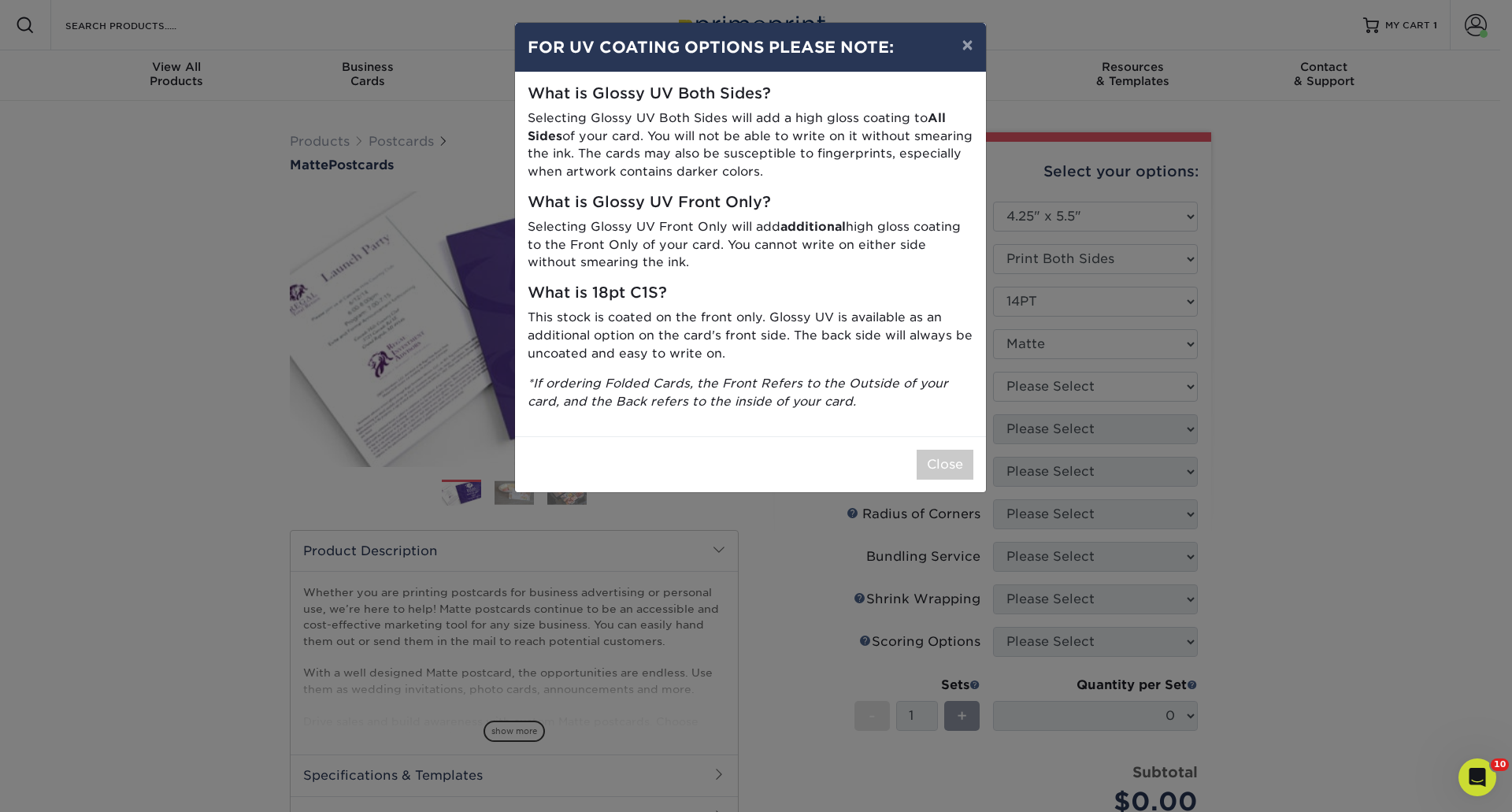
click at [1046, 431] on div "× FOR UV COATING OPTIONS PLEASE NOTE: What is Glossy UV Both Sides? Selecting G…" at bounding box center [756, 406] width 1512 height 812
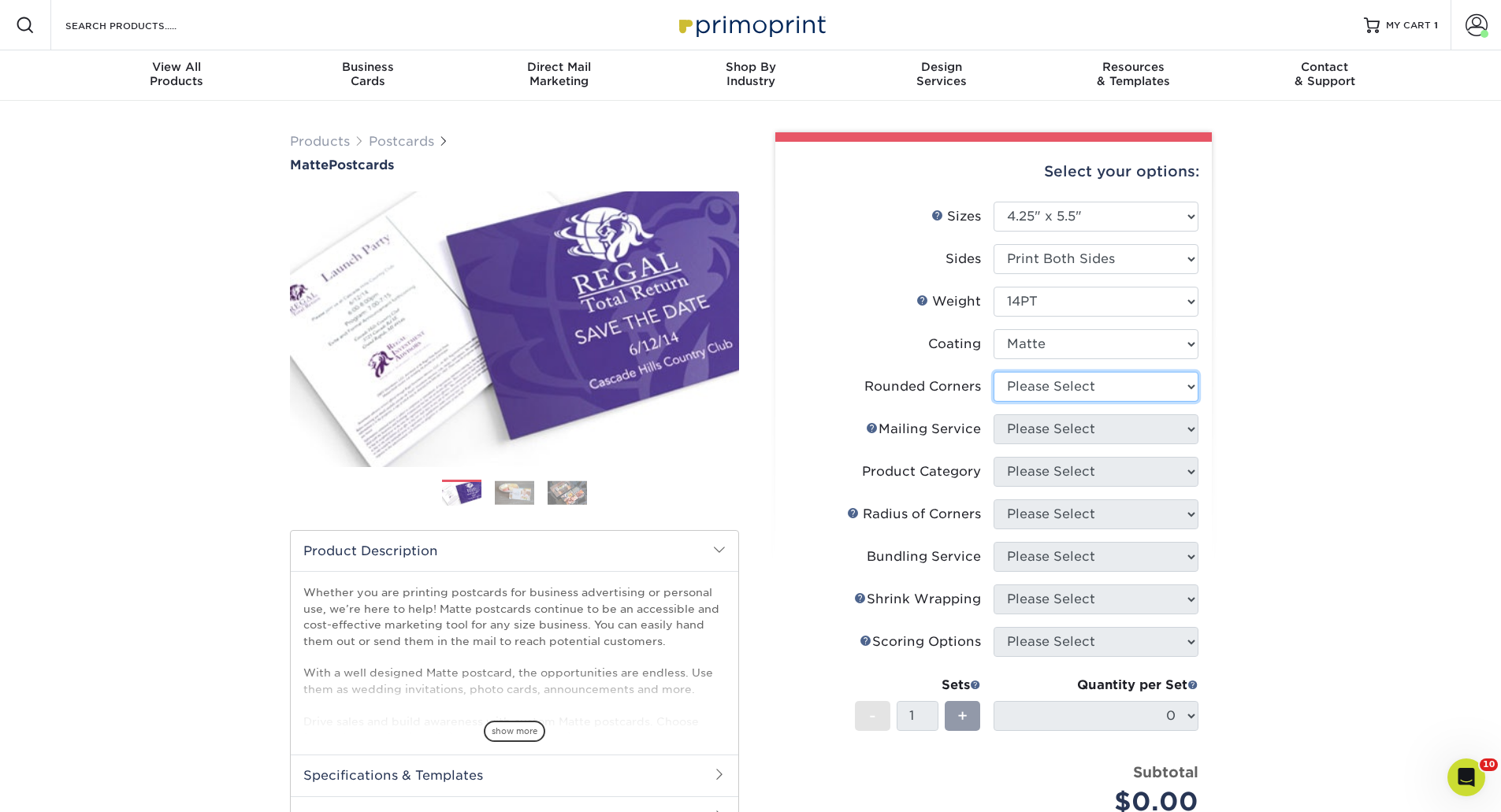
drag, startPoint x: 1045, startPoint y: 377, endPoint x: 1046, endPoint y: 398, distance: 21.0
click at [1045, 377] on select "Please Select Yes - Round 4 Corners No" at bounding box center [1095, 387] width 205 height 30
click at [993, 371] on select "Please Select Yes - Round 4 Corners No" at bounding box center [1095, 387] width 205 height 30
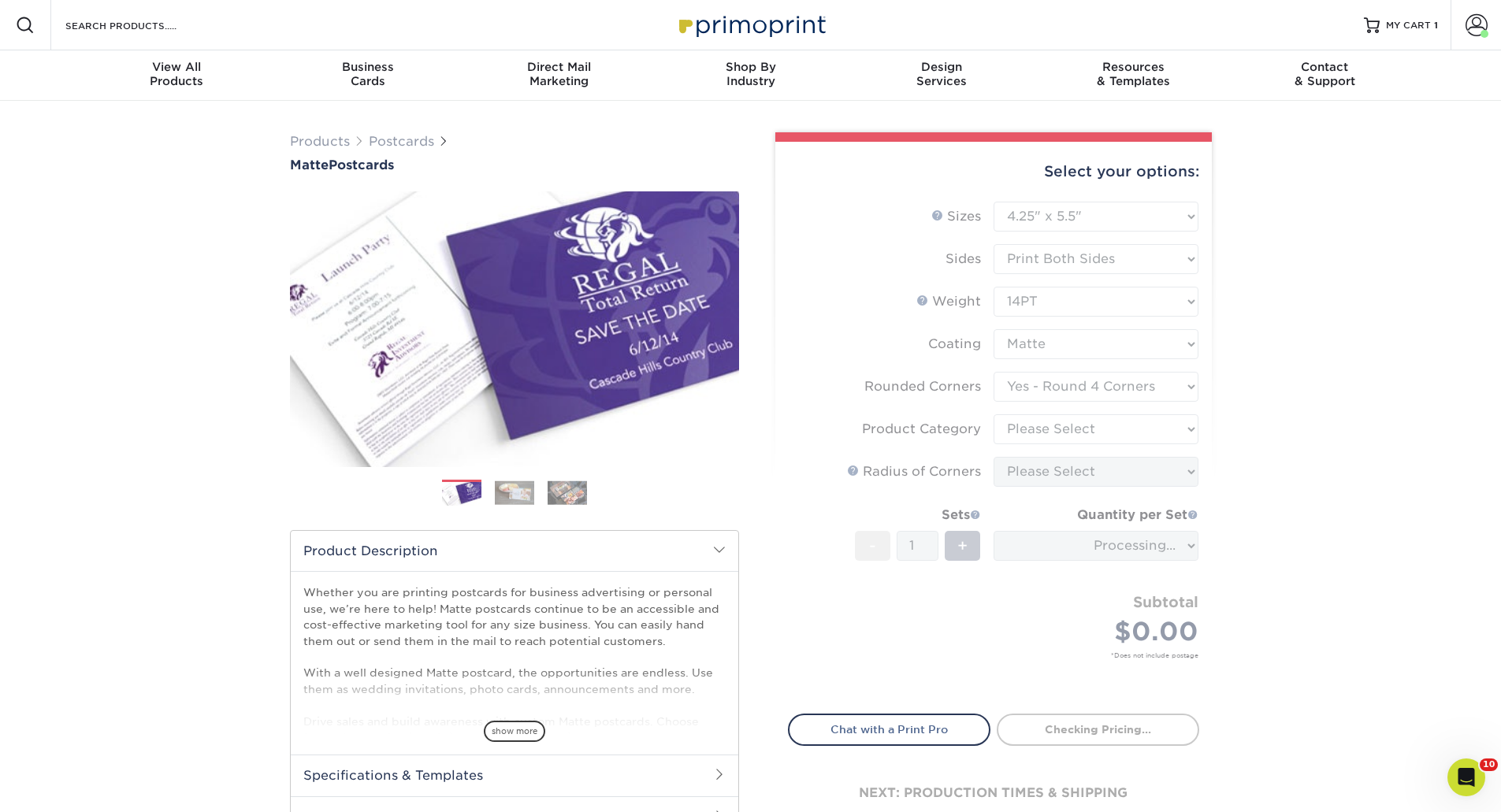
click at [1043, 393] on form "Sizes Help Sizes Please Select 1.5" x 7" 2" x 4" 2" x 6" 2" x 7" 2" x 8" 2.12" …" at bounding box center [993, 448] width 411 height 494
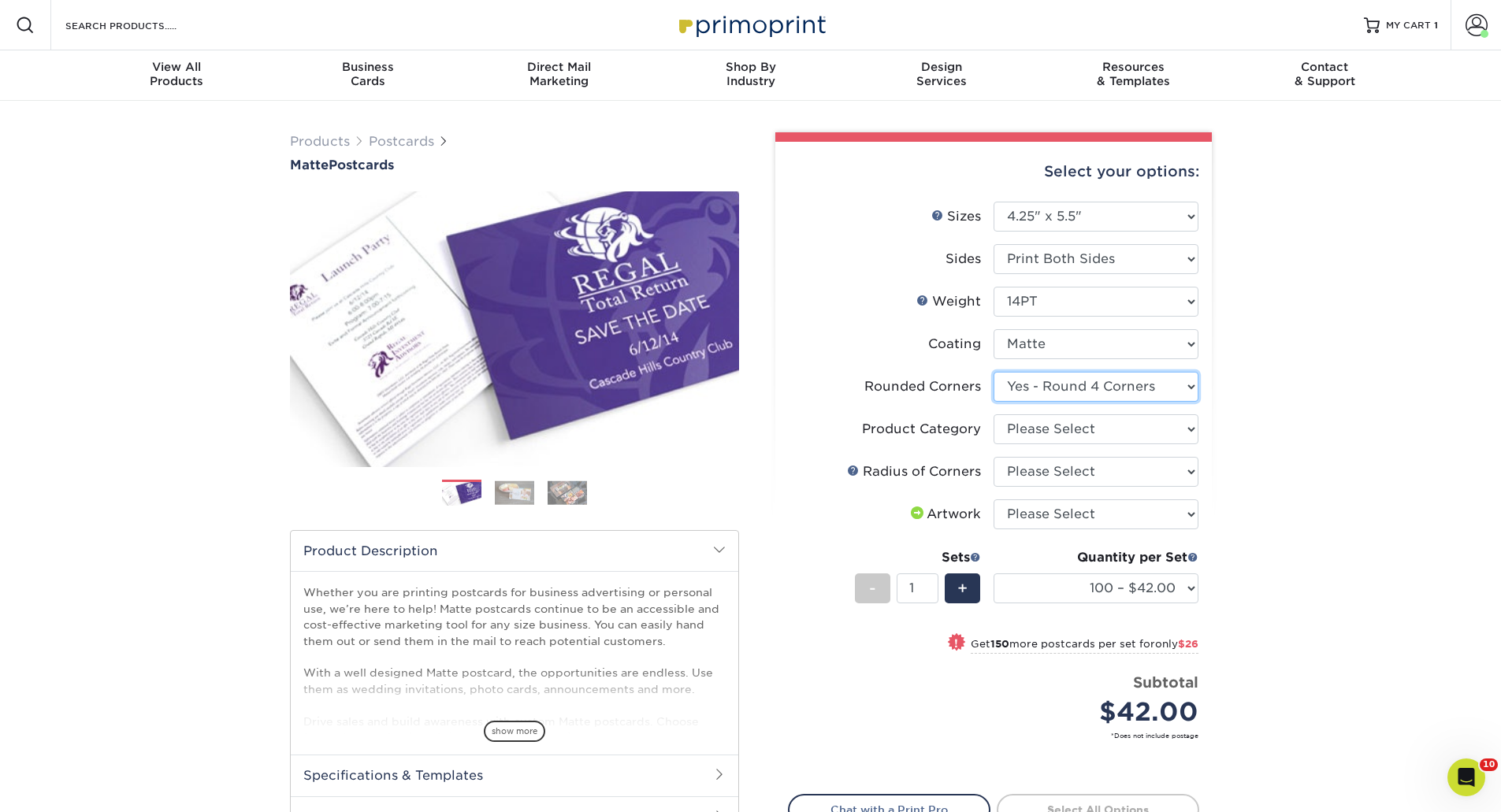
click at [1070, 386] on select "Please Select Yes - Round 4 Corners No" at bounding box center [1095, 387] width 205 height 30
select select "0"
click at [993, 371] on select "Please Select Yes - Round 4 Corners No" at bounding box center [1095, 387] width 205 height 30
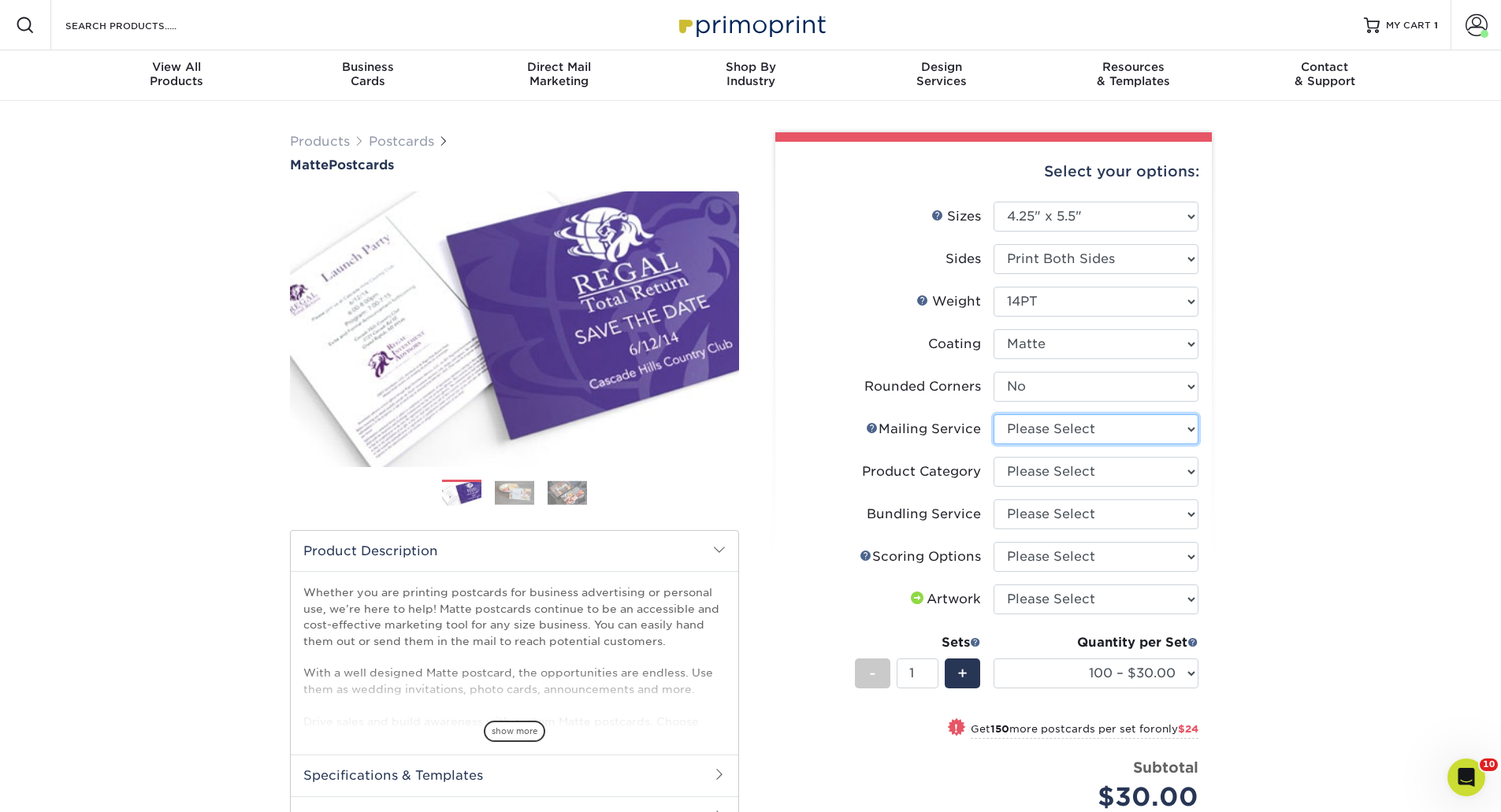
click at [1070, 427] on select "Please Select No Direct Mailing Service No, I will mail/stamp/imprint Direct Ma…" at bounding box center [1095, 430] width 205 height 30
select select "3e5e9bdd-d78a-4c28-a41d-fe1407925ca6"
click at [993, 414] on select "Please Select No Direct Mailing Service No, I will mail/stamp/imprint Direct Ma…" at bounding box center [1095, 430] width 205 height 30
click at [1044, 480] on select "Please Select Postcards" at bounding box center [1095, 472] width 205 height 30
select select "9b7272e0-d6c8-4c3c-8e97-d3a1bcdab858"
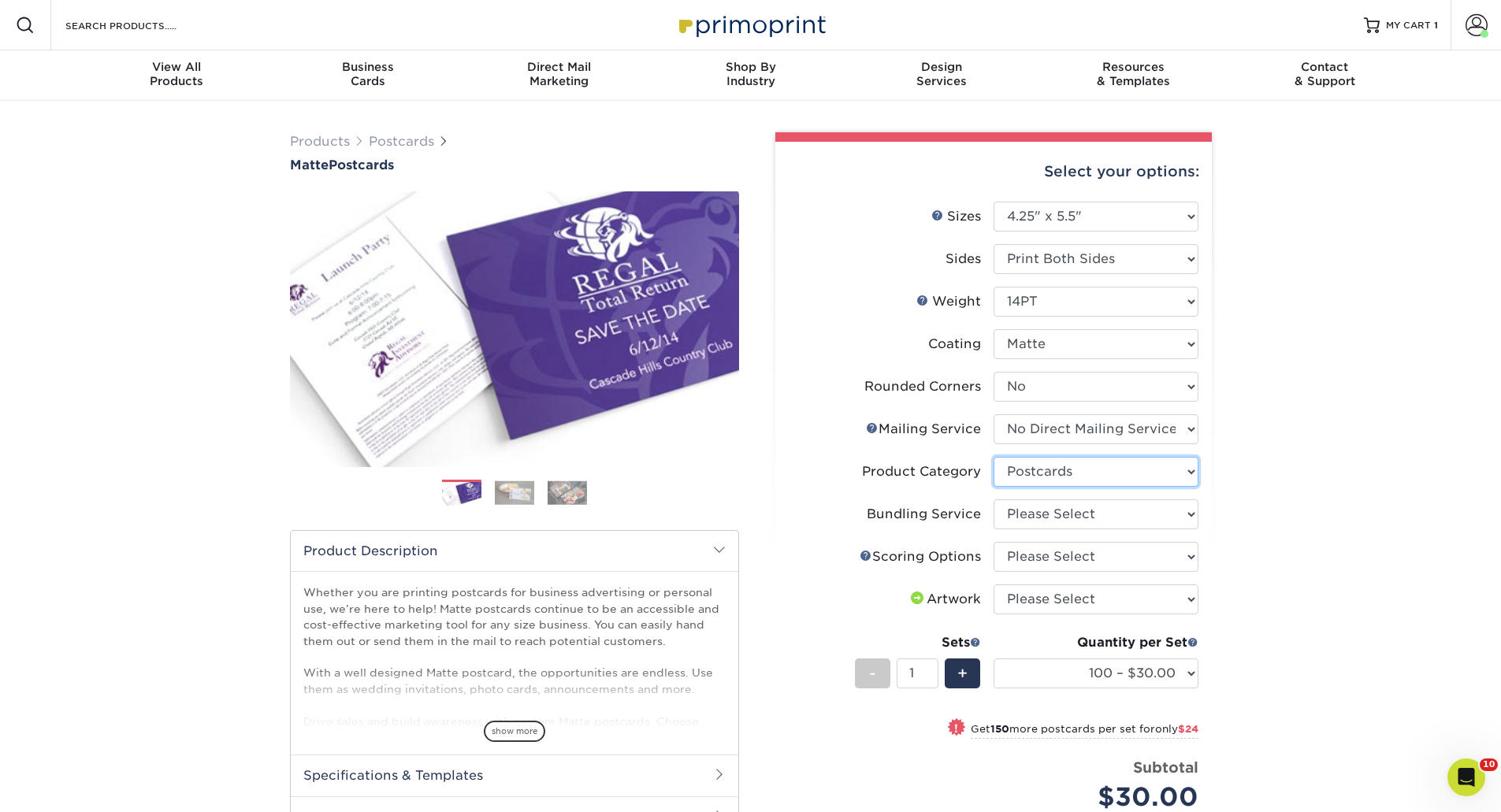
click at [993, 457] on select "Please Select Postcards" at bounding box center [1095, 472] width 205 height 30
click at [1040, 520] on select "Please Select No Bundling Services Yes, Bundles of 50 (+2 Days) Yes, Bundles of…" at bounding box center [1095, 515] width 205 height 30
select select "58689abb-25c0-461c-a4c3-a80b627d6649"
click at [993, 499] on select "Please Select No Bundling Services Yes, Bundles of 50 (+2 Days) Yes, Bundles of…" at bounding box center [1095, 515] width 205 height 30
drag, startPoint x: 1039, startPoint y: 561, endPoint x: 1039, endPoint y: 569, distance: 8.0
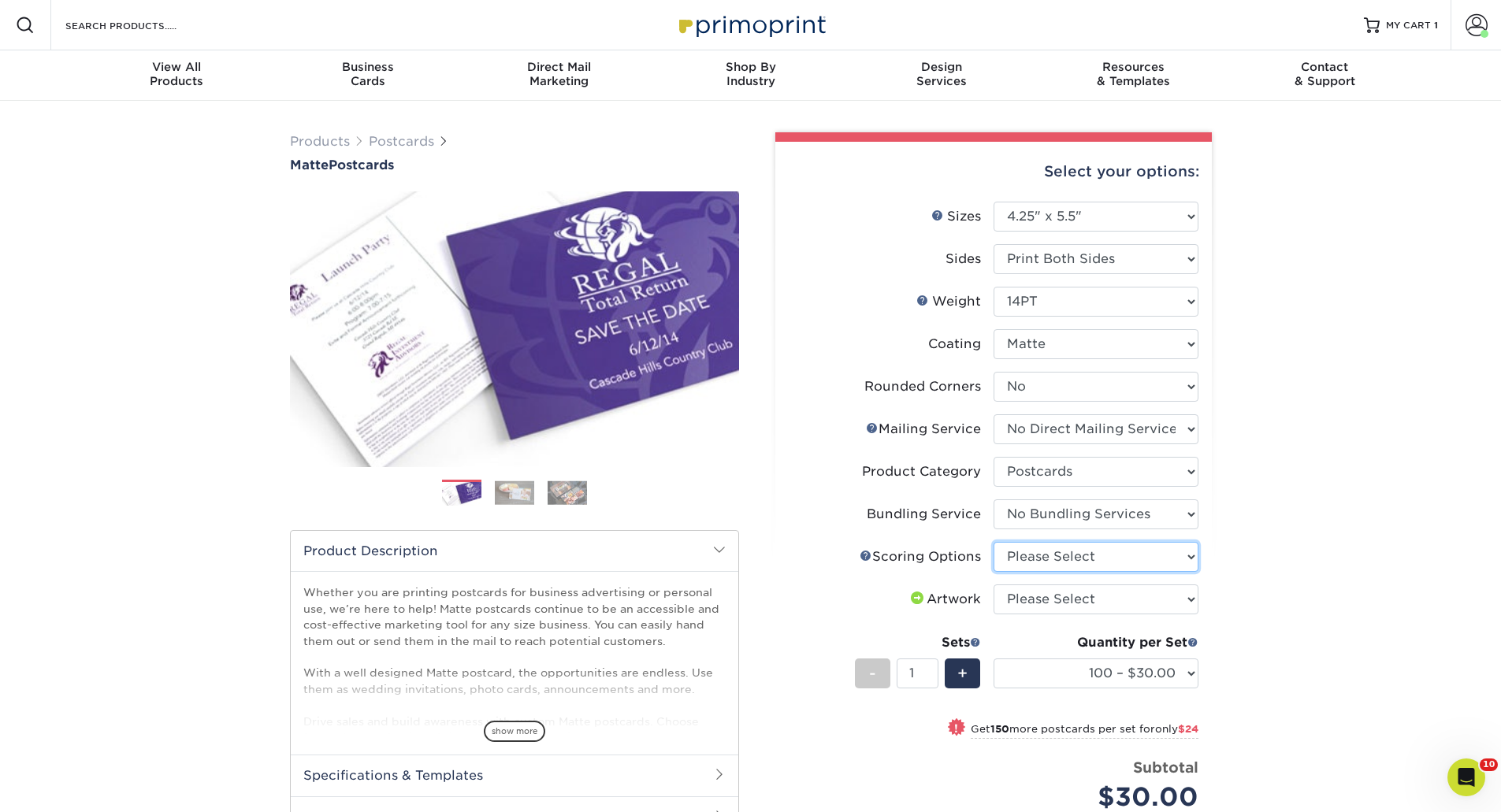
click at [1039, 561] on select "Please Select No Scoring One Score Score in Half" at bounding box center [1095, 557] width 205 height 30
select select "16ebe401-5398-422d-8cb0-f3adbb82deb5"
click at [993, 542] on select "Please Select No Scoring One Score Score in Half" at bounding box center [1095, 557] width 205 height 30
click at [1041, 602] on select "Please Select I will upload files I need a design - $150" at bounding box center [1095, 600] width 205 height 30
select select "upload"
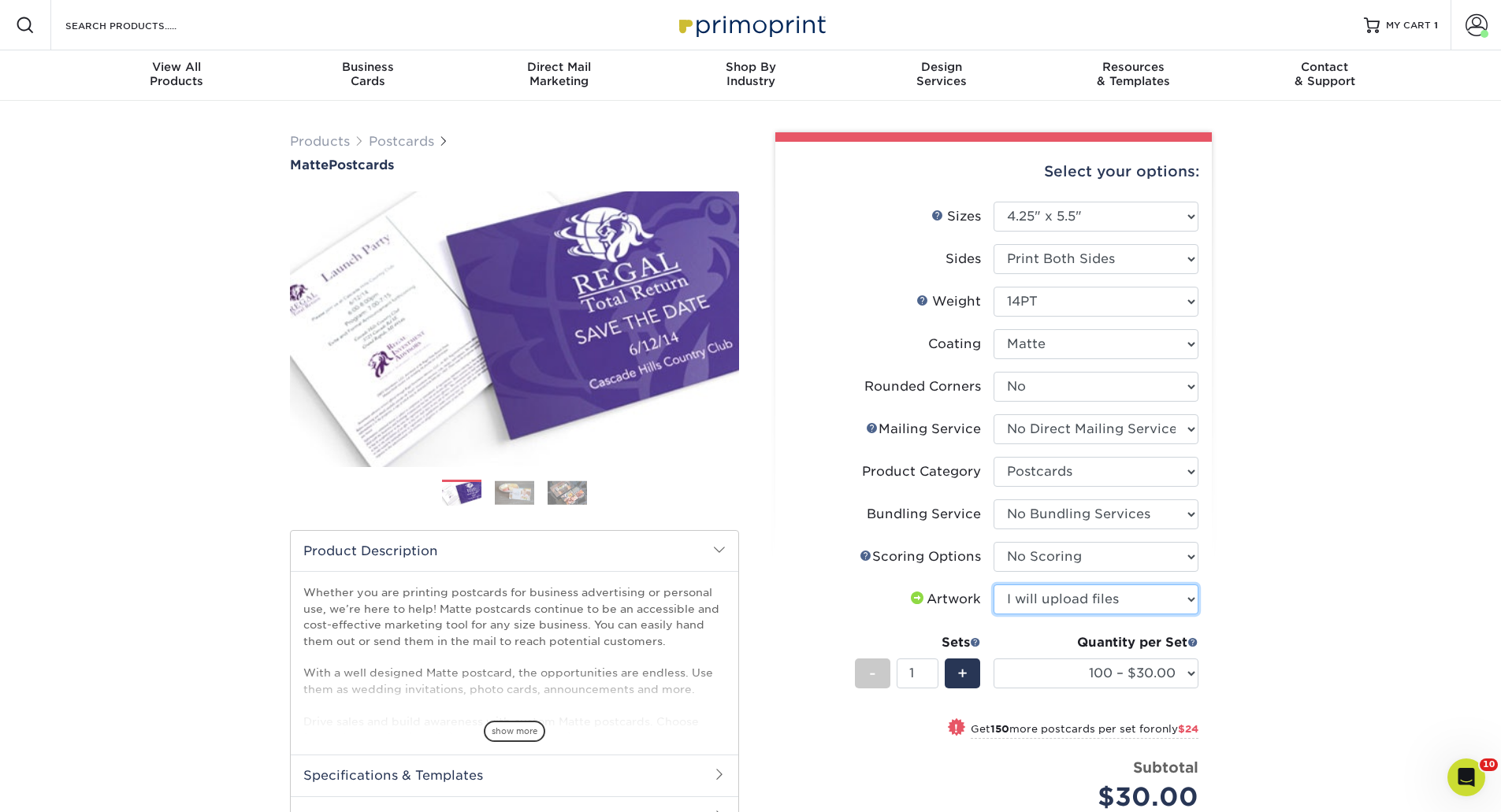
click at [993, 585] on select "Please Select I will upload files I need a design - $150" at bounding box center [1095, 600] width 205 height 30
click at [1323, 628] on div "Products Postcards Matte Postcards Next $" at bounding box center [750, 582] width 1501 height 962
click at [1175, 686] on select "100 – $30.00 250 – $54.00 500 – $64.00 1000 – $73.00 2500 – $149.00 5000 – $222…" at bounding box center [1095, 674] width 205 height 30
select select "500 – $64.00"
click at [993, 659] on select "100 – $30.00 250 – $54.00 500 – $64.00 1000 – $73.00 2500 – $149.00 5000 – $222…" at bounding box center [1095, 674] width 205 height 30
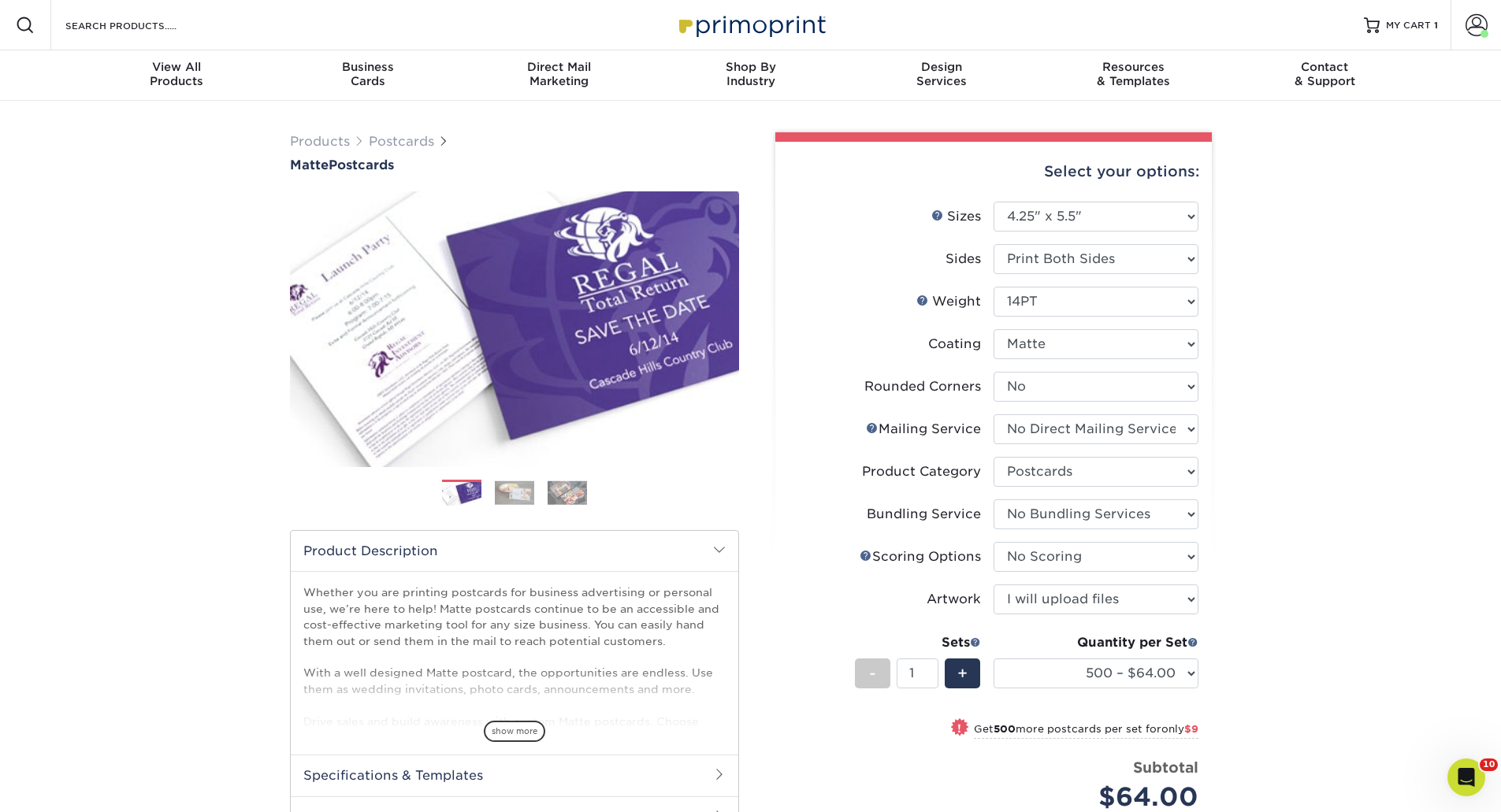
drag, startPoint x: 1294, startPoint y: 309, endPoint x: 1245, endPoint y: 383, distance: 88.8
click at [1294, 309] on div "Products Postcards Matte Postcards Next $" at bounding box center [750, 582] width 1501 height 962
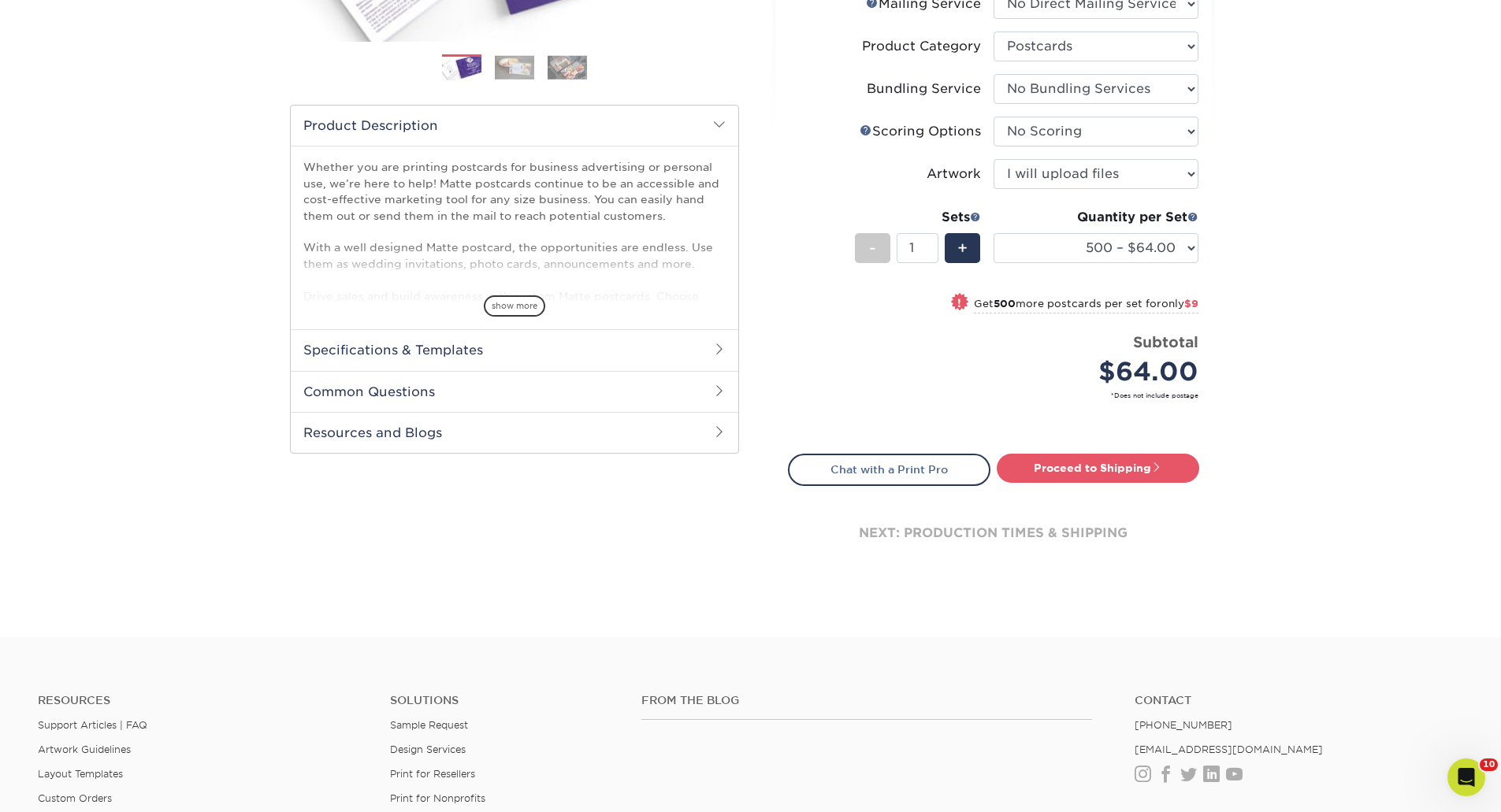
scroll to position [473, 0]
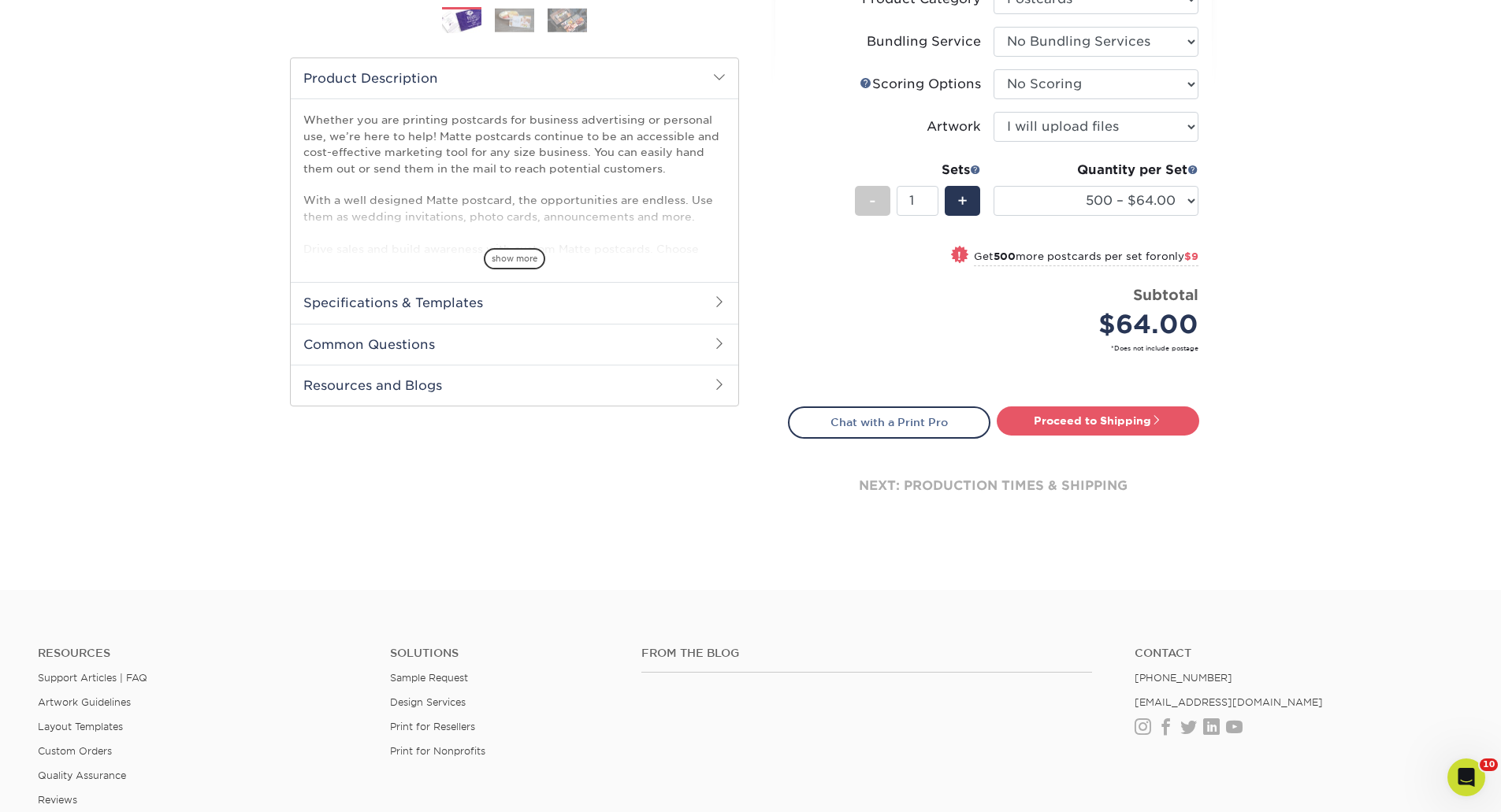
click at [1074, 440] on div "next: production times & shipping" at bounding box center [993, 486] width 411 height 94
click at [1068, 422] on link "Proceed to Shipping" at bounding box center [1098, 421] width 202 height 29
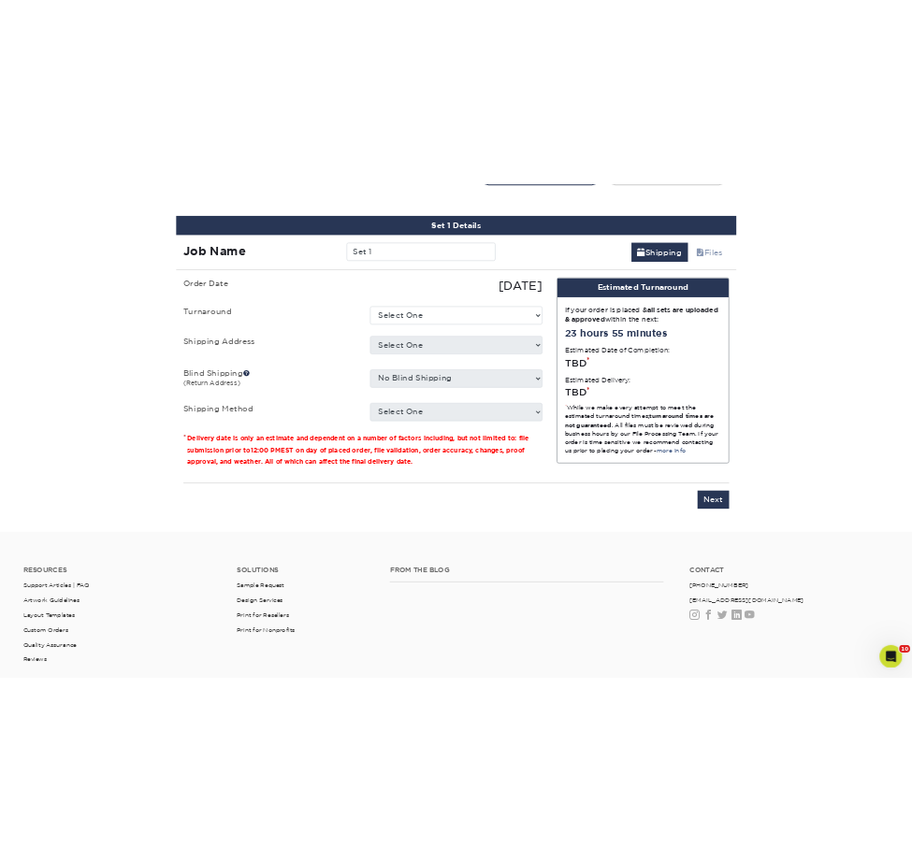
scroll to position [1094, 0]
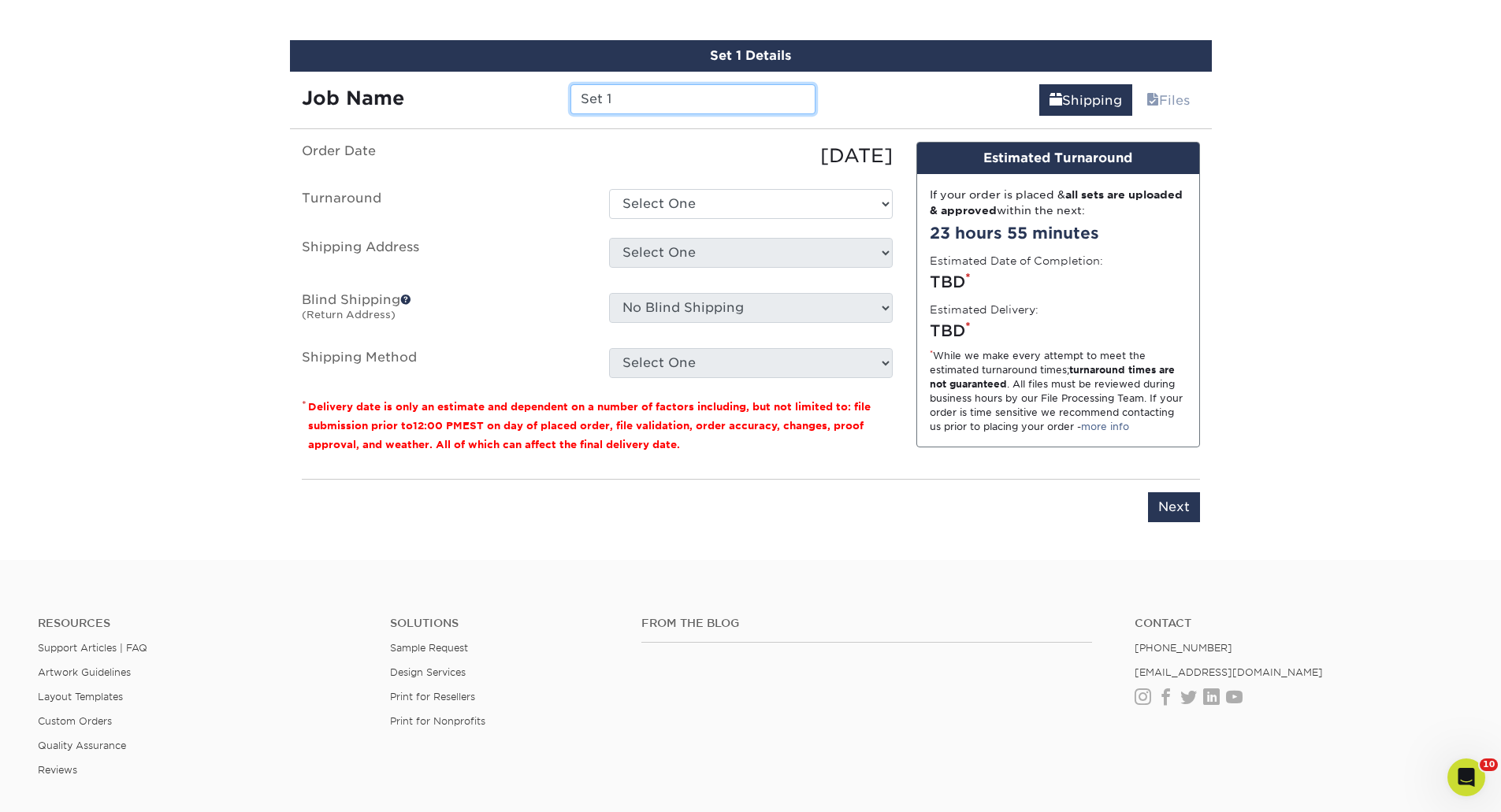
drag, startPoint x: 618, startPoint y: 100, endPoint x: 532, endPoint y: 71, distance: 90.8
click at [547, 76] on div "Job Name Set 1" at bounding box center [558, 93] width 538 height 44
type input "H"
type input "UPS Shipping Policies Box Insert"
drag, startPoint x: 699, startPoint y: 200, endPoint x: 694, endPoint y: 216, distance: 16.8
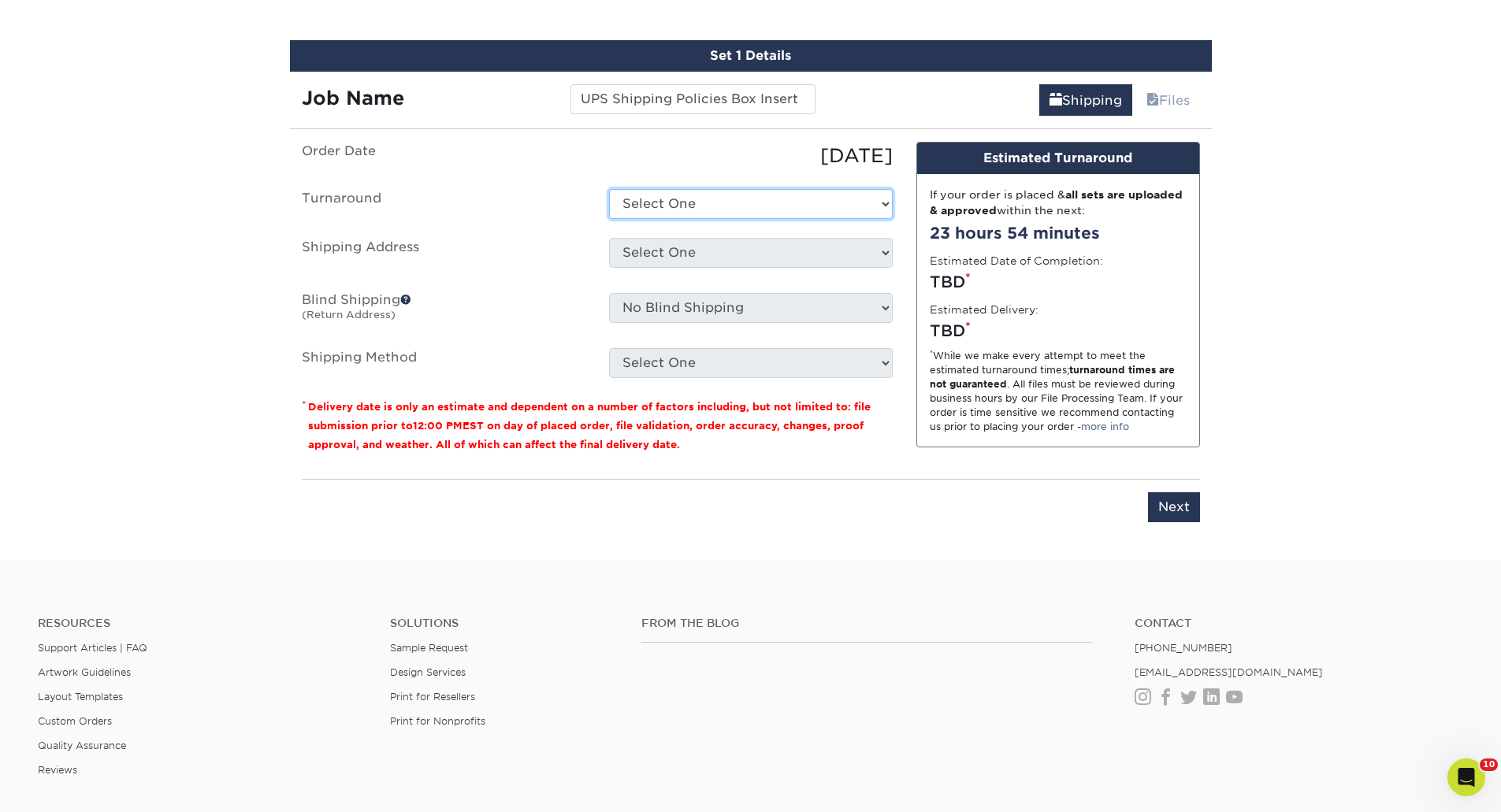
click at [699, 200] on select "Select One 2-4 Business Days 2 Day Next Business Day" at bounding box center [750, 204] width 284 height 30
select select "da8b0c8b-2edb-4230-bf8d-1b623ccde00d"
click at [609, 189] on select "Select One 2-4 Business Days 2 Day Next Business Day" at bounding box center [750, 204] width 284 height 30
click at [708, 268] on div "Select One Home Home Home Riverside + Add New Address" at bounding box center [750, 255] width 307 height 36
click at [670, 251] on select "Select One Home Home Home Riverside + Add New Address" at bounding box center [750, 253] width 284 height 30
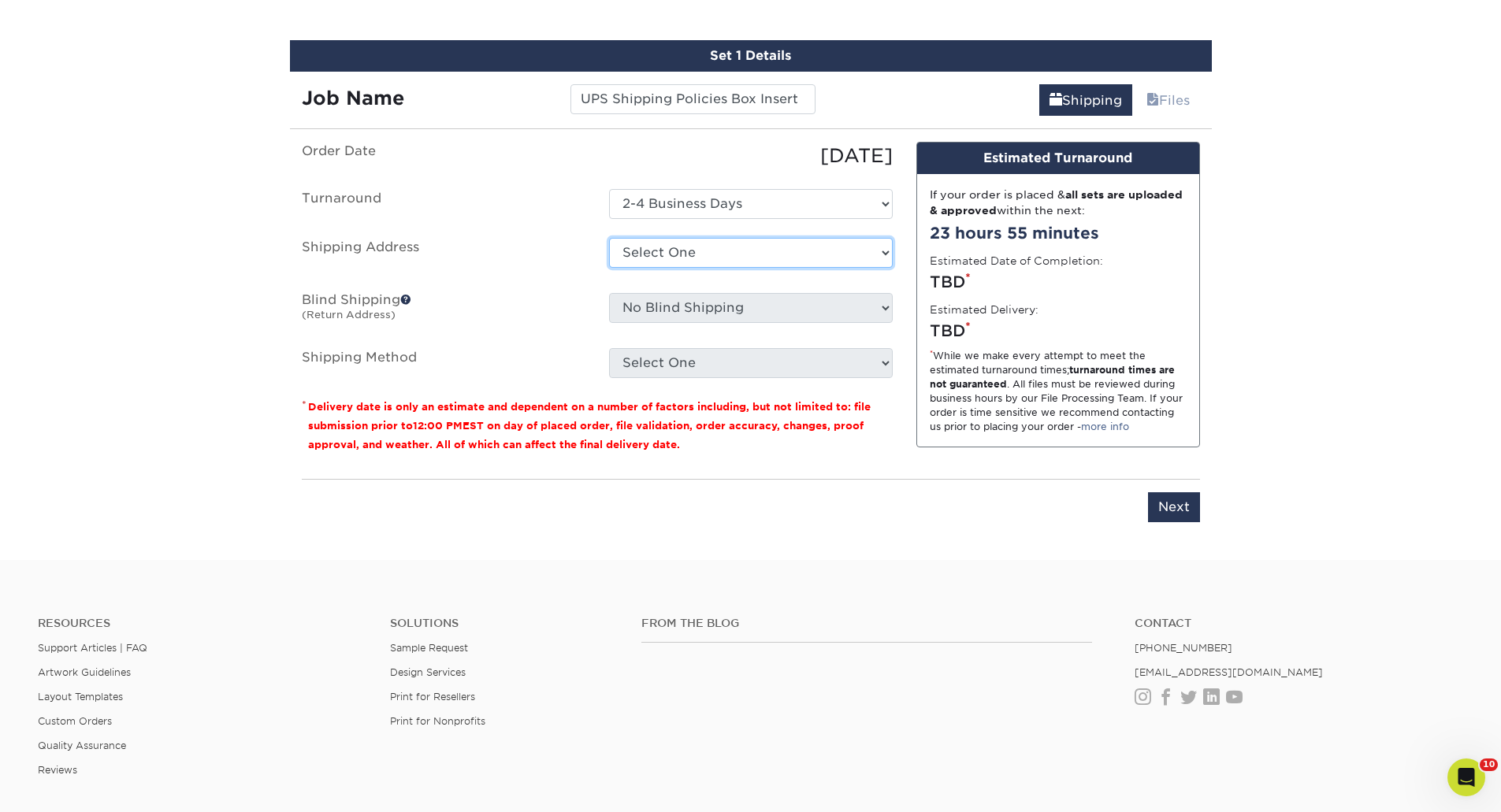
select select "111762"
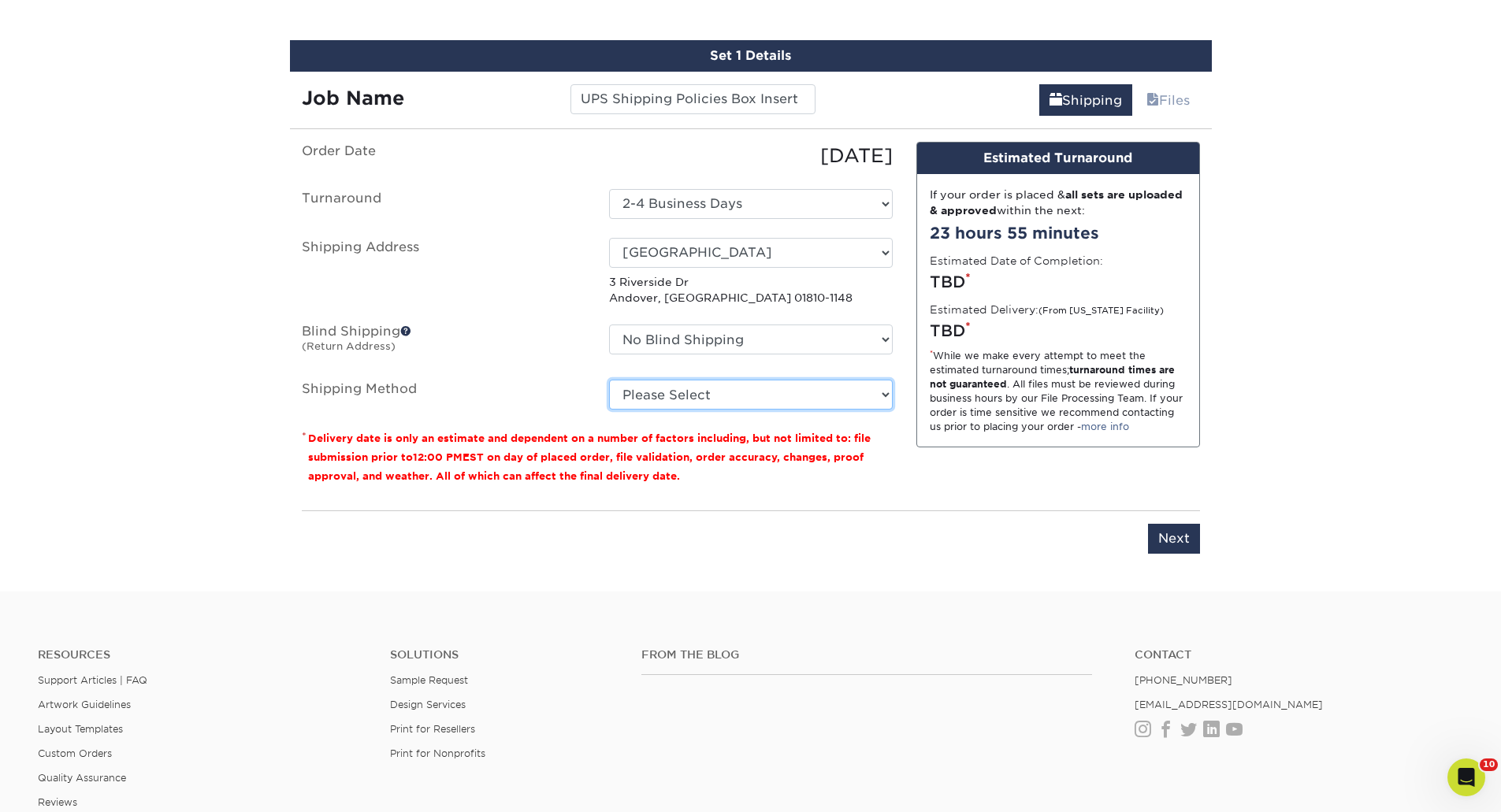
click at [683, 399] on select "Please Select Ground Shipping (+$17.28) 3 Day Shipping Service (+$21.03) 2 Day …" at bounding box center [750, 395] width 284 height 30
select select "03"
click at [609, 380] on select "Please Select Ground Shipping (+$17.28) 3 Day Shipping Service (+$21.03) 2 Day …" at bounding box center [750, 395] width 284 height 30
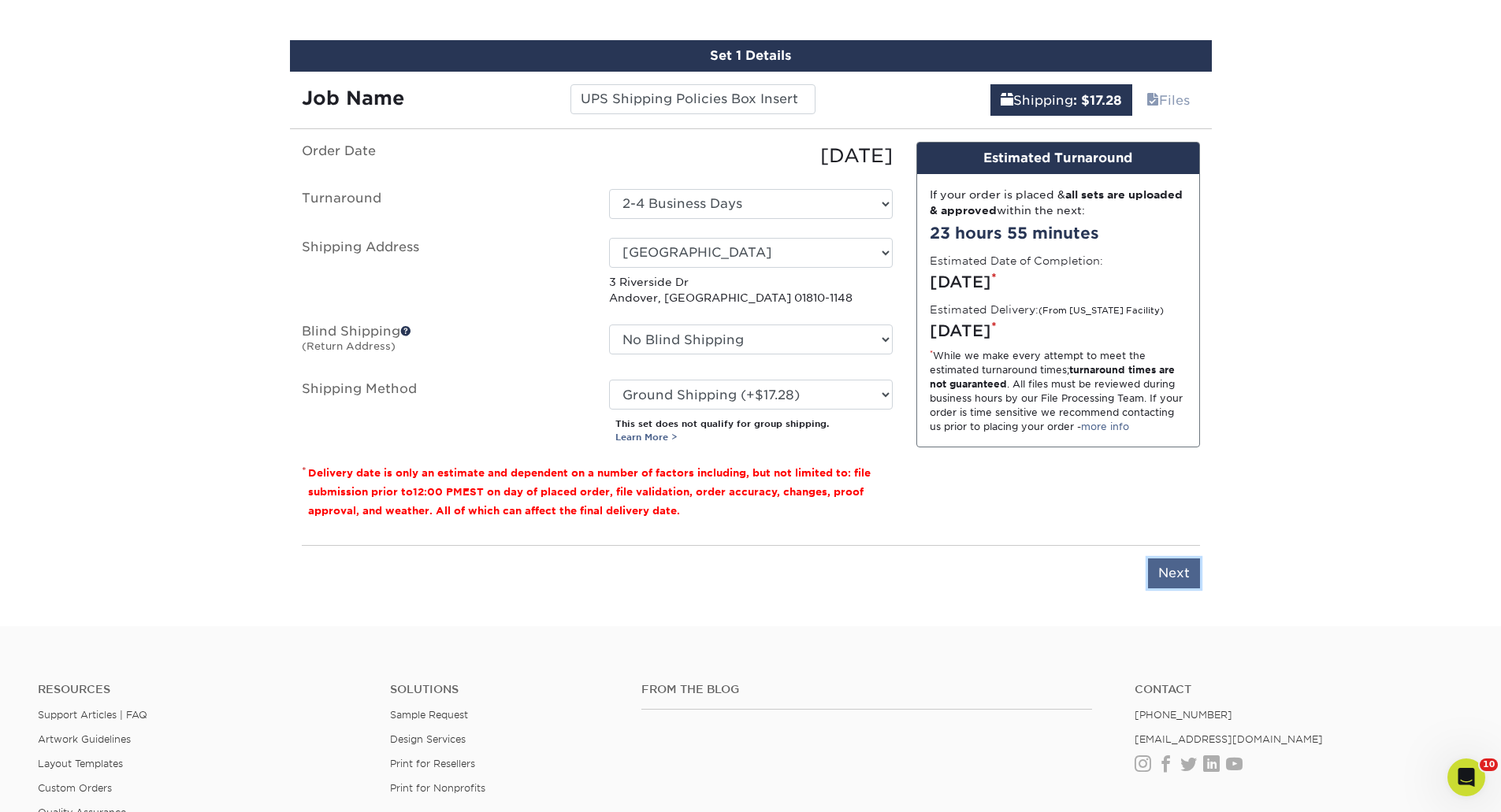
click at [1171, 574] on input "Next" at bounding box center [1174, 574] width 52 height 30
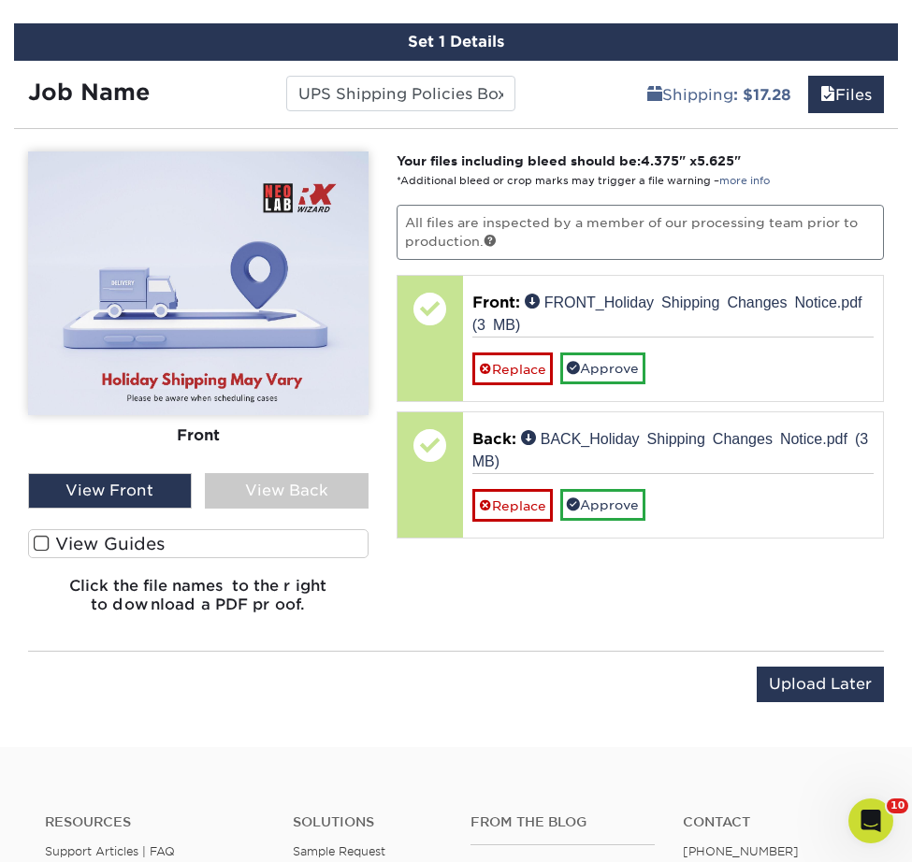
click at [241, 492] on div "View Back" at bounding box center [287, 491] width 164 height 36
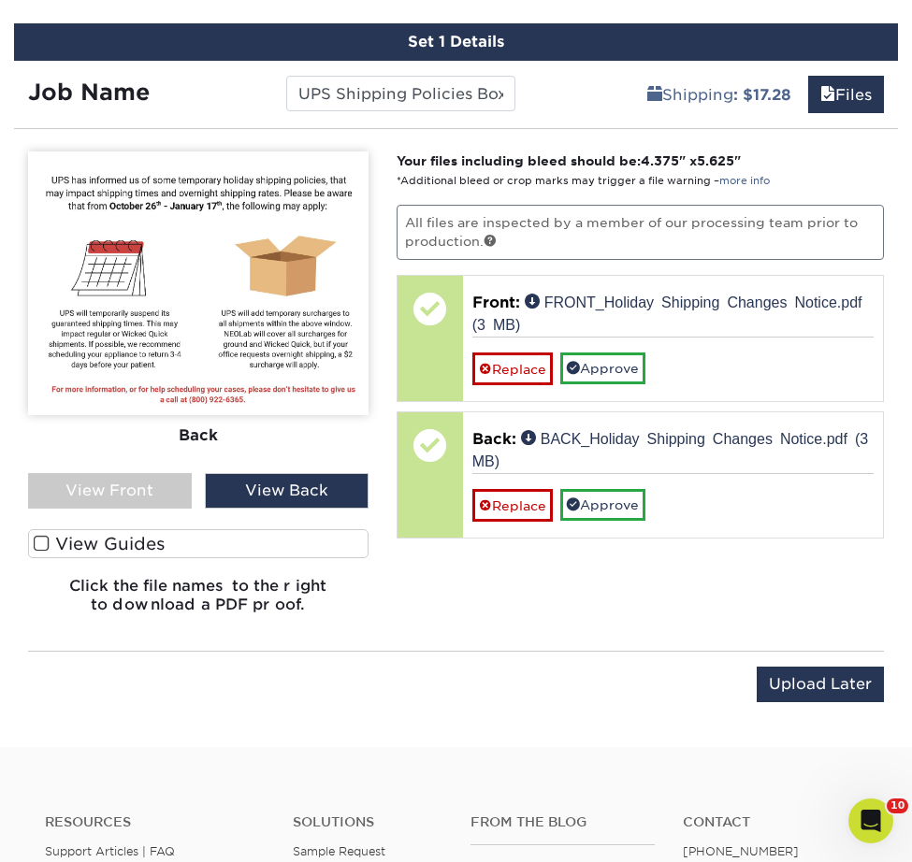
click at [122, 549] on label "View Guides" at bounding box center [198, 543] width 340 height 29
click at [0, 0] on input "View Guides" at bounding box center [0, 0] width 0 height 0
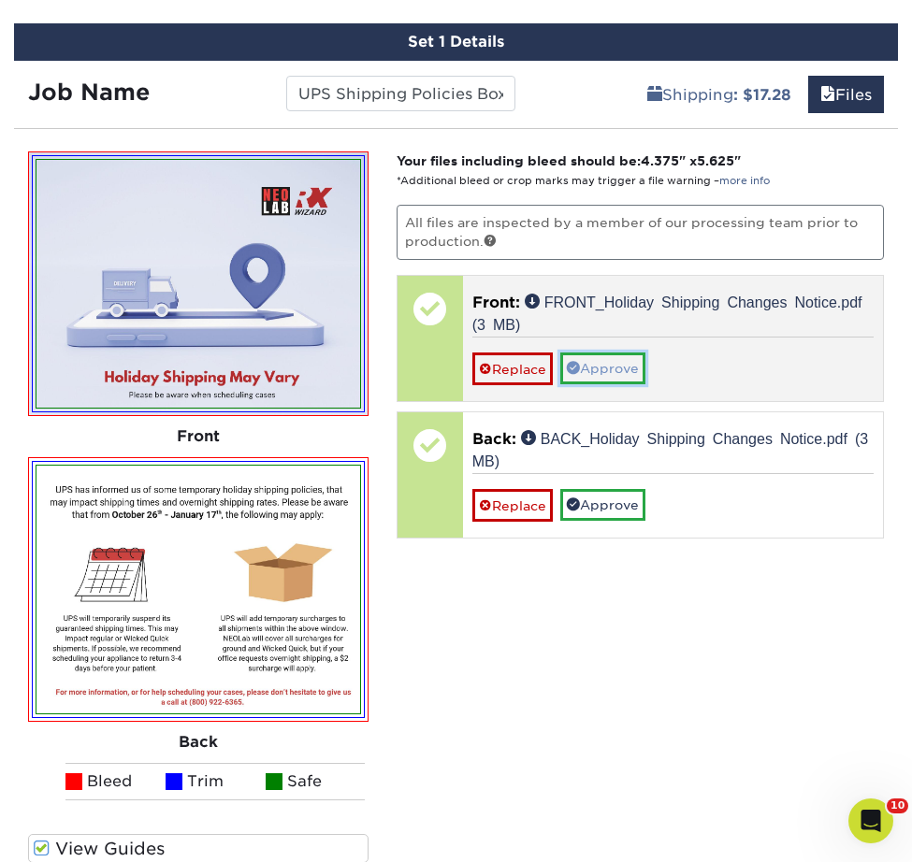
click at [599, 366] on link "Approve" at bounding box center [602, 369] width 85 height 32
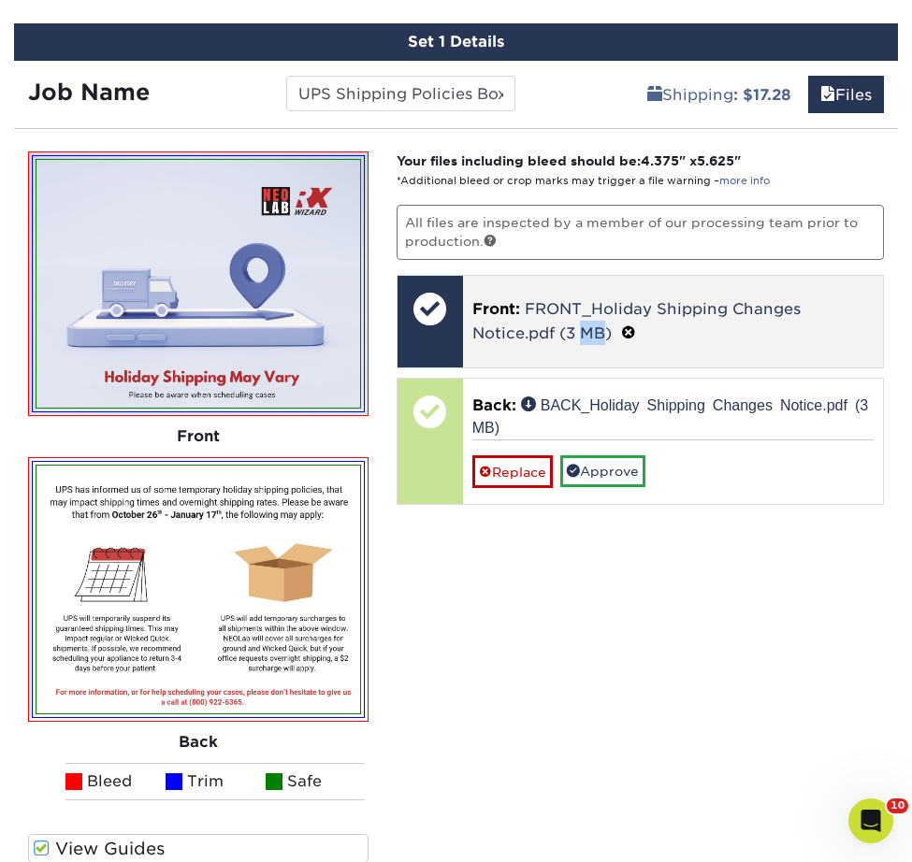
click at [599, 366] on div "Front: FRONT_Holiday Shipping Changes Notice.pdf (3 MB)" at bounding box center [673, 322] width 420 height 92
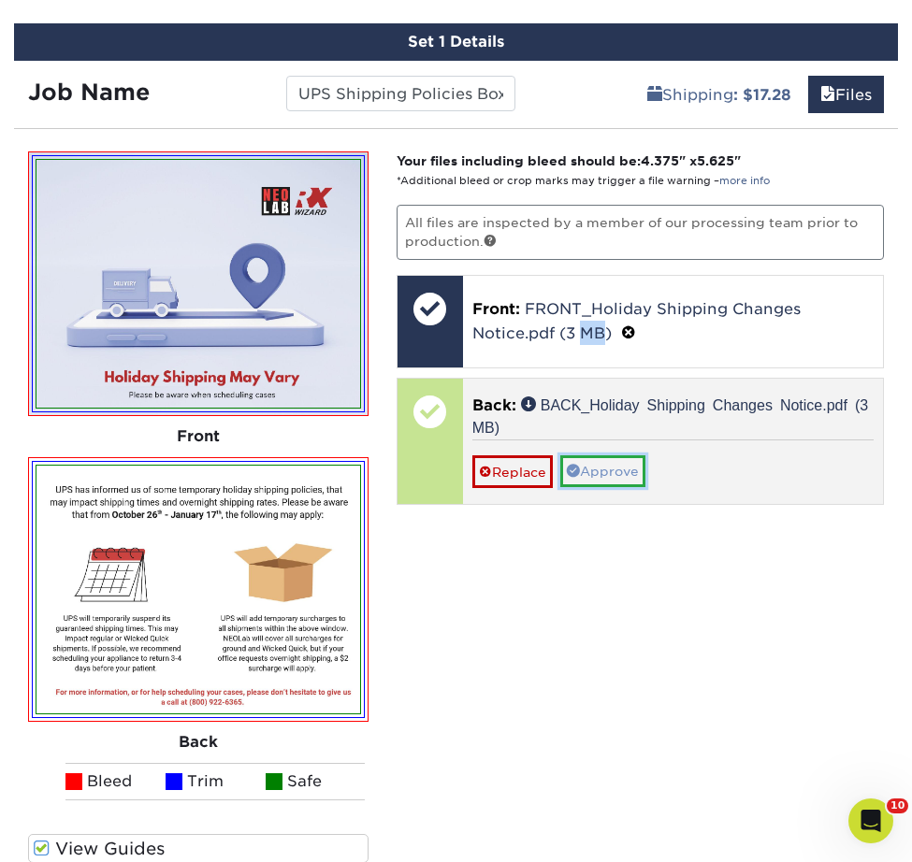
click at [613, 484] on link "Approve" at bounding box center [602, 471] width 85 height 32
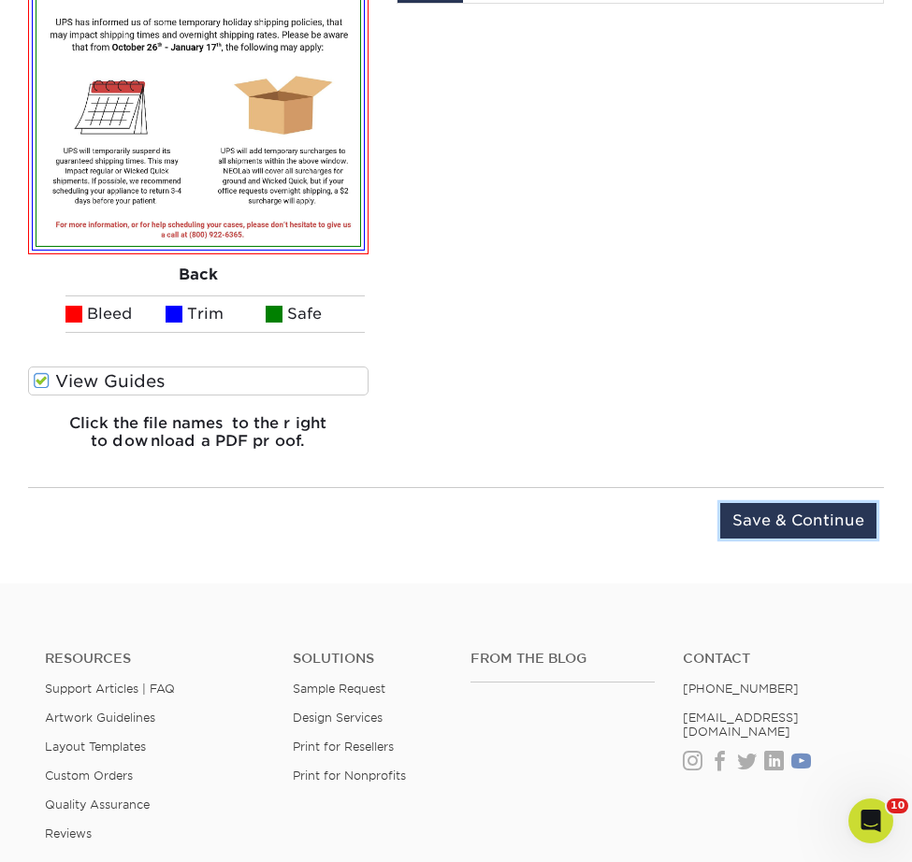
click at [795, 527] on input "Save & Continue" at bounding box center [798, 521] width 156 height 36
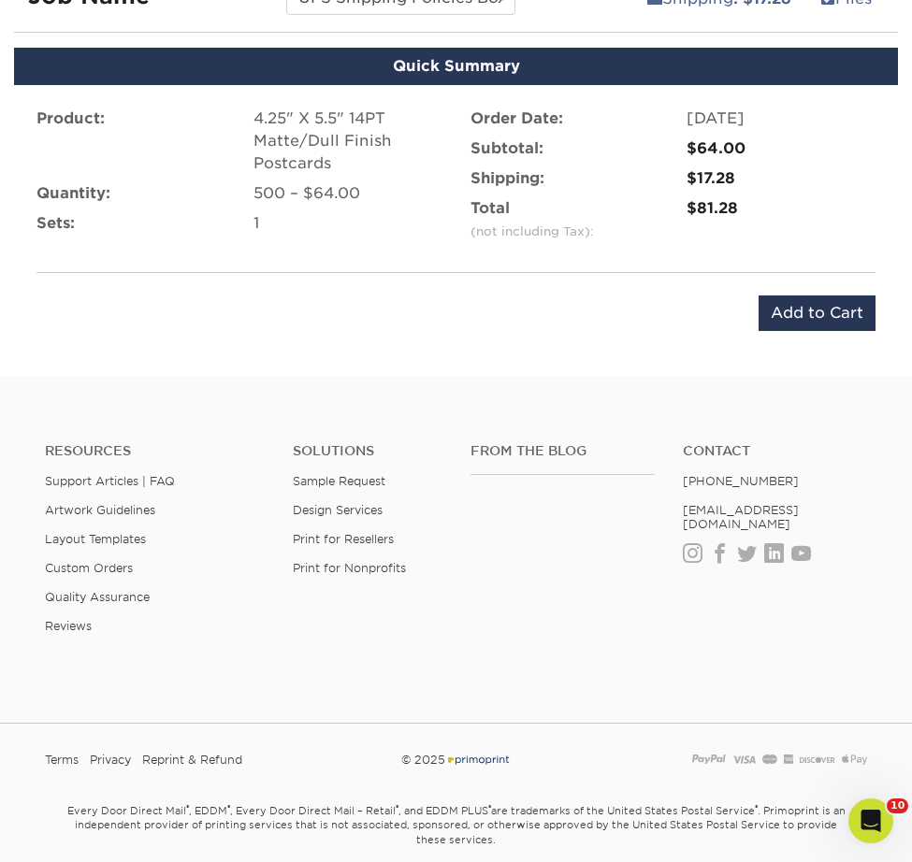
scroll to position [1172, 0]
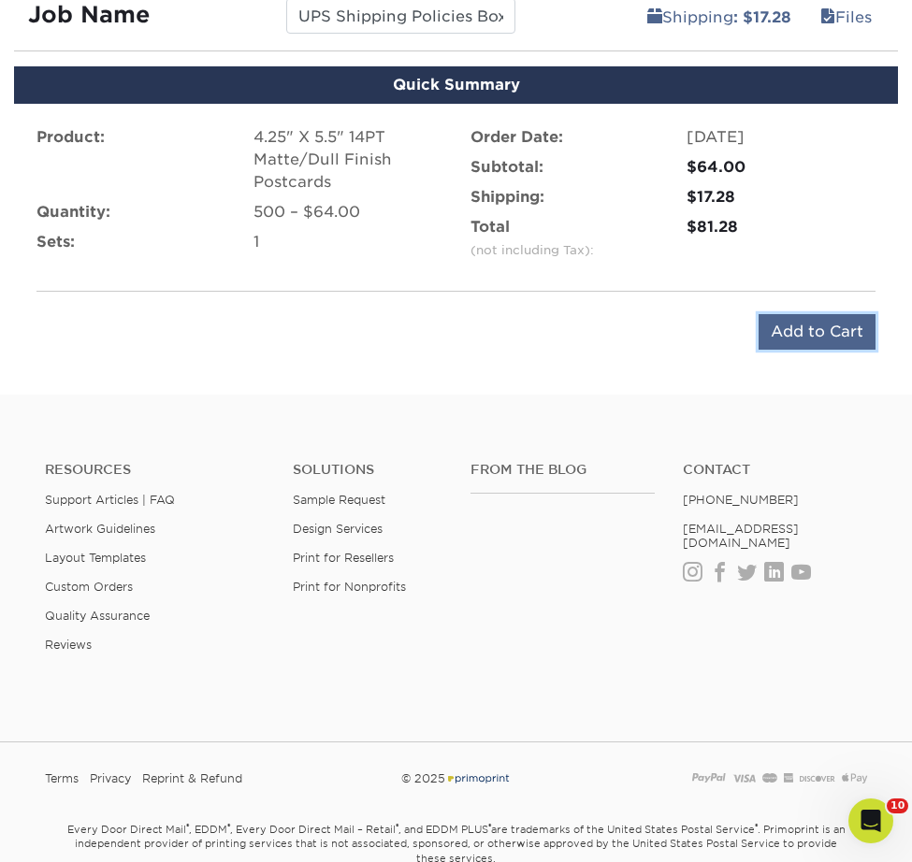
click at [804, 331] on input "Add to Cart" at bounding box center [816, 332] width 117 height 36
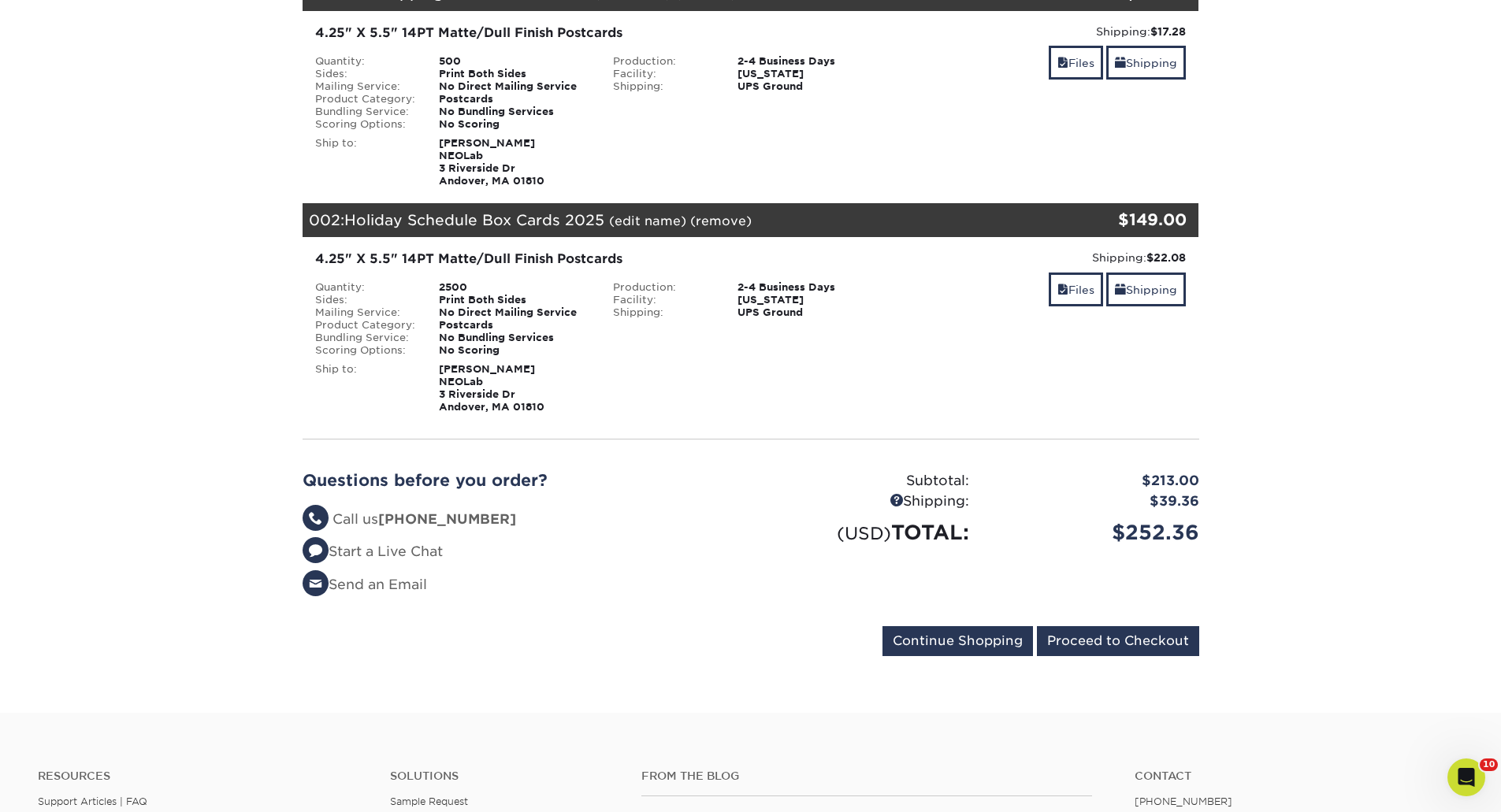
scroll to position [237, 0]
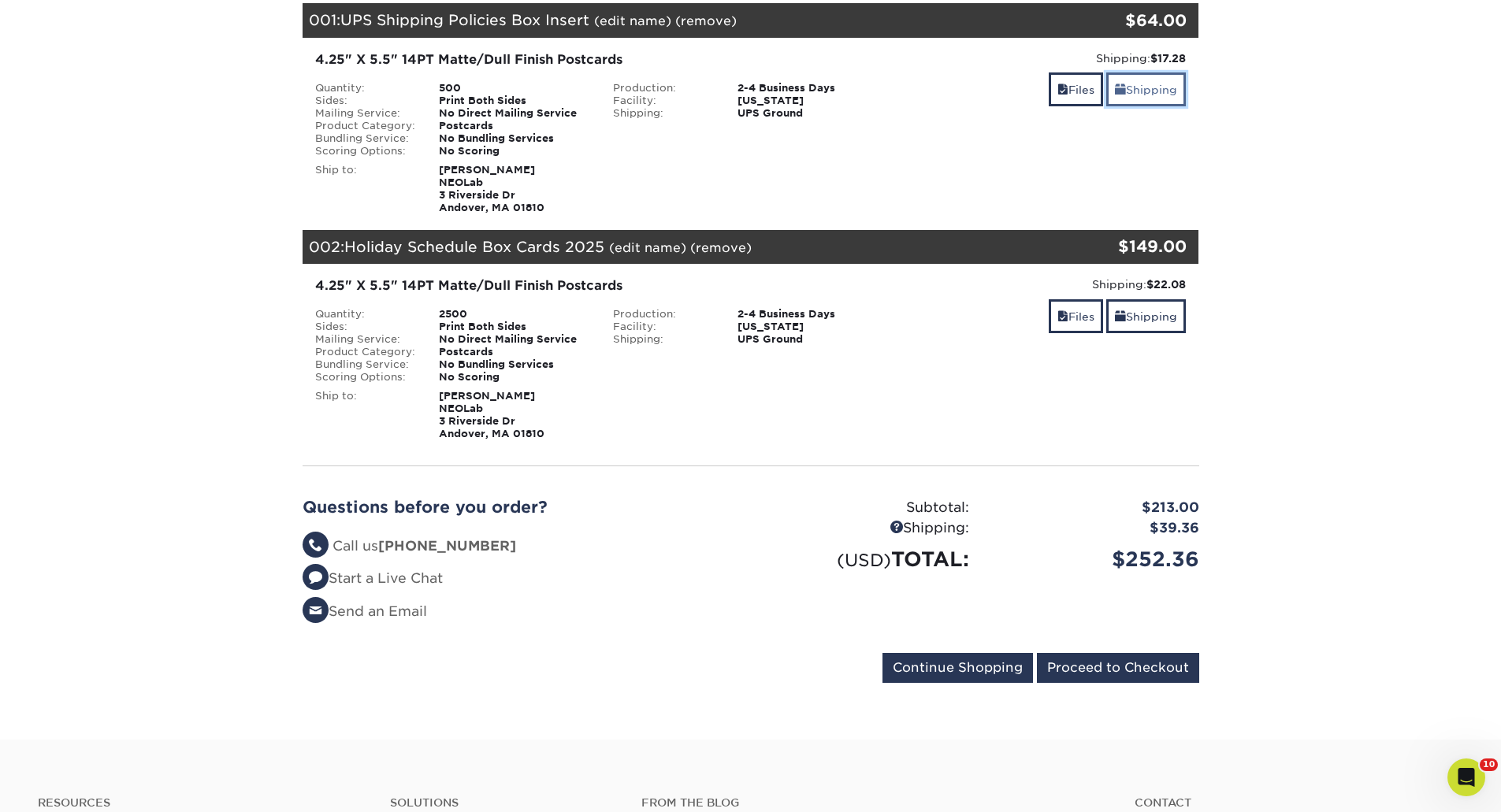
click at [767, 88] on link "Shipping" at bounding box center [1146, 89] width 79 height 34
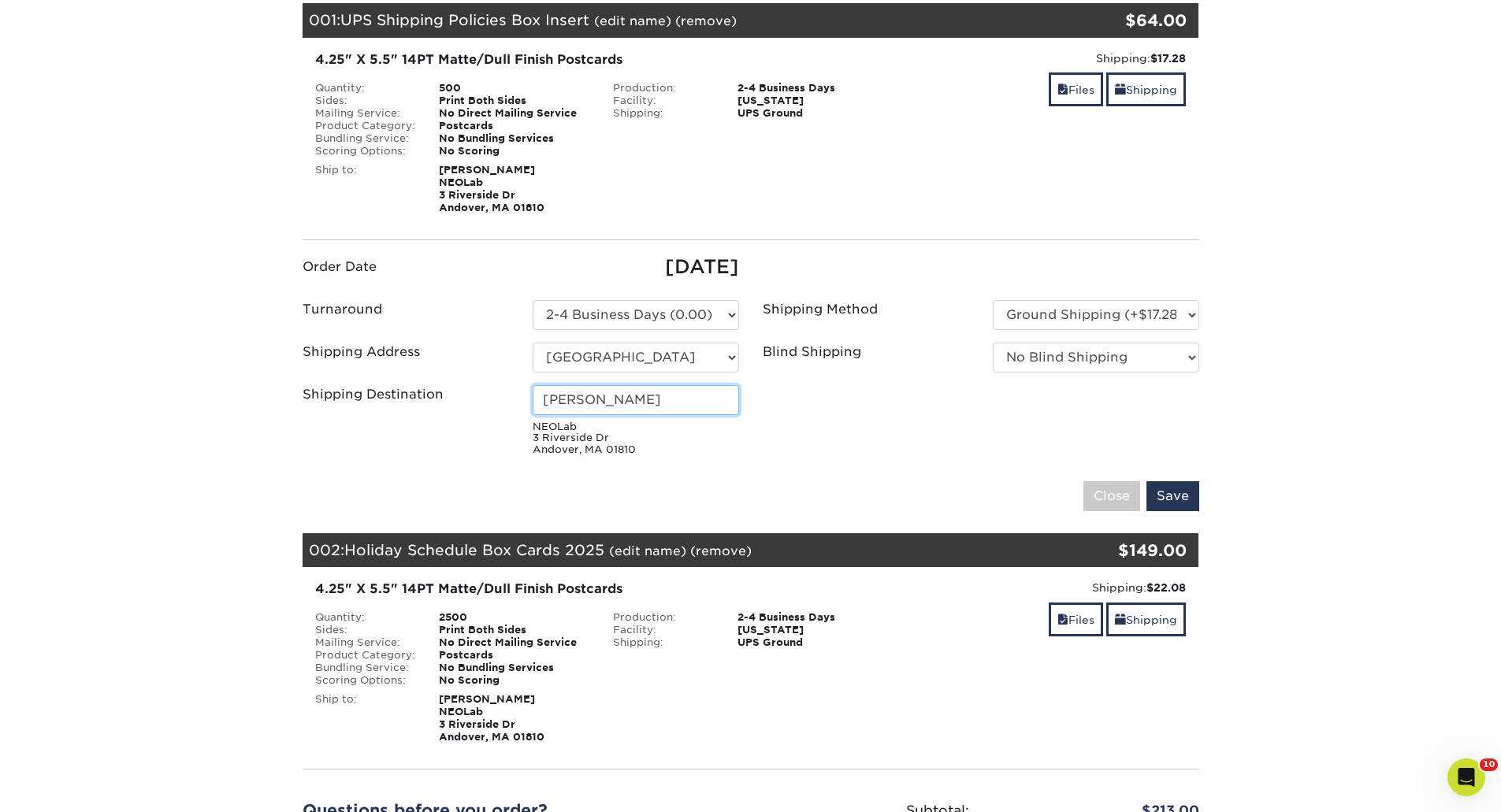
drag, startPoint x: 654, startPoint y: 391, endPoint x: 466, endPoint y: 387, distance: 188.0
click at [496, 405] on div "Shipping Destination Olivia Channon NEOLab 3 Riverside Dr Andover, MA 01810" at bounding box center [521, 424] width 460 height 77
type input "[PERSON_NAME]"
click at [767, 502] on input "Save" at bounding box center [1172, 496] width 53 height 30
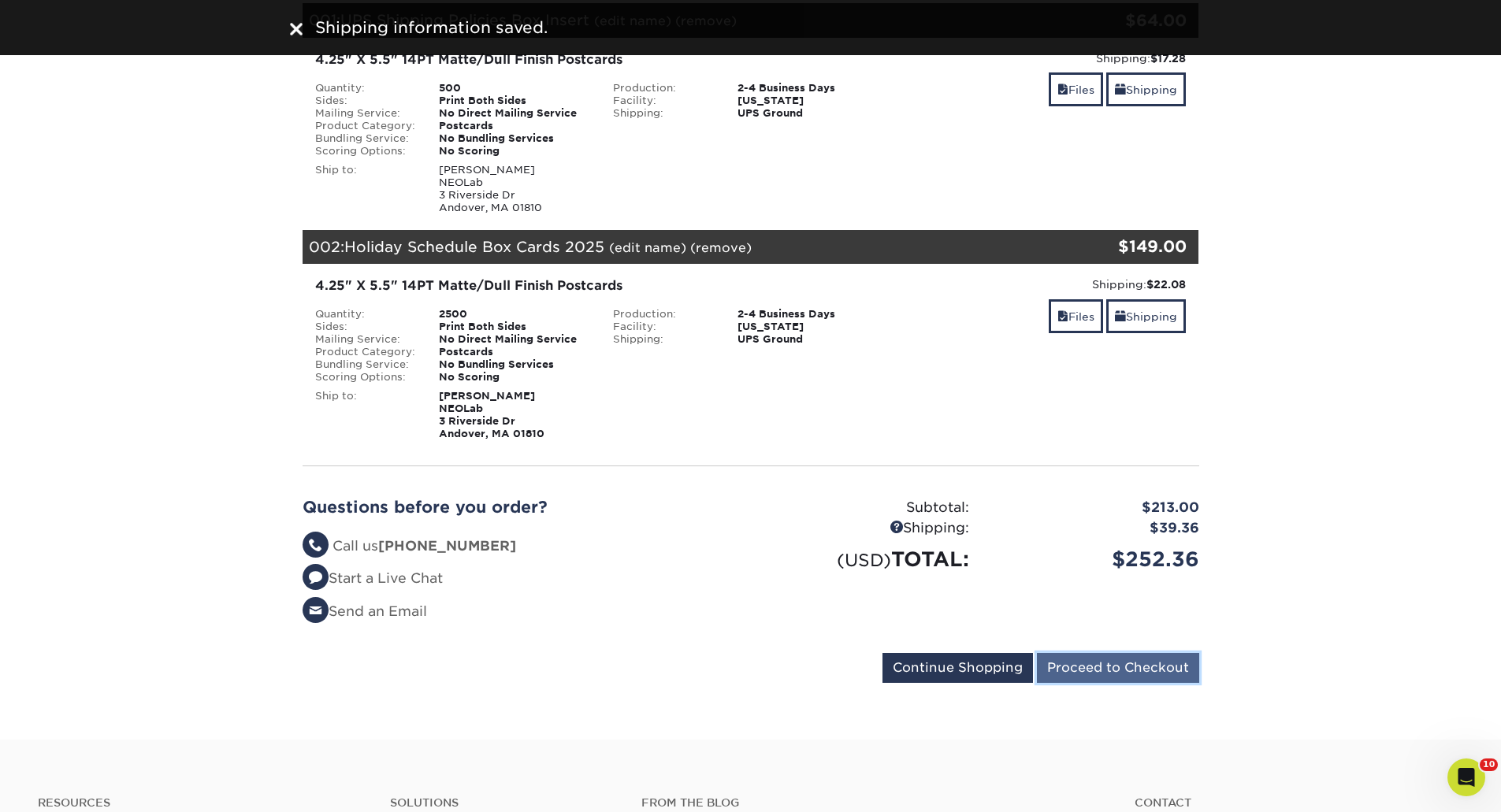
click at [767, 668] on input "Proceed to Checkout" at bounding box center [1118, 668] width 163 height 30
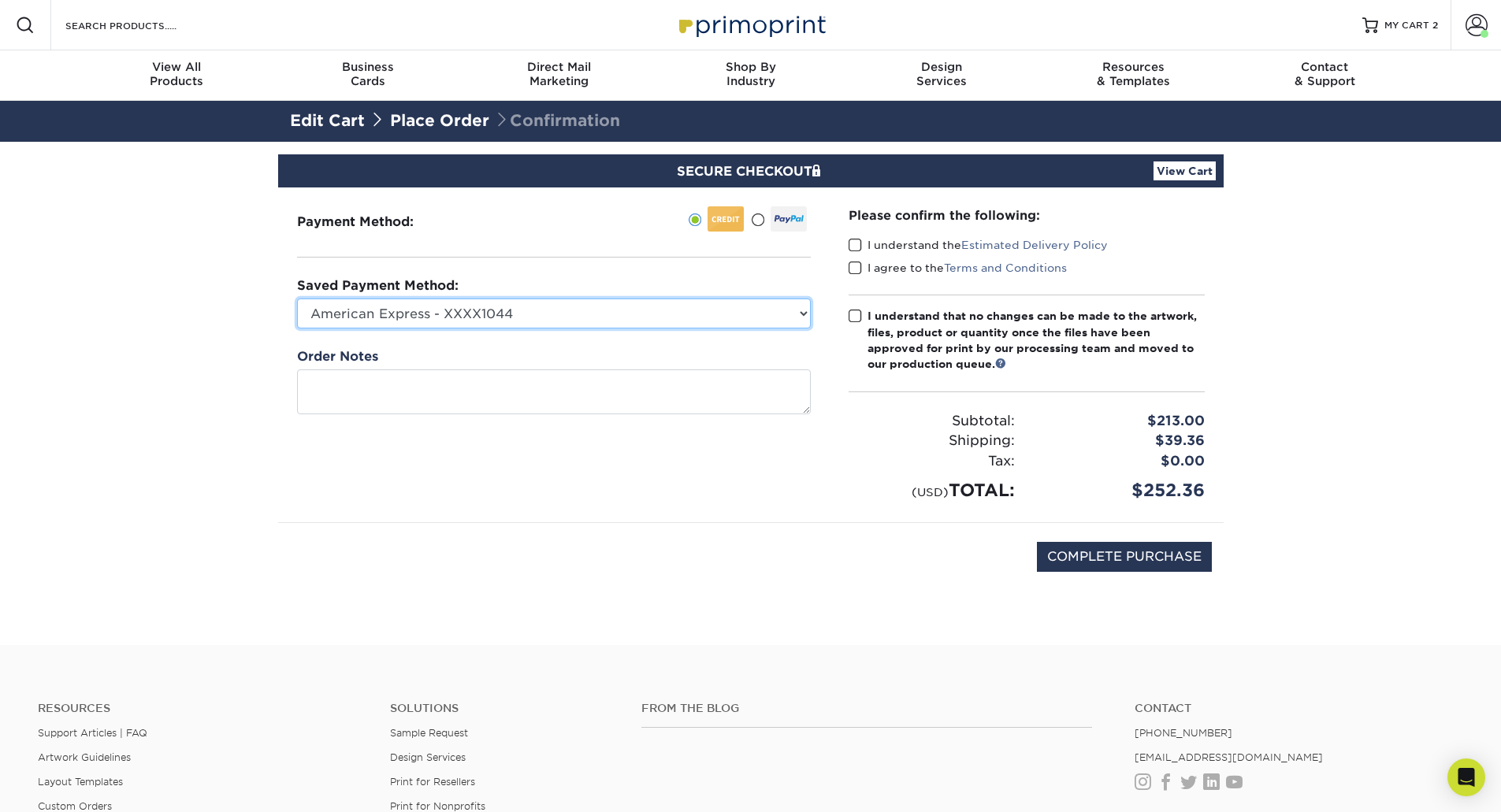
click at [604, 309] on select "American Express - XXXX1044 American Express - XXXX2042 [PERSON_NAME] - XXXX304…" at bounding box center [554, 313] width 514 height 30
select select "55008"
click at [297, 298] on select "American Express - XXXX1044 American Express - XXXX2042 [PERSON_NAME] - XXXX304…" at bounding box center [554, 313] width 514 height 30
click at [858, 243] on span at bounding box center [855, 245] width 13 height 15
click at [0, 0] on input "I understand the Estimated Delivery Policy" at bounding box center [0, 0] width 0 height 0
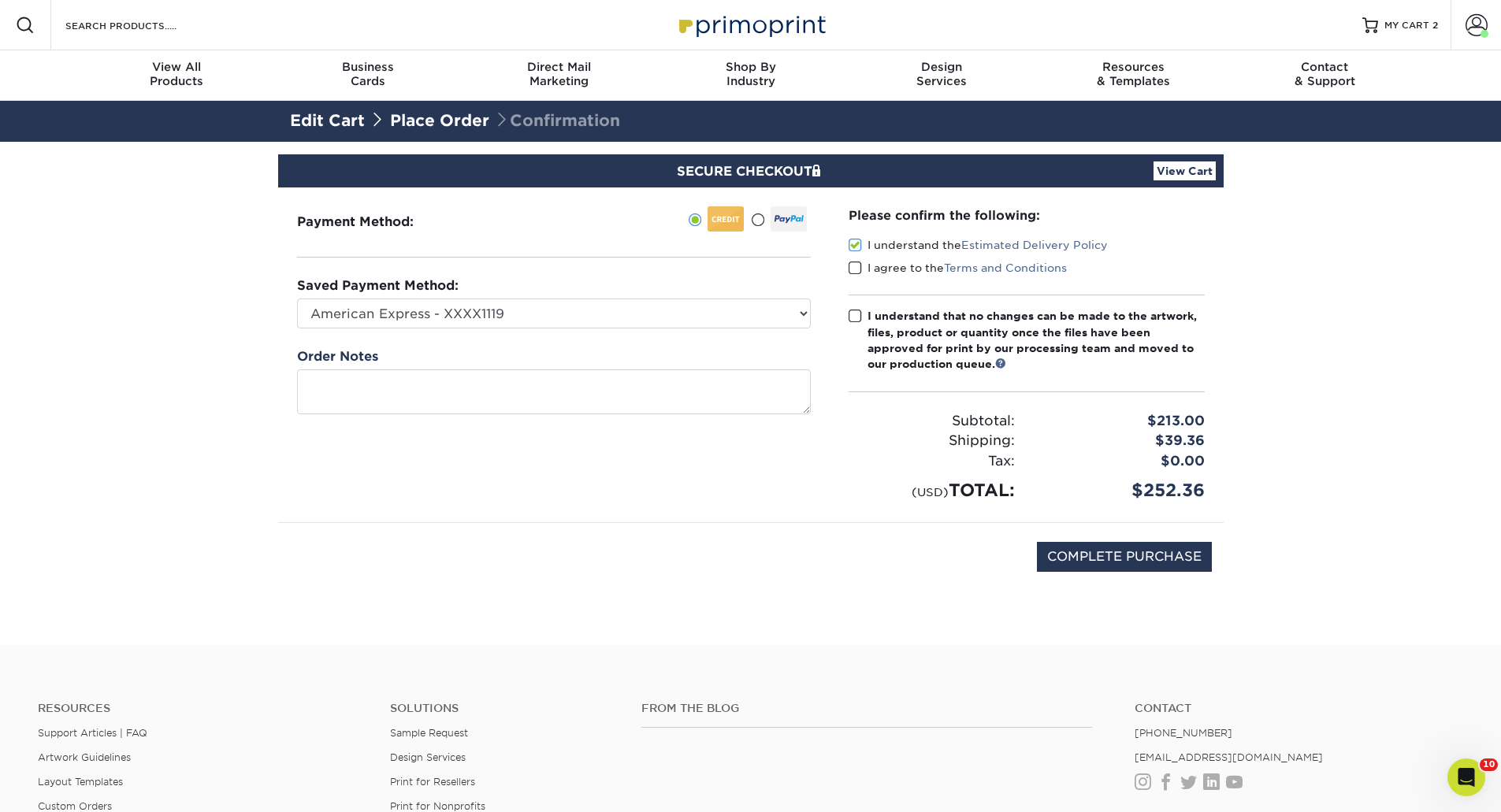
drag, startPoint x: 860, startPoint y: 264, endPoint x: 857, endPoint y: 300, distance: 36.1
click at [860, 268] on span at bounding box center [855, 269] width 13 height 15
click at [0, 0] on input "I agree to the Terms and Conditions" at bounding box center [0, 0] width 0 height 0
click at [857, 304] on div "Please confirm the following: I understand the Estimated Delivery Policy I agre…" at bounding box center [1026, 355] width 356 height 297
click at [857, 321] on span at bounding box center [855, 317] width 13 height 15
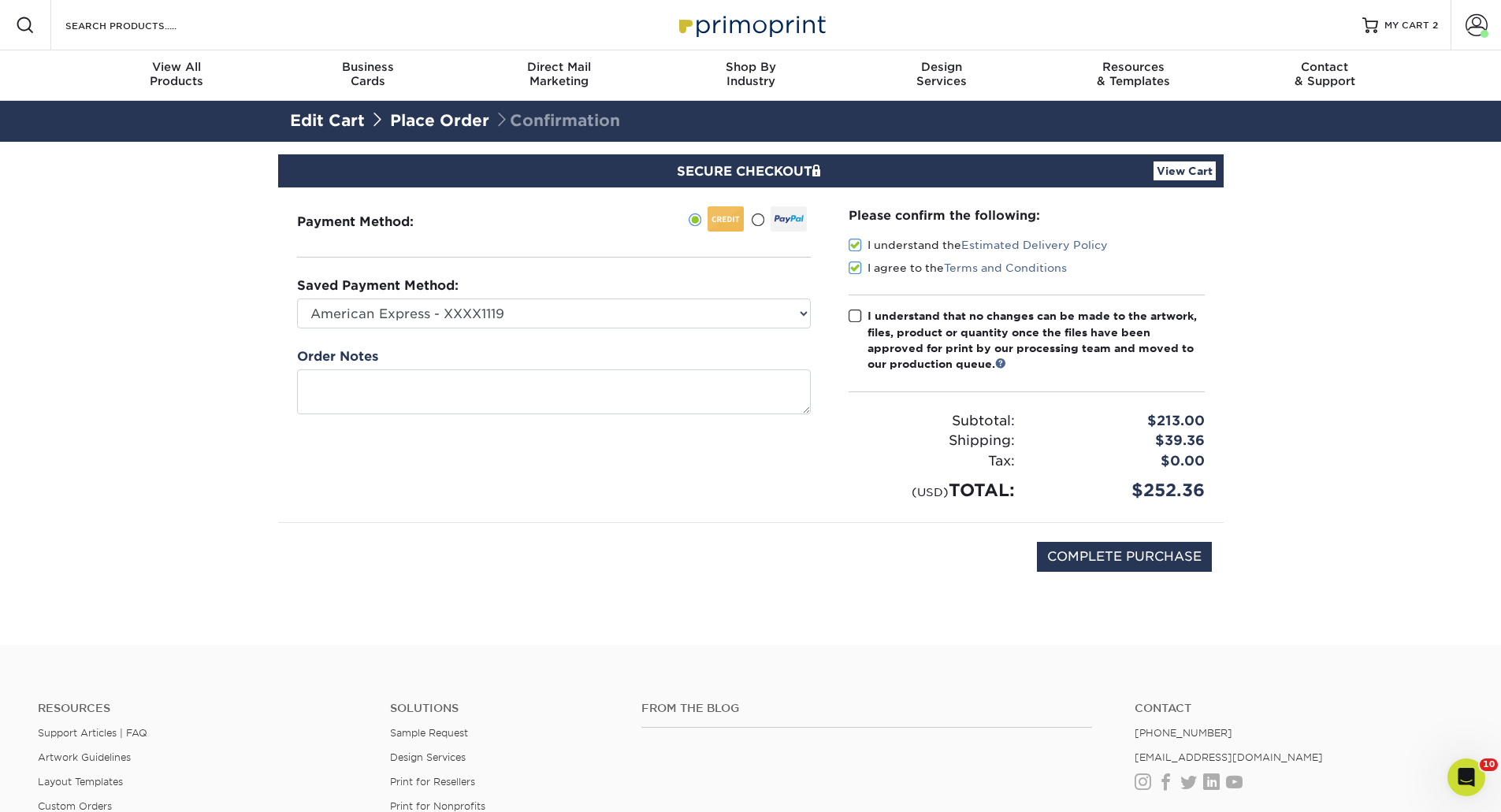
click at [0, 0] on input "I understand that no changes can be made to the artwork, files, product or quan…" at bounding box center [0, 0] width 0 height 0
click at [1105, 553] on input "COMPLETE PURCHASE" at bounding box center [1124, 557] width 175 height 30
type input "PROCESSING, PLEASE WAIT..."
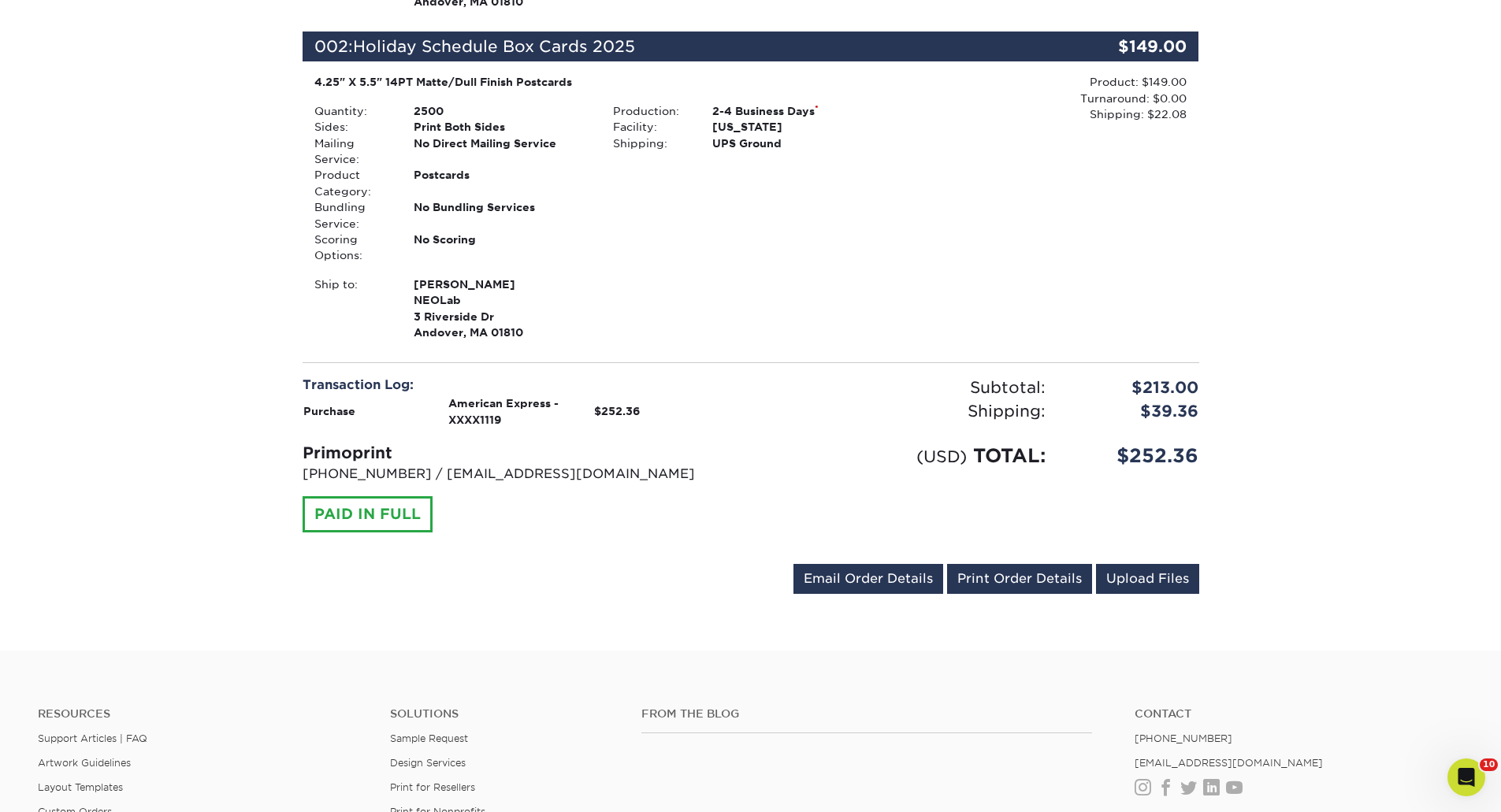
scroll to position [788, 0]
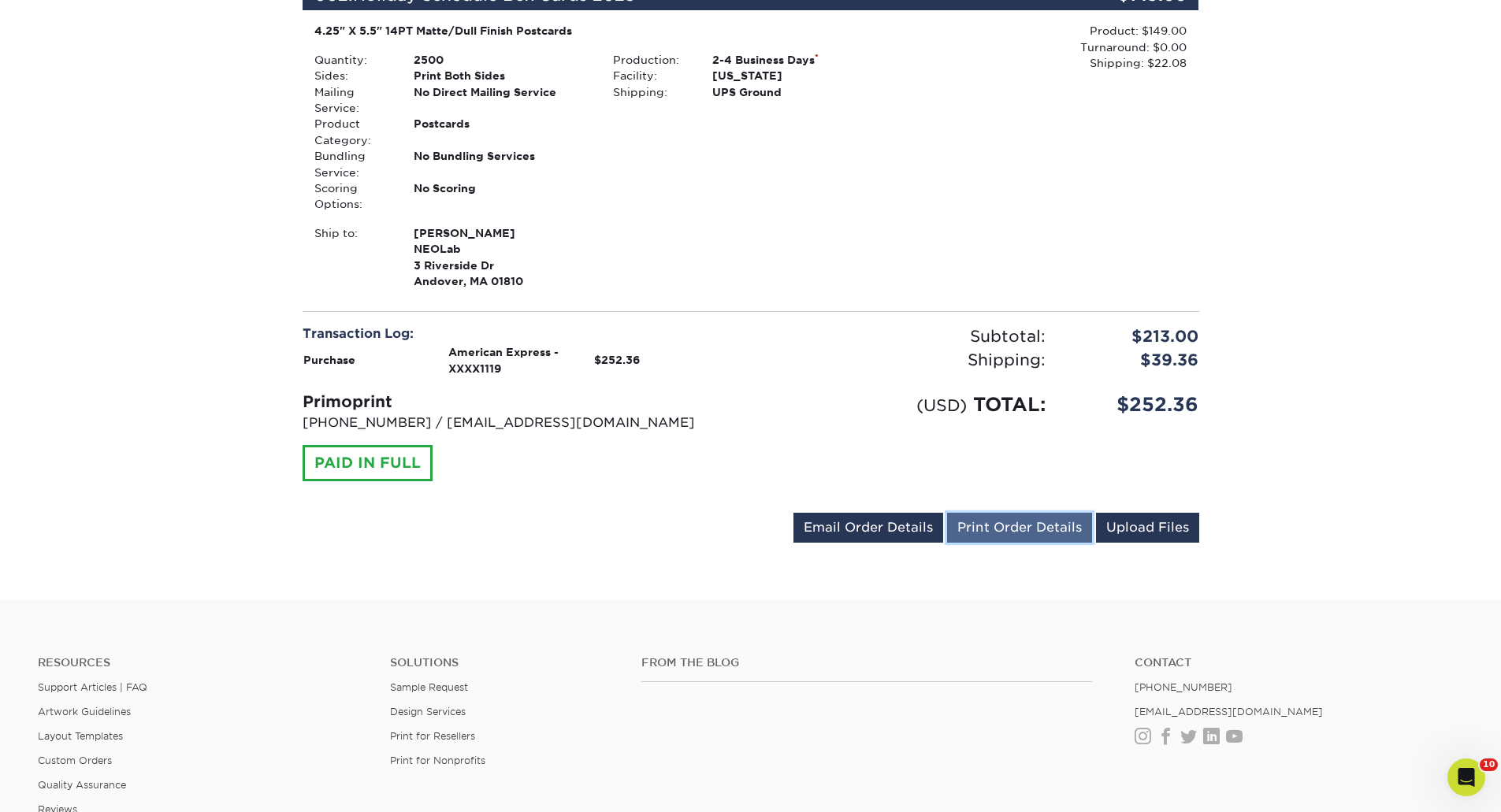
click at [975, 534] on link "Print Order Details" at bounding box center [1019, 528] width 145 height 30
